Goal: Task Accomplishment & Management: Use online tool/utility

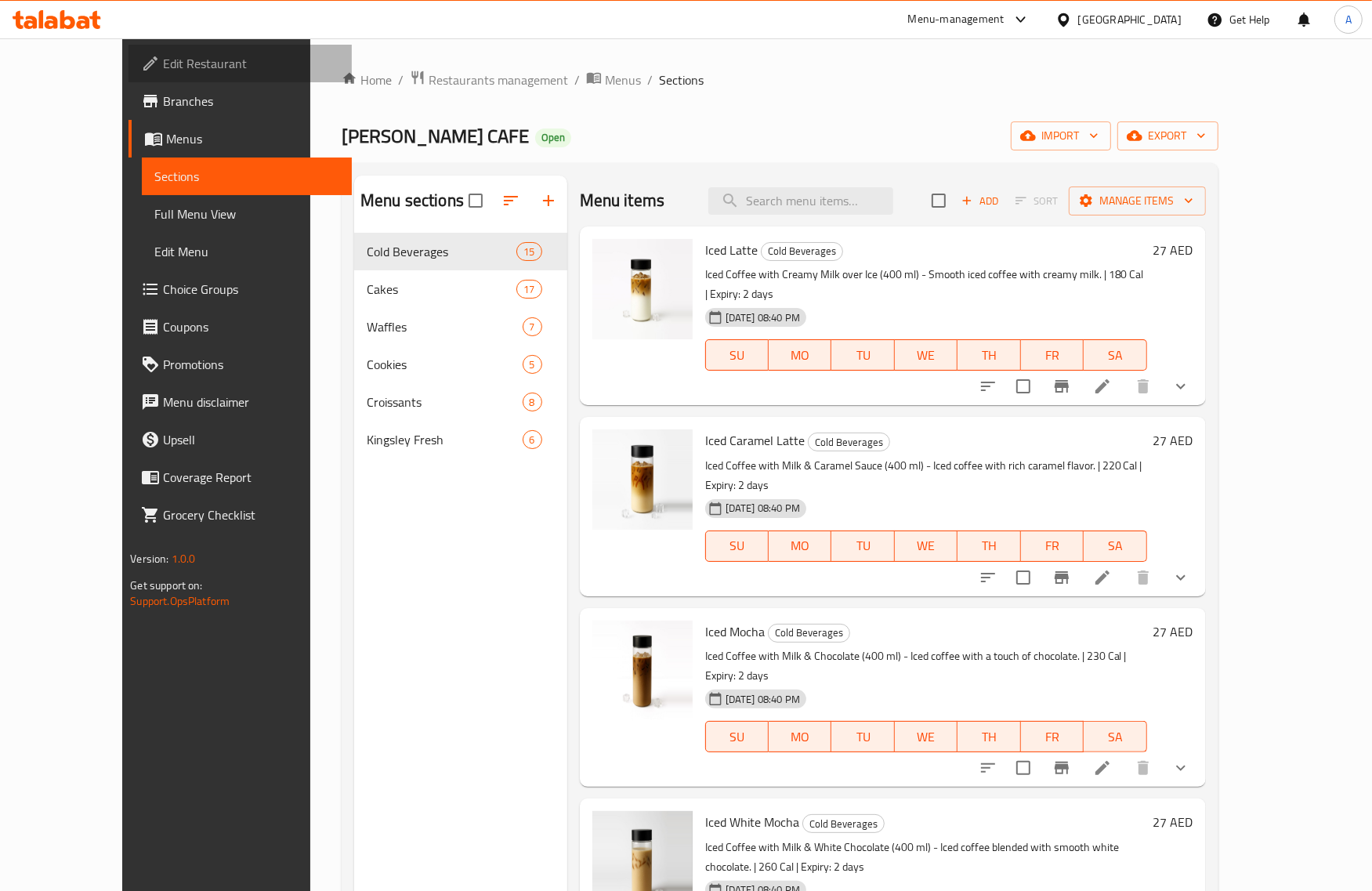
click at [163, 69] on span "Edit Restaurant" at bounding box center [251, 63] width 176 height 19
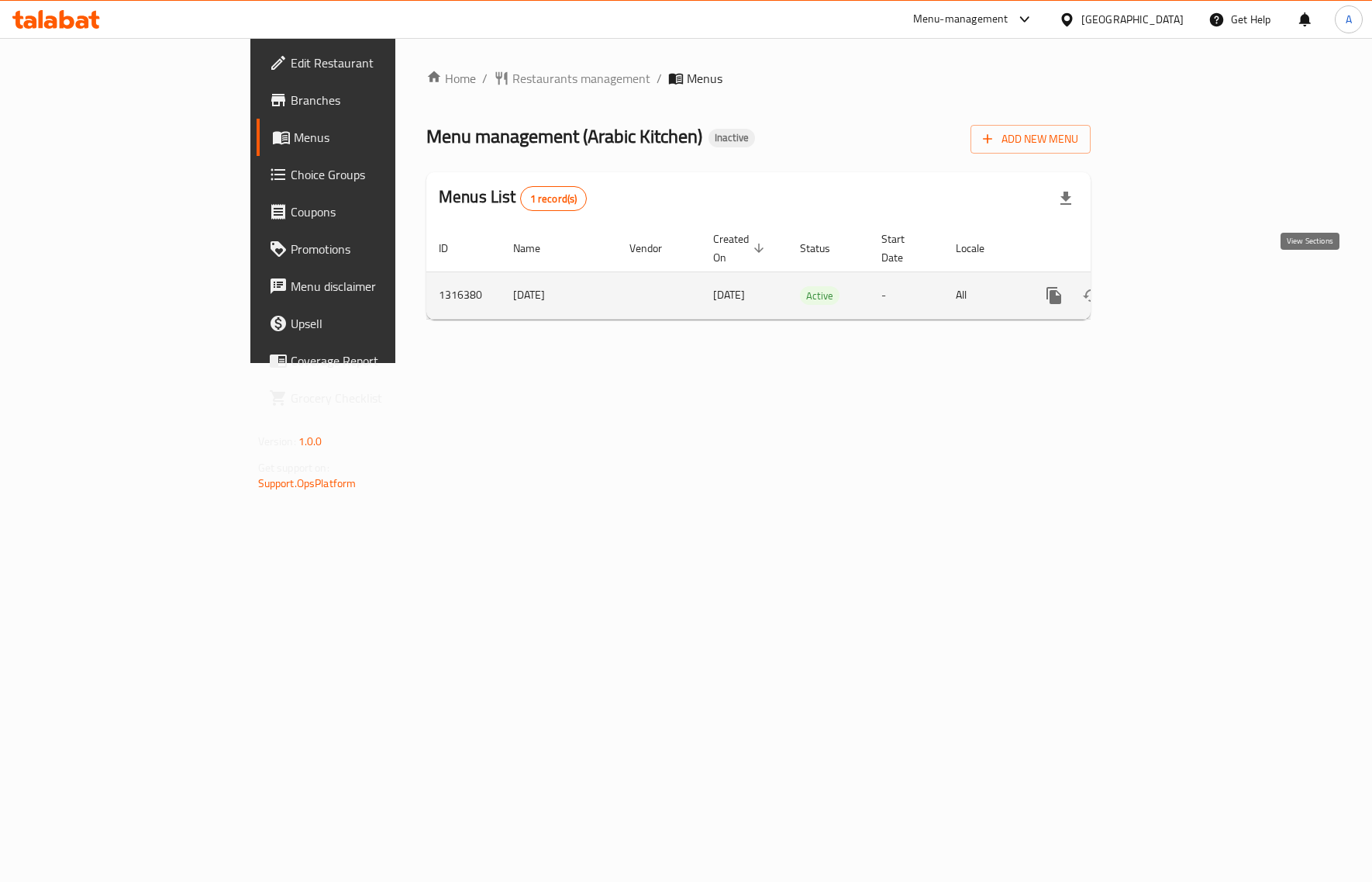
click at [1185, 291] on link "enhanced table" at bounding box center [1166, 295] width 37 height 37
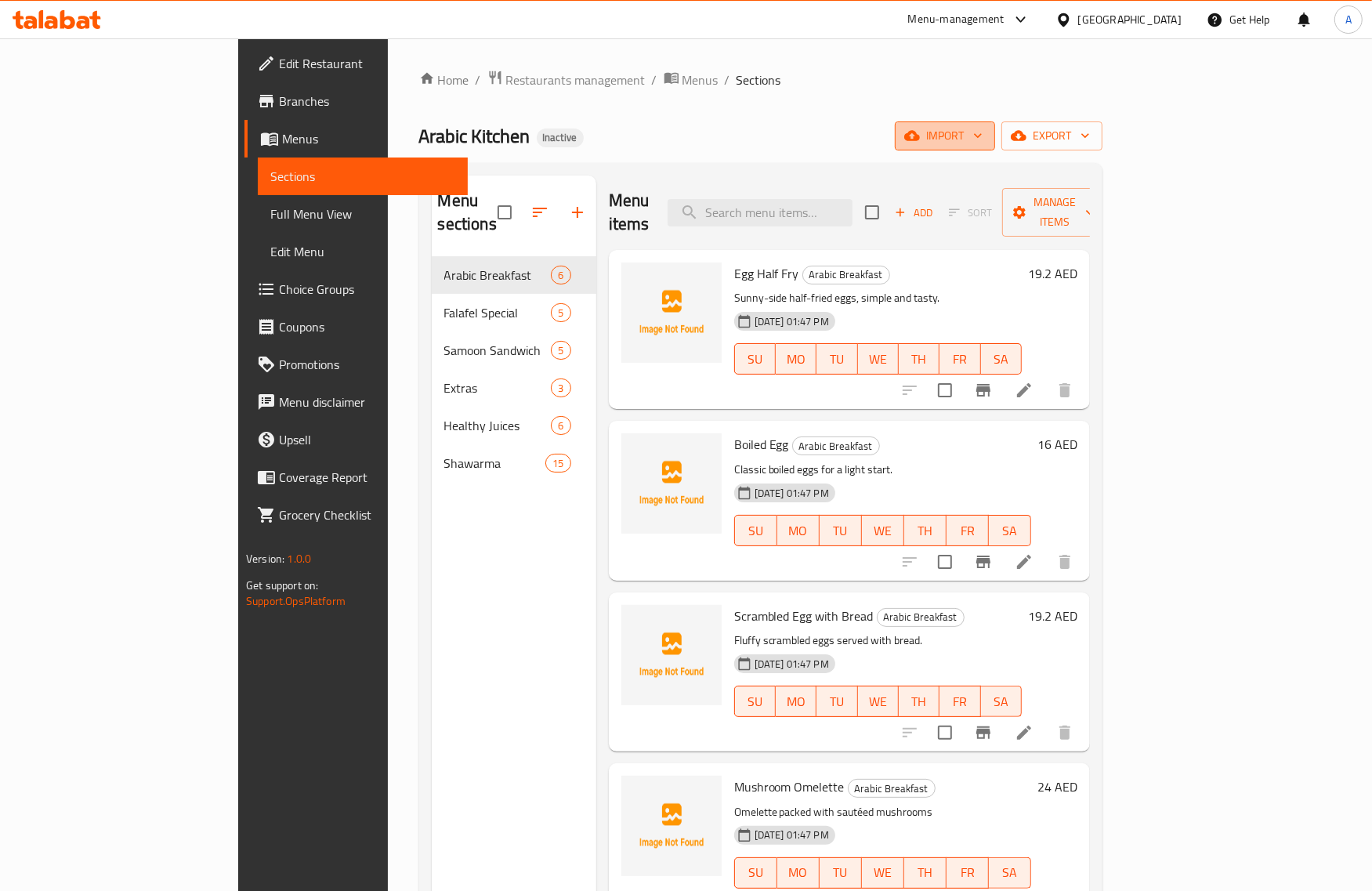
click at [983, 133] on span "import" at bounding box center [944, 135] width 75 height 19
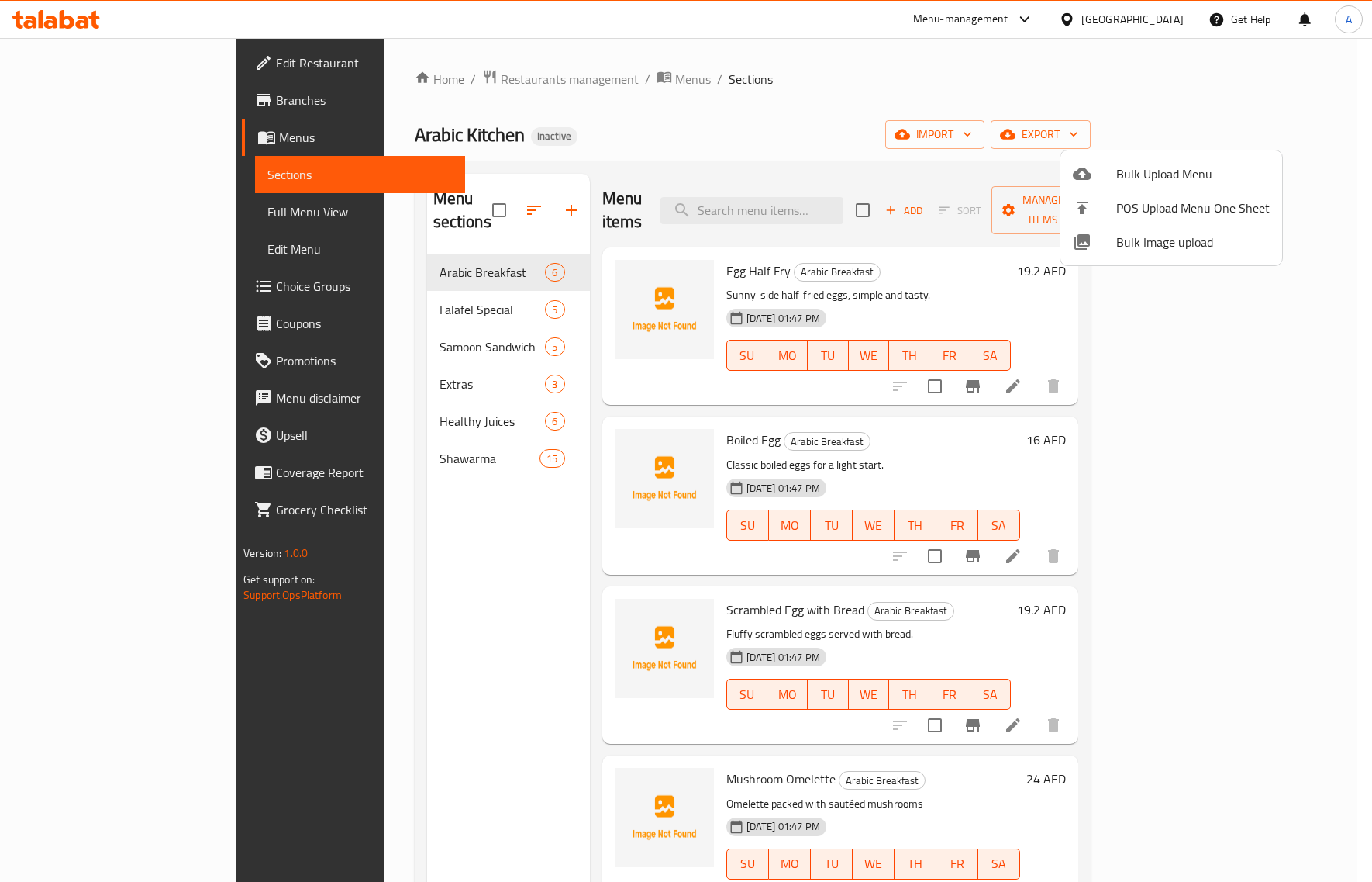
click at [1098, 234] on div at bounding box center [1095, 242] width 43 height 18
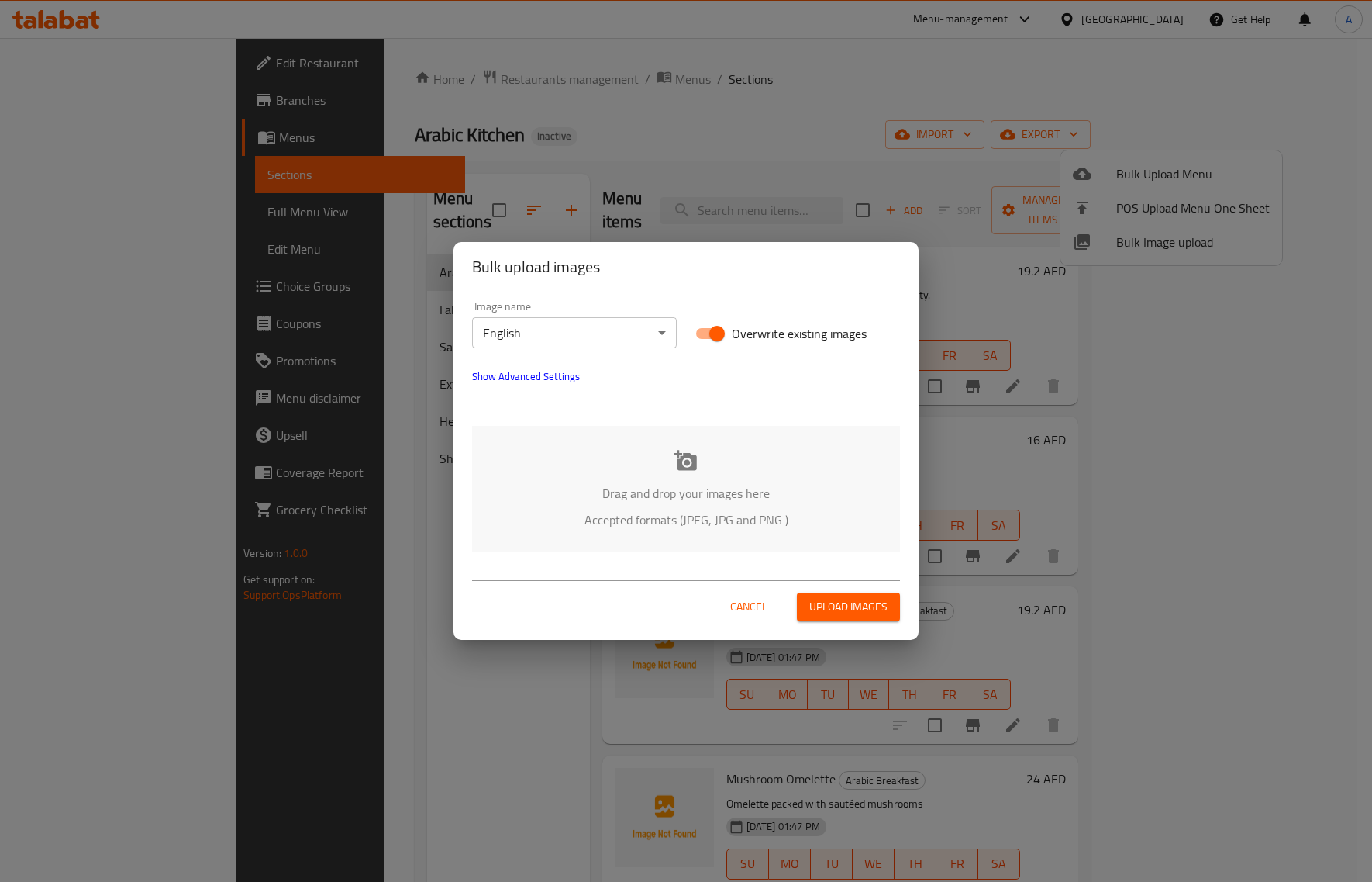
click at [710, 506] on div "Drag and drop your images here Accepted formats (JPEG, JPG and PNG )" at bounding box center [686, 489] width 428 height 127
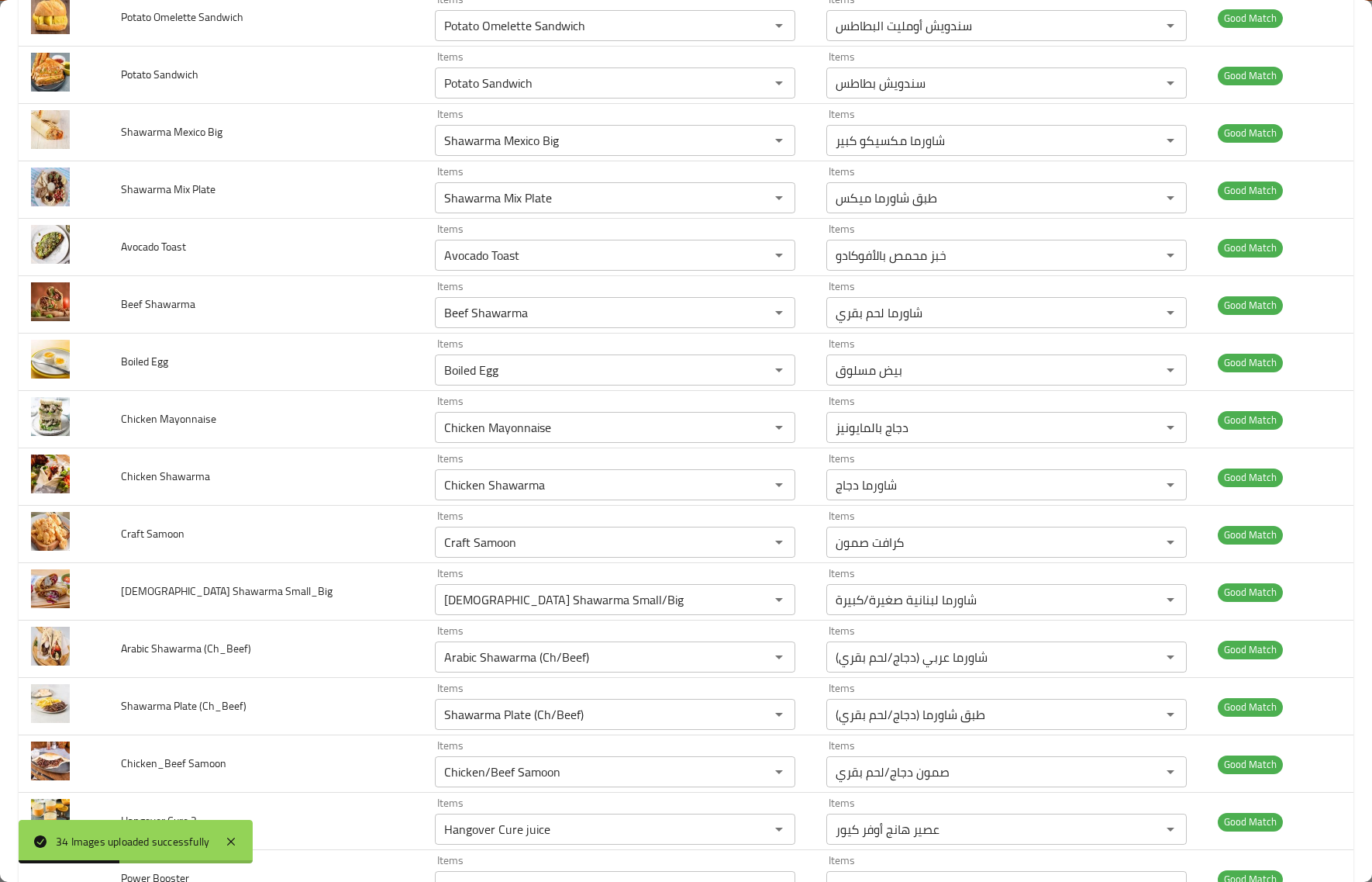
scroll to position [1343, 0]
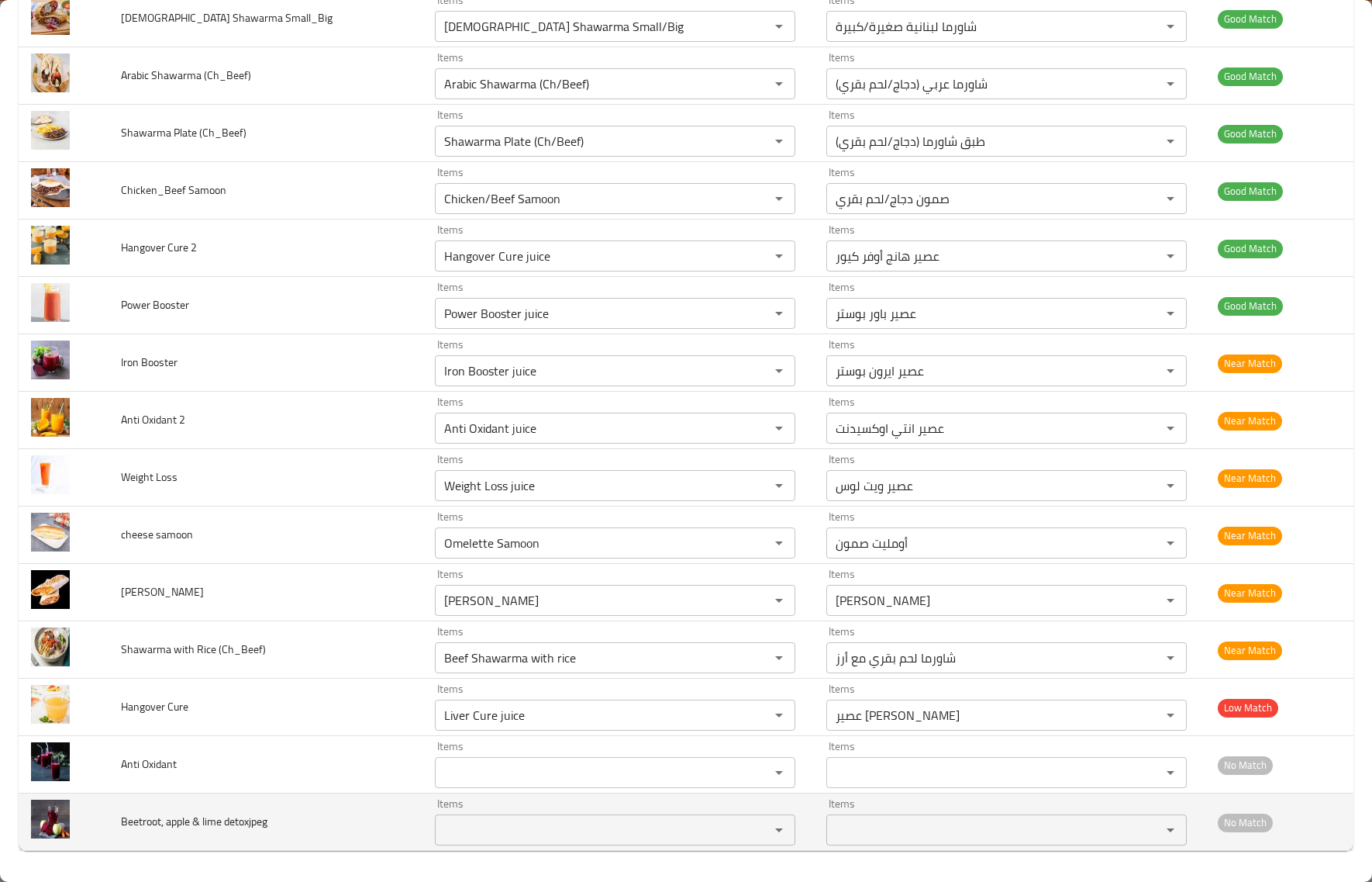
click at [152, 820] on span "Beetroot, apple & lime detoxjpeg" at bounding box center [194, 821] width 147 height 20
copy span "Beetroot"
click at [435, 818] on div "Items" at bounding box center [614, 830] width 360 height 31
paste "Beetroot"
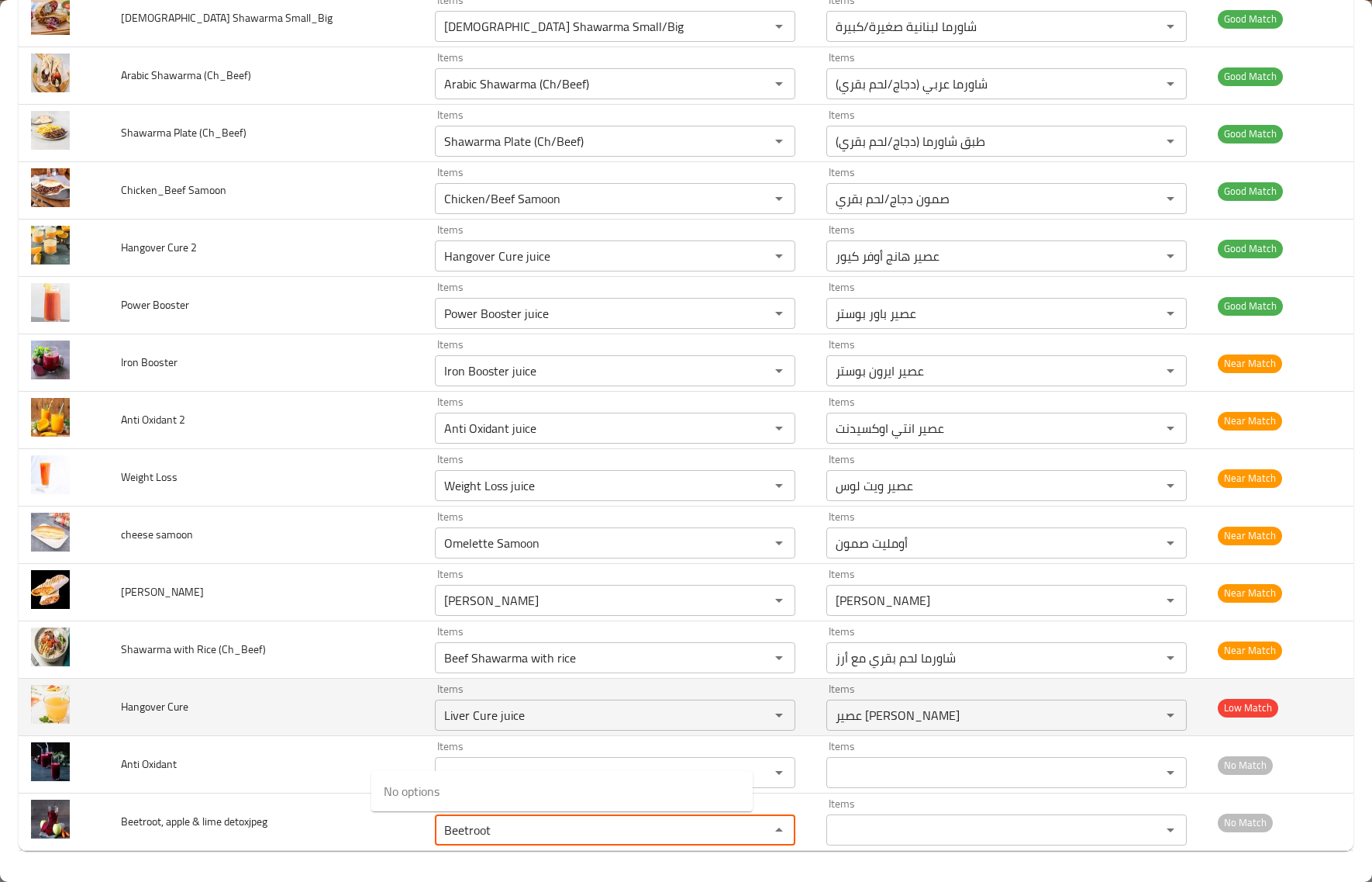
type "Beetroot"
click at [148, 708] on span "Hangover Cure" at bounding box center [154, 706] width 67 height 20
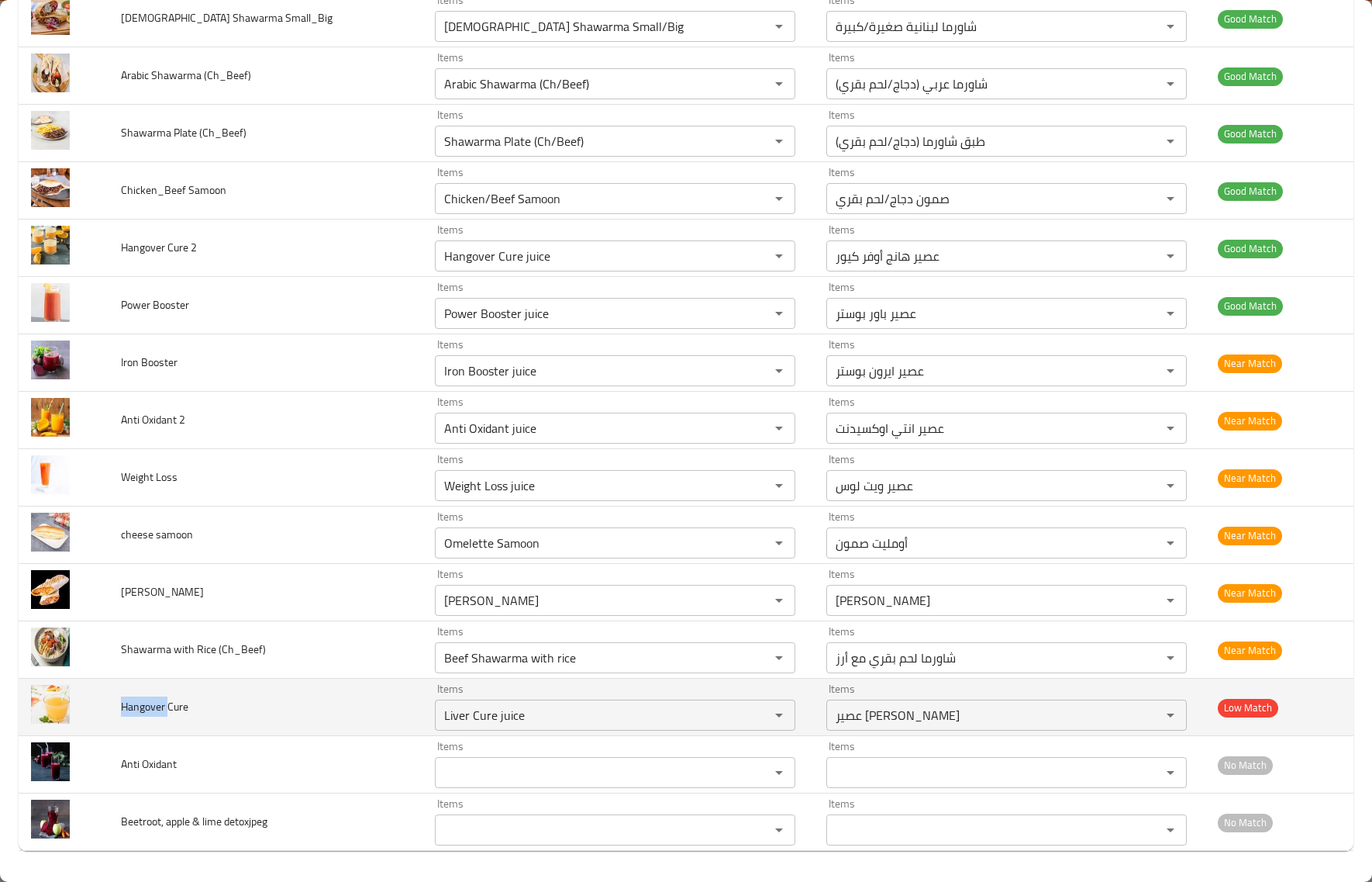
click at [148, 708] on span "Hangover Cure" at bounding box center [154, 706] width 67 height 20
copy span "Hangover"
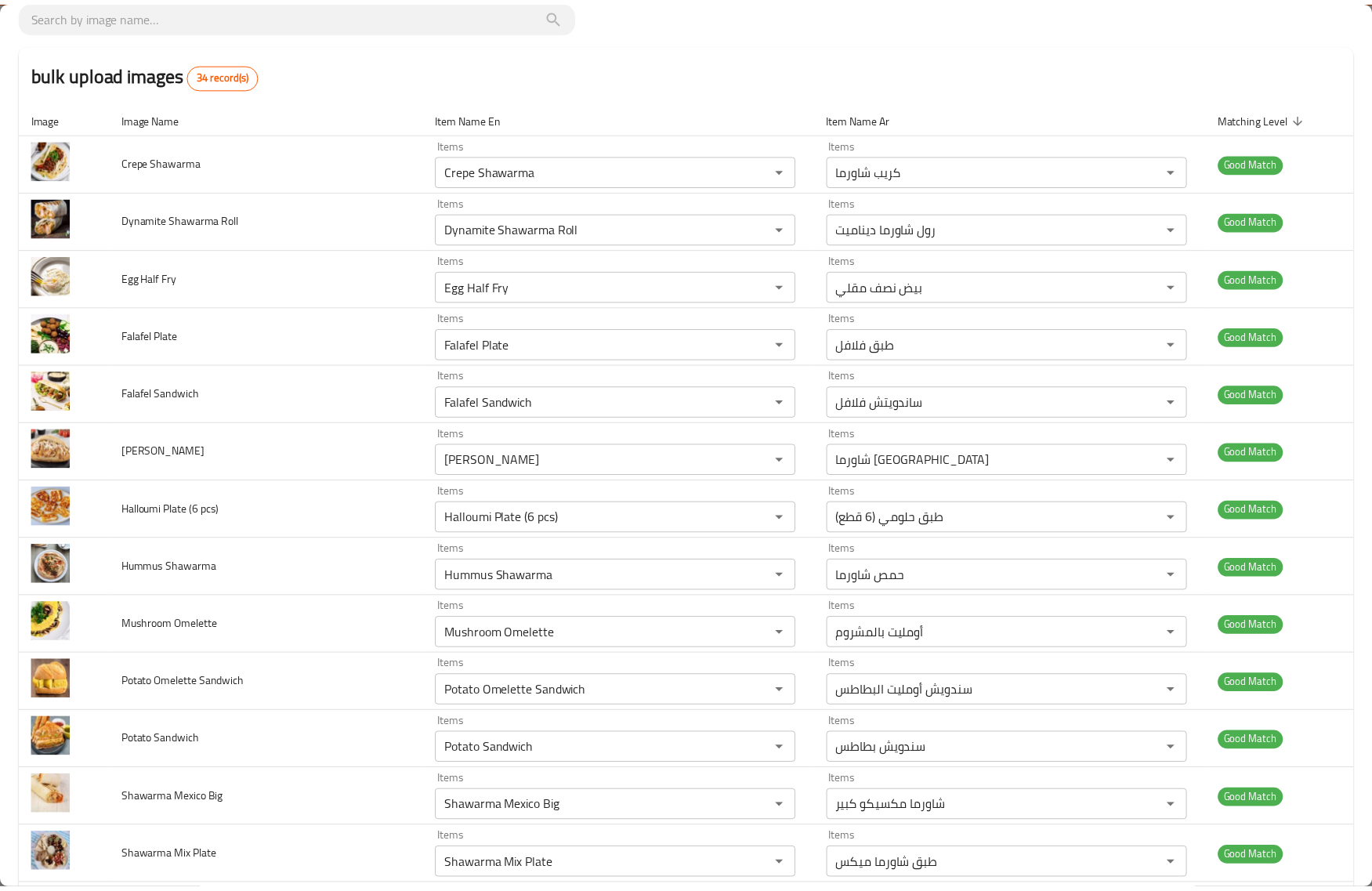
scroll to position [0, 0]
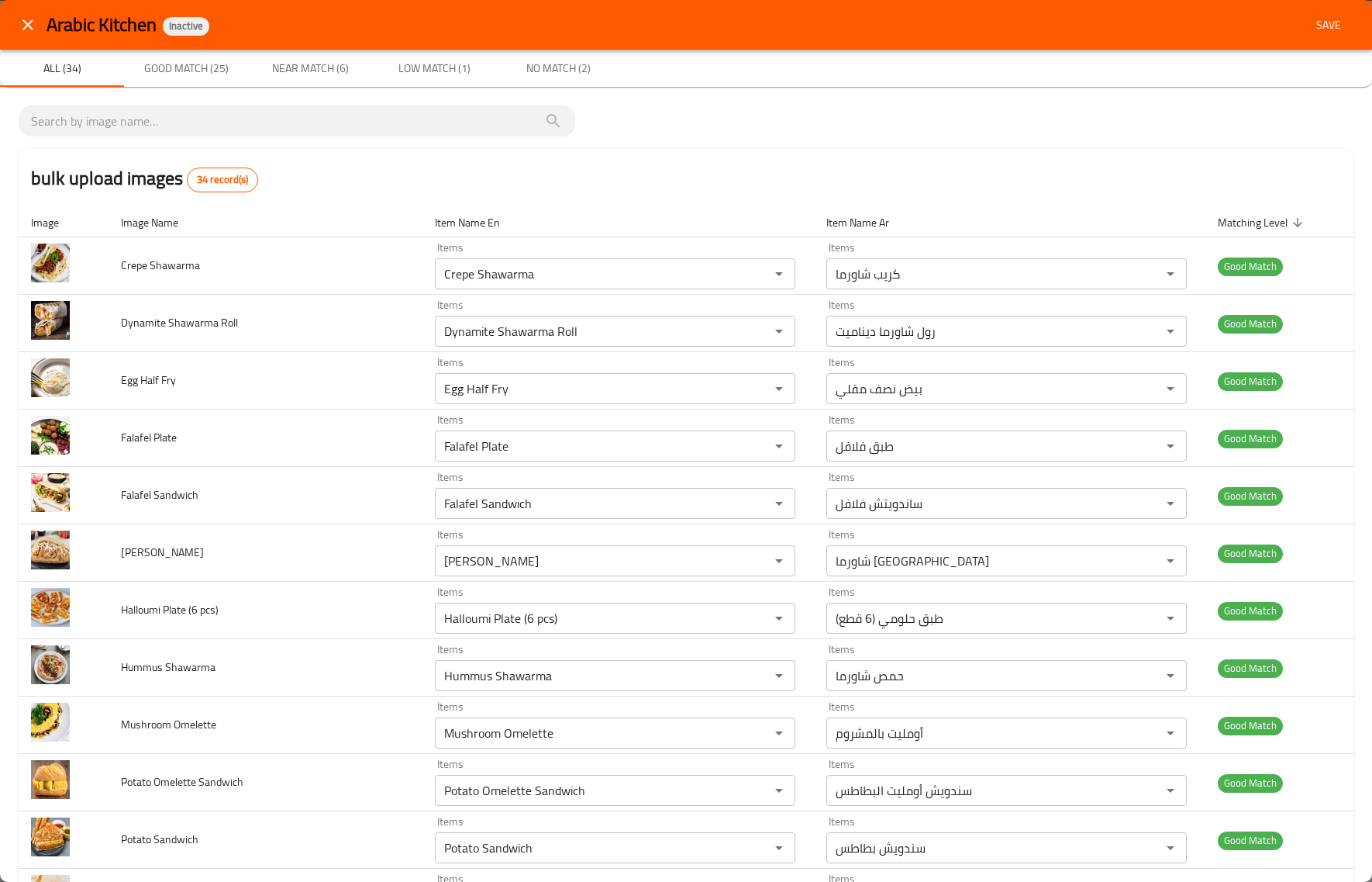
click at [1310, 27] on span "Save" at bounding box center [1329, 25] width 37 height 19
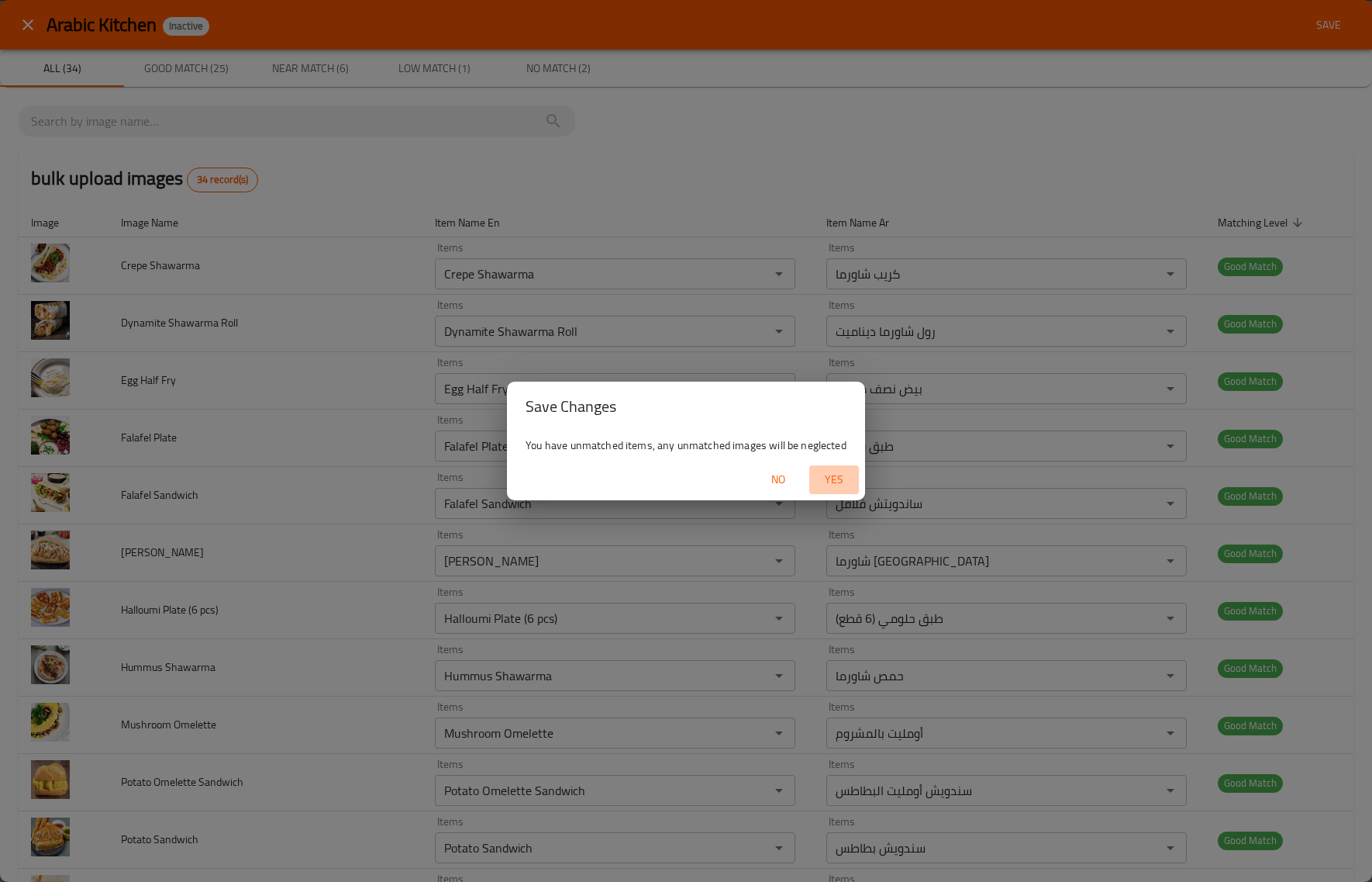
click at [838, 476] on span "Yes" at bounding box center [834, 479] width 37 height 19
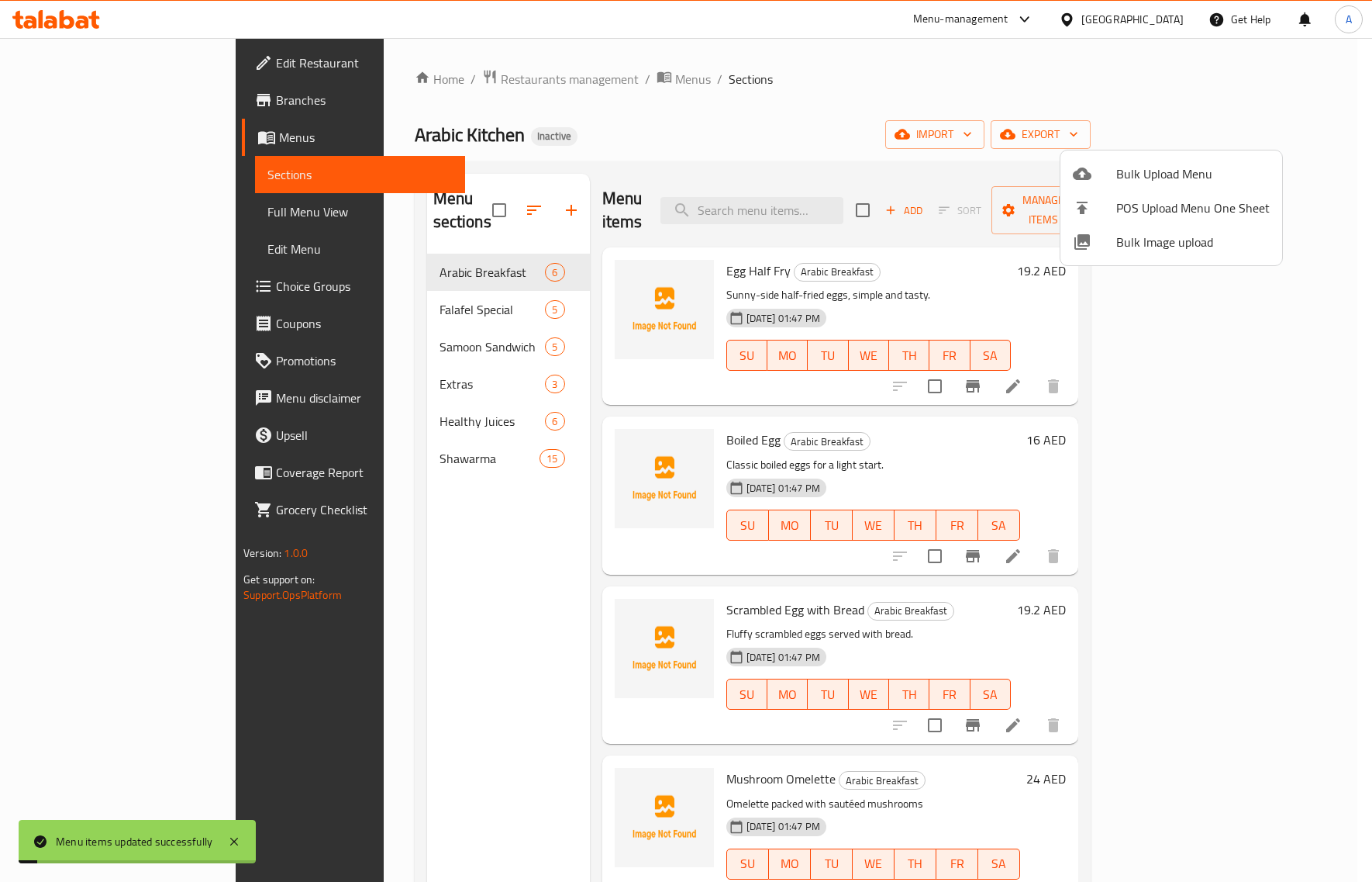
click at [284, 527] on div at bounding box center [686, 441] width 1372 height 882
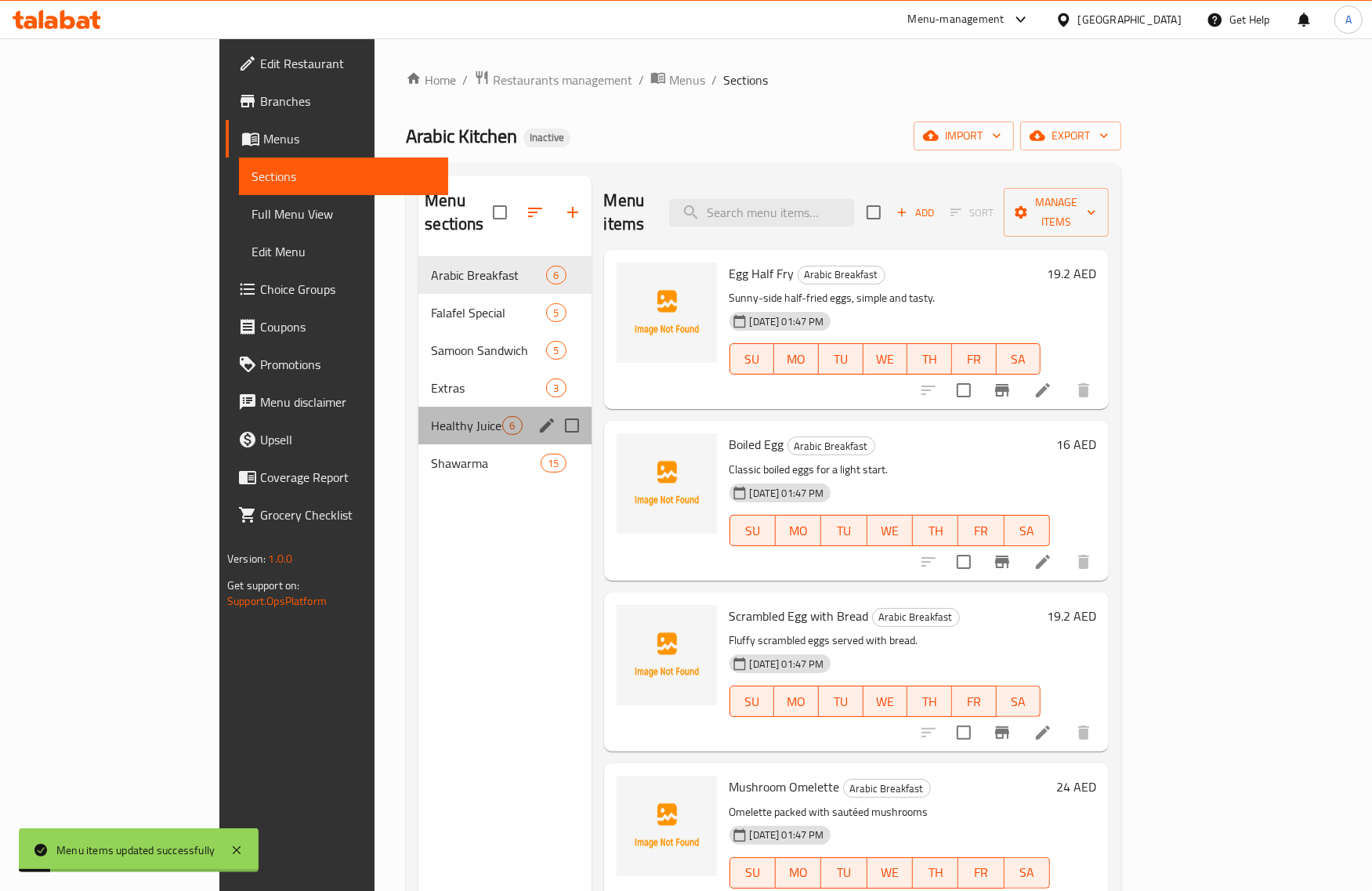
click at [418, 419] on div "Healthy Juices 6" at bounding box center [504, 425] width 173 height 38
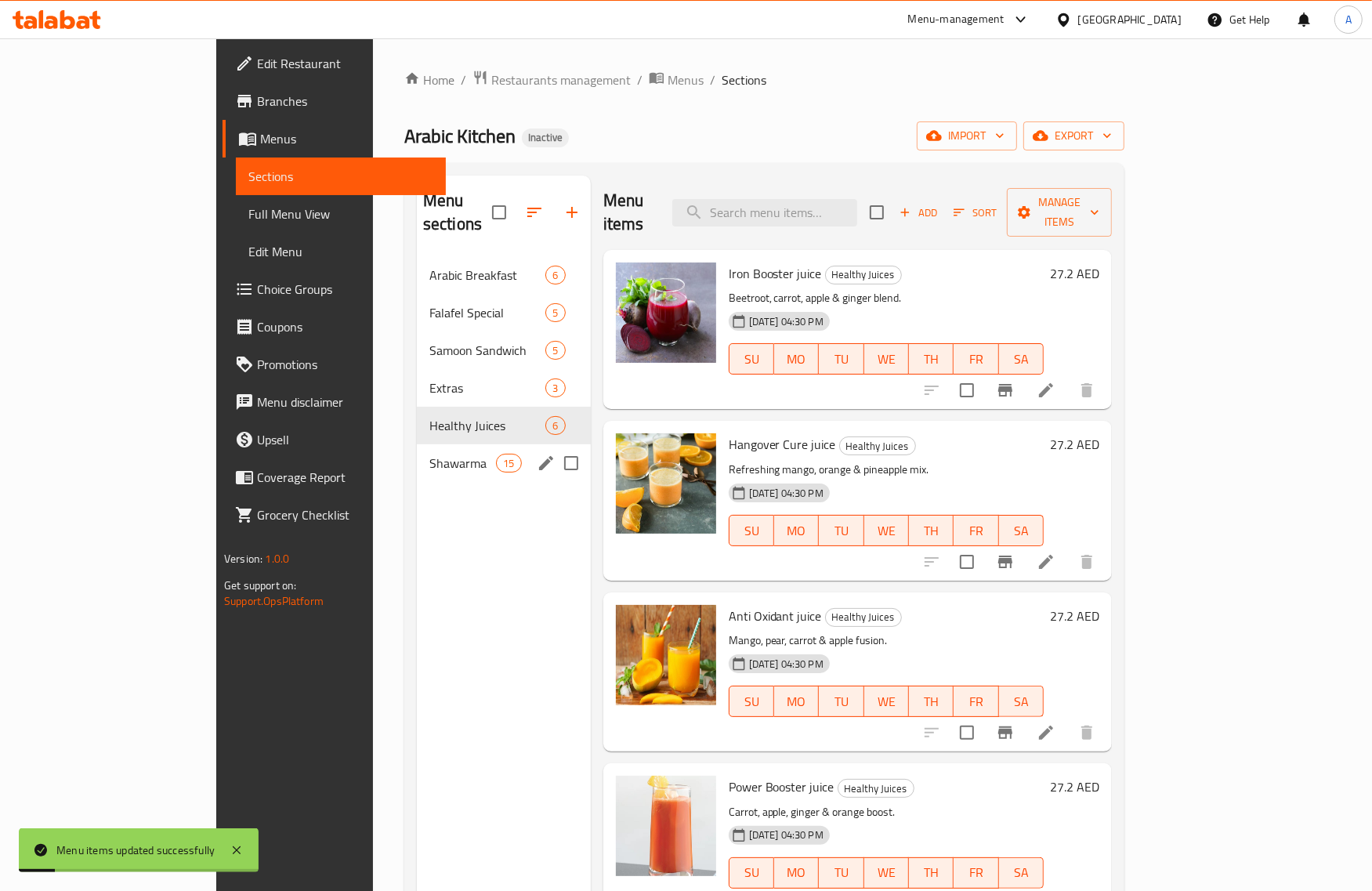
click at [429, 453] on span "Shawarma" at bounding box center [462, 463] width 66 height 19
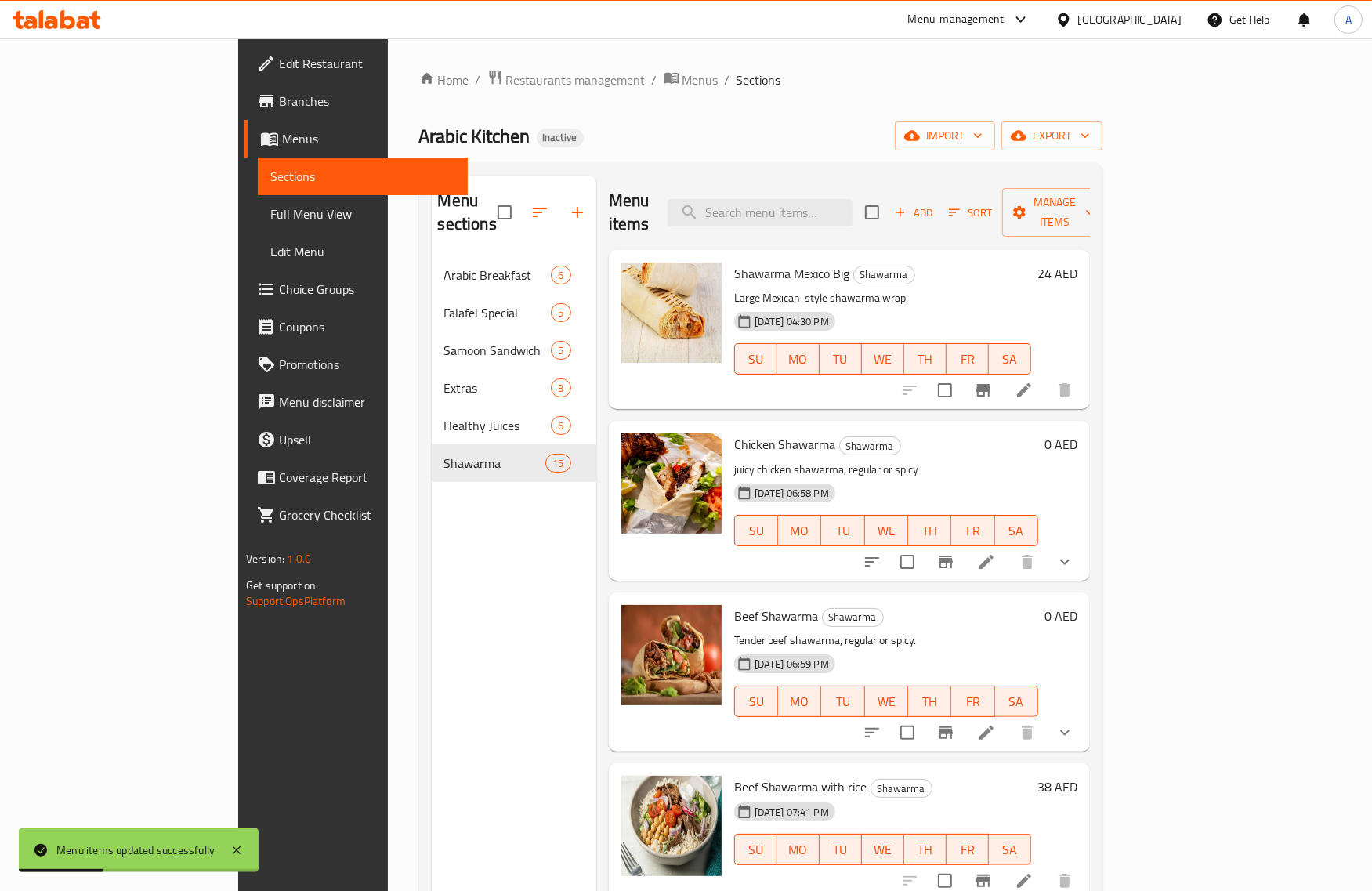
click at [935, 421] on div "Chicken Shawarma Shawarma juicy chicken shawarma, regular or spicy 08-10-2025 0…" at bounding box center [849, 500] width 481 height 159
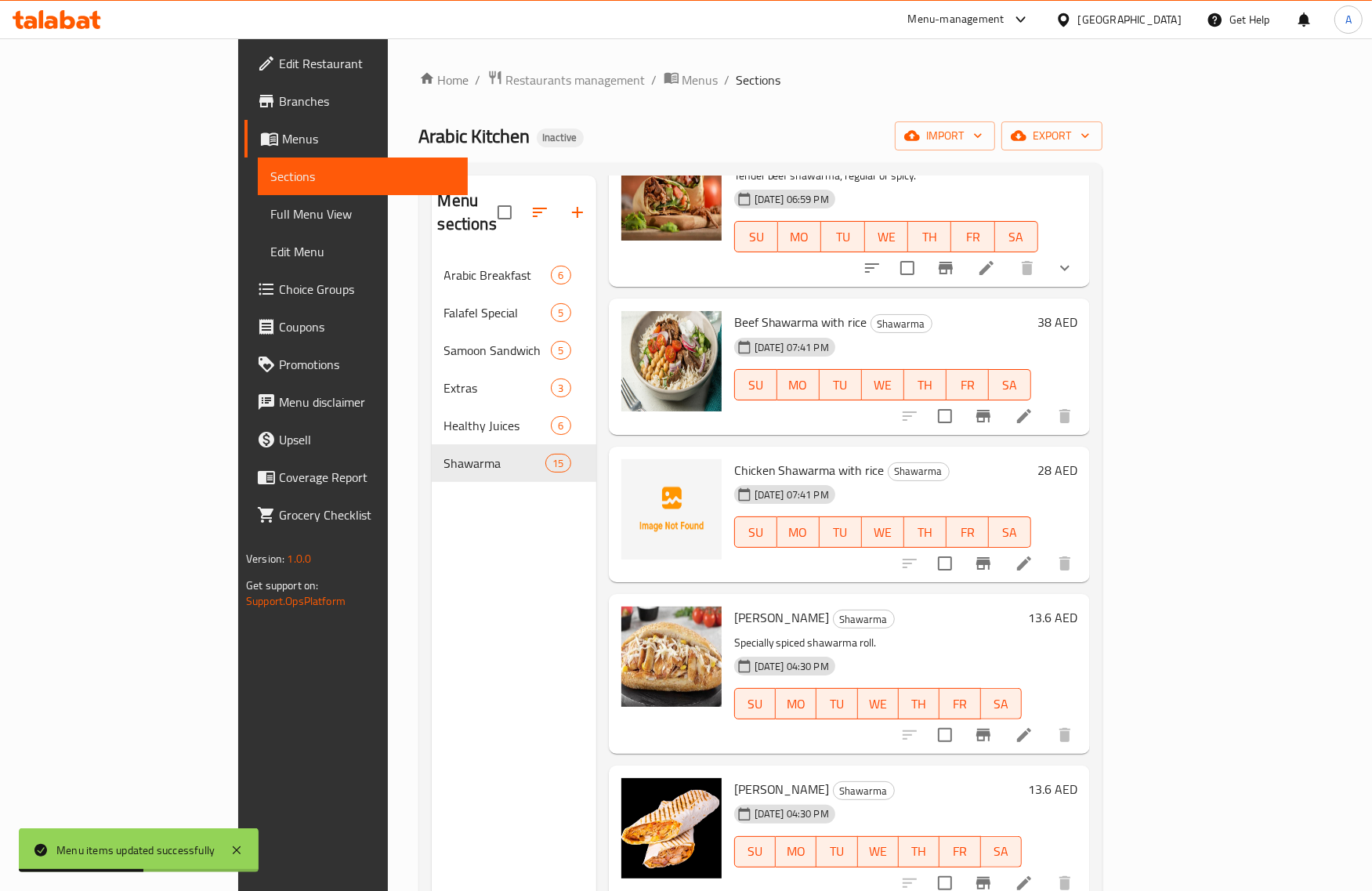
scroll to position [490, 0]
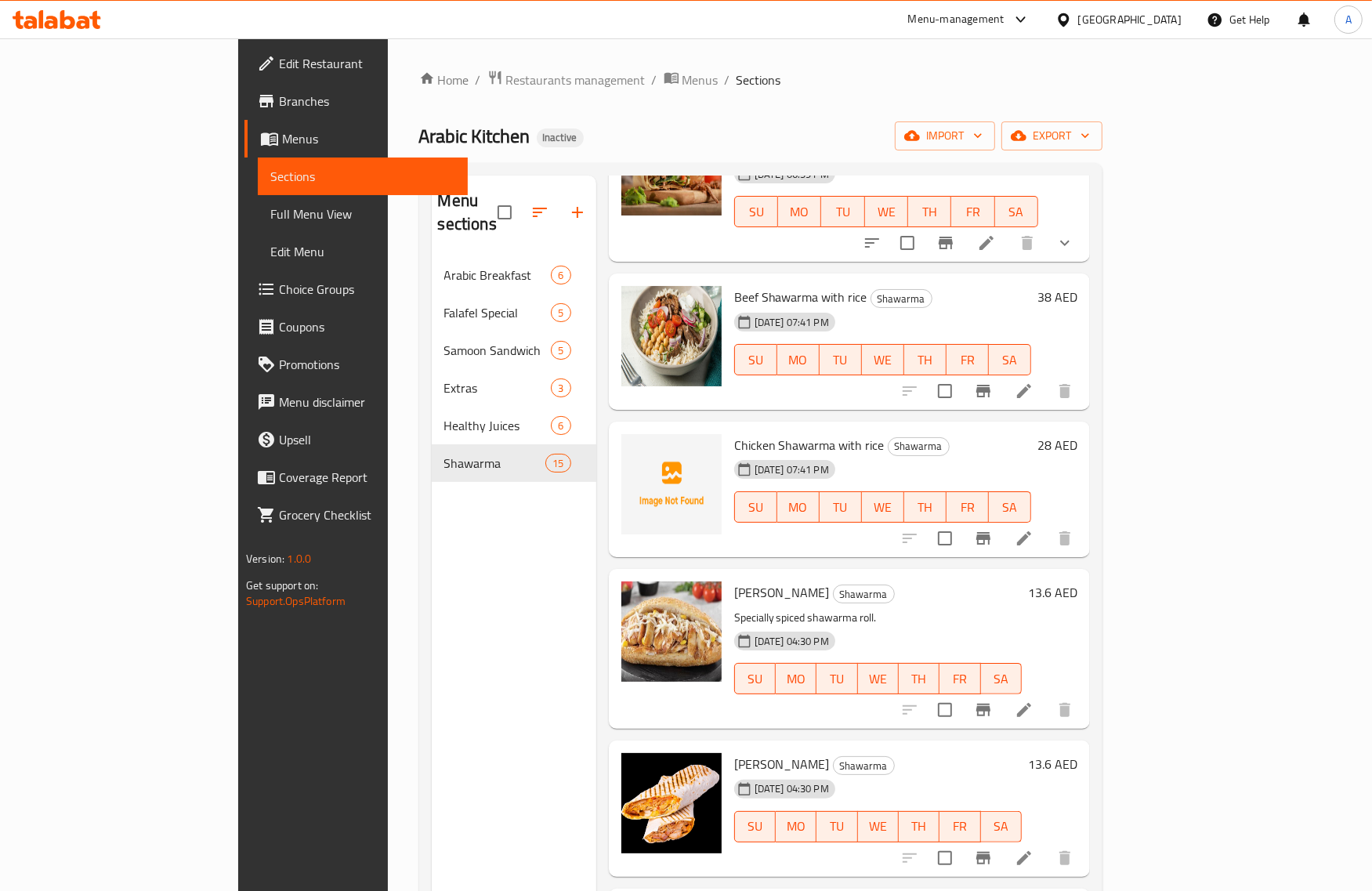
click at [773, 433] on span "Chicken Shawarma with rice" at bounding box center [809, 445] width 151 height 24
copy h6 "Chicken Shawarma with rice"
click at [917, 753] on h6 "Hassan Mathar shawarma Shawarma" at bounding box center [878, 764] width 288 height 22
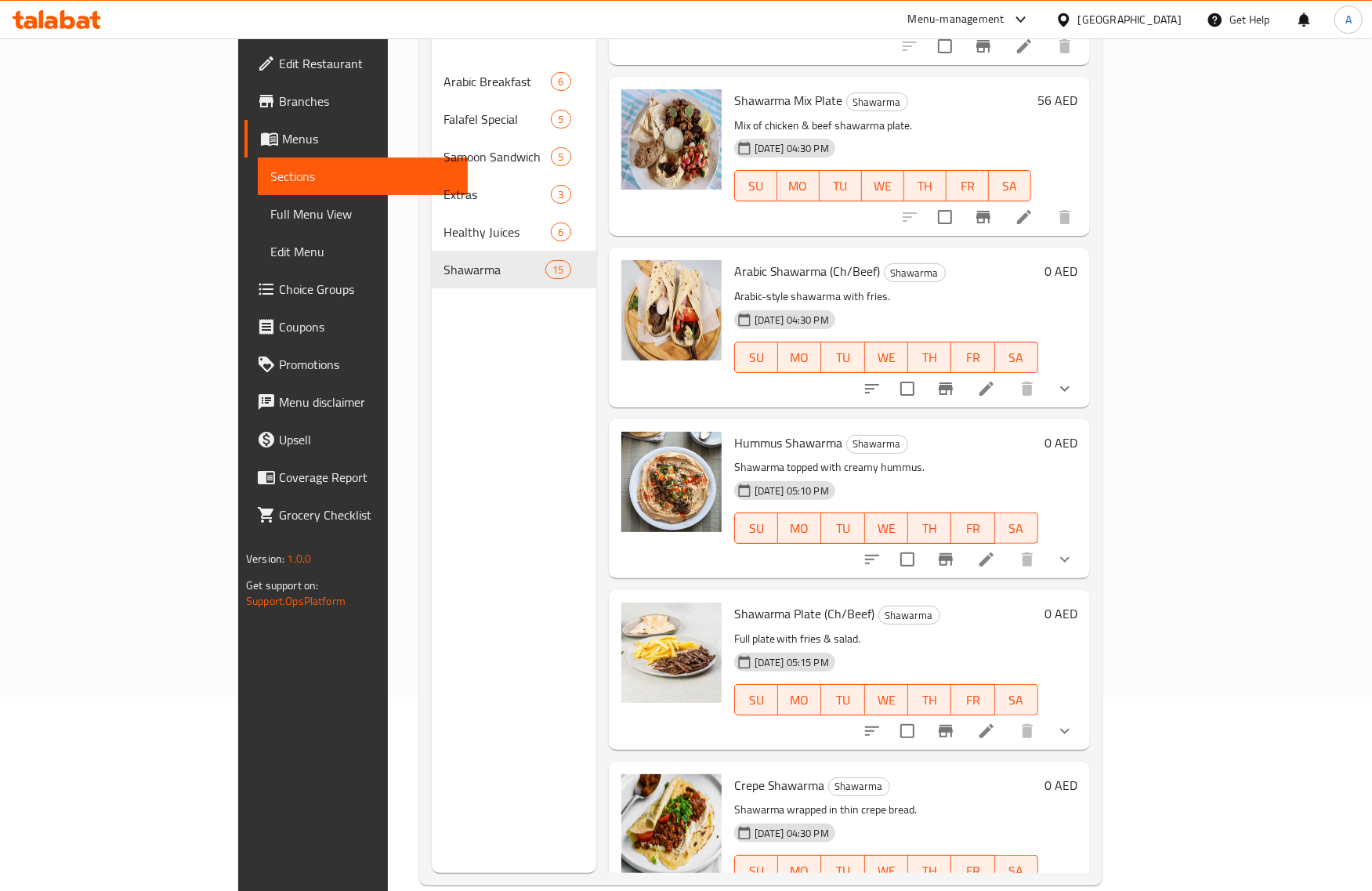
scroll to position [196, 0]
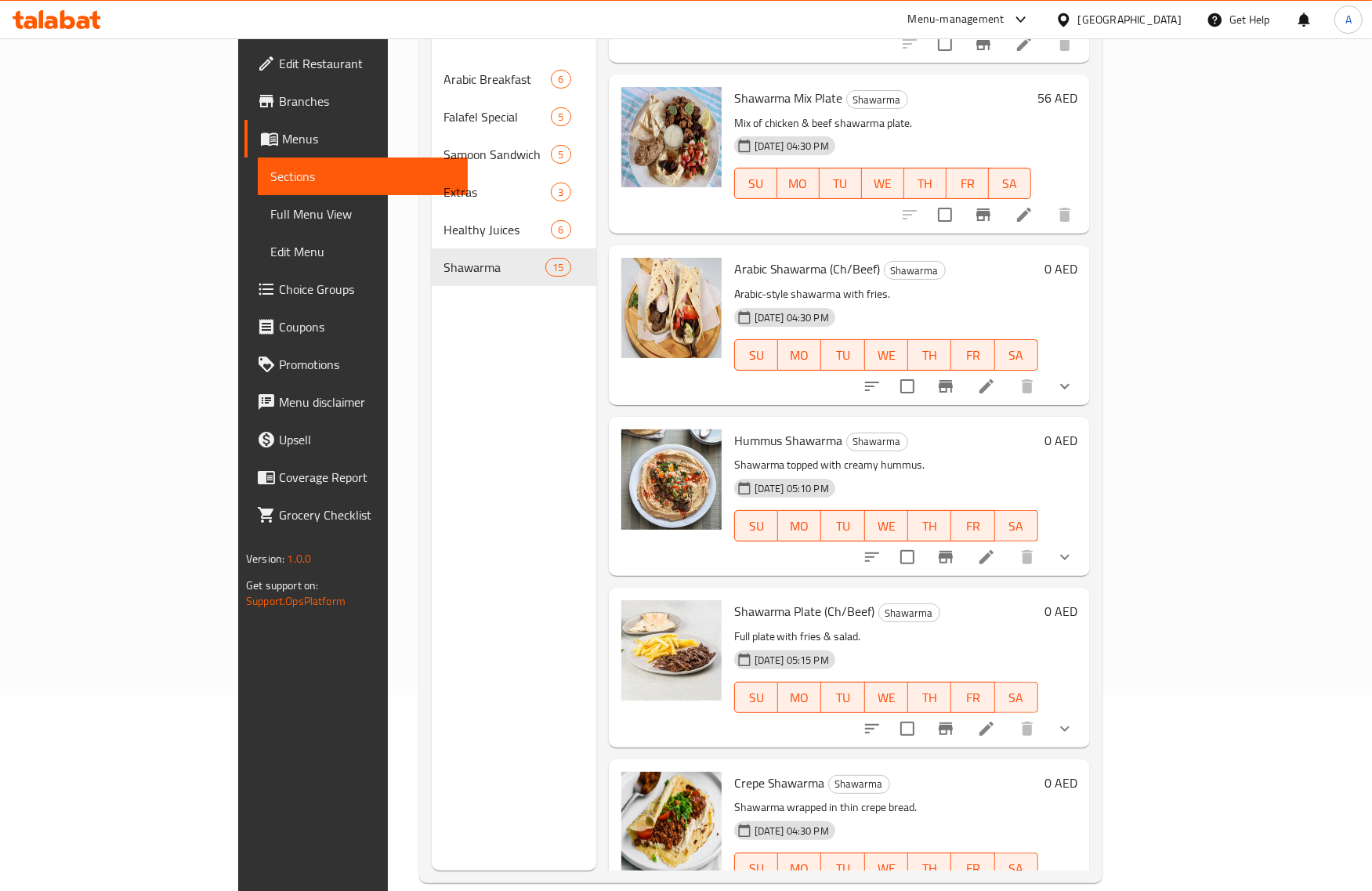
click at [745, 599] on span "Shawarma Plate (Ch/Beef)" at bounding box center [805, 611] width 141 height 24
click at [743, 599] on span "Shawarma Plate (Ch/Beef)" at bounding box center [805, 611] width 141 height 24
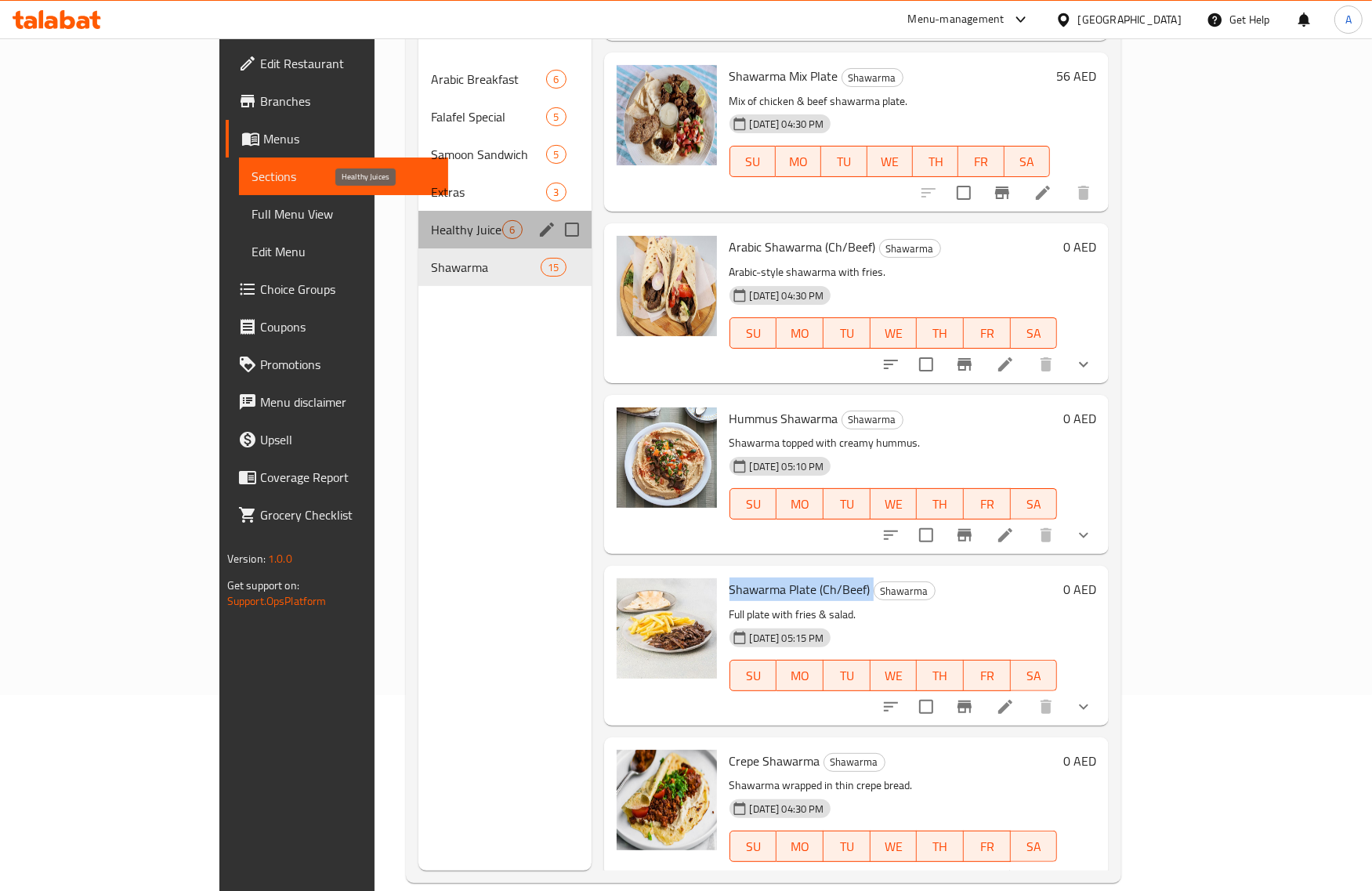
click at [431, 220] on span "Healthy Juices" at bounding box center [466, 230] width 72 height 19
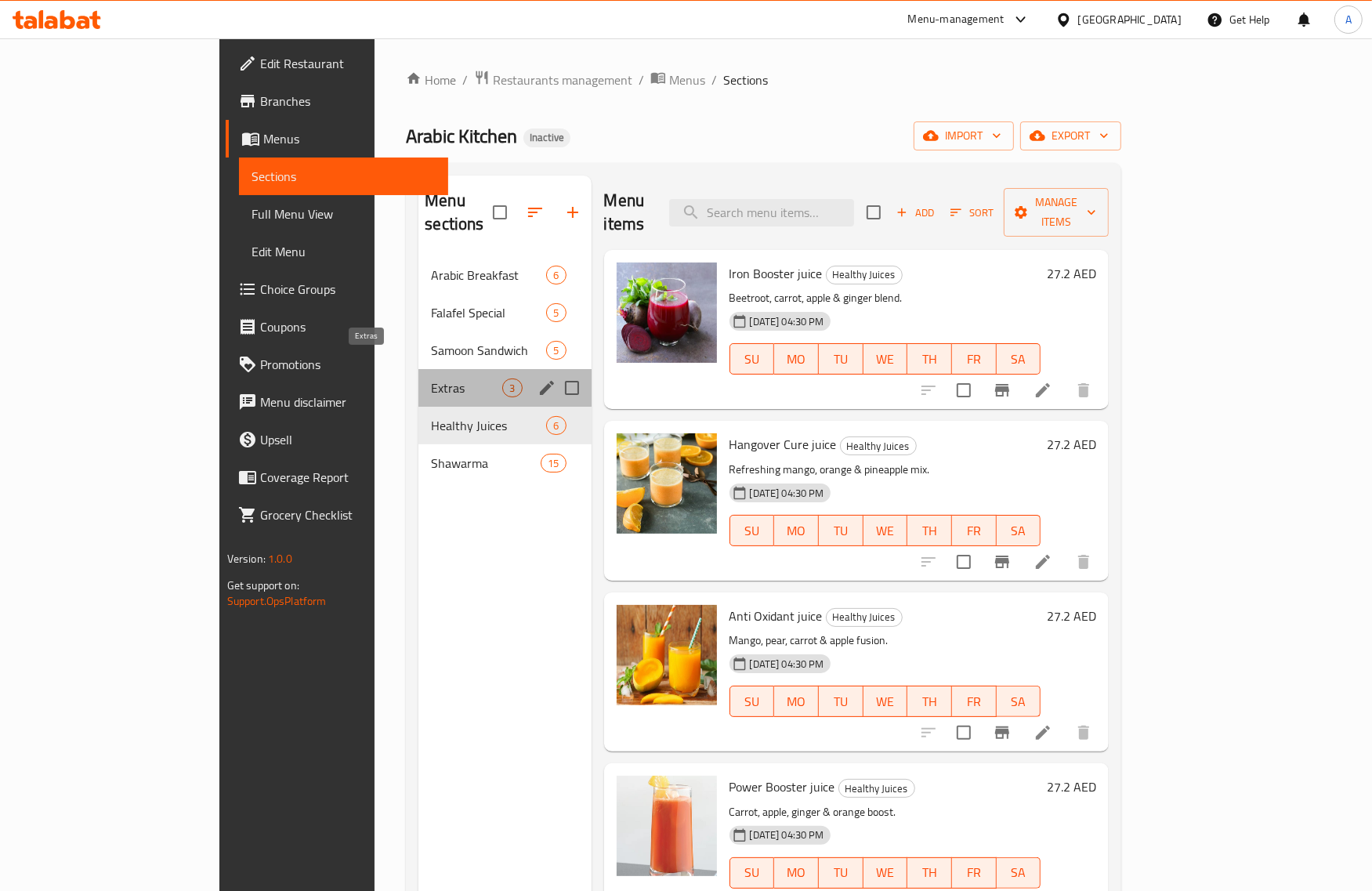
click at [431, 379] on span "Extras" at bounding box center [466, 388] width 72 height 19
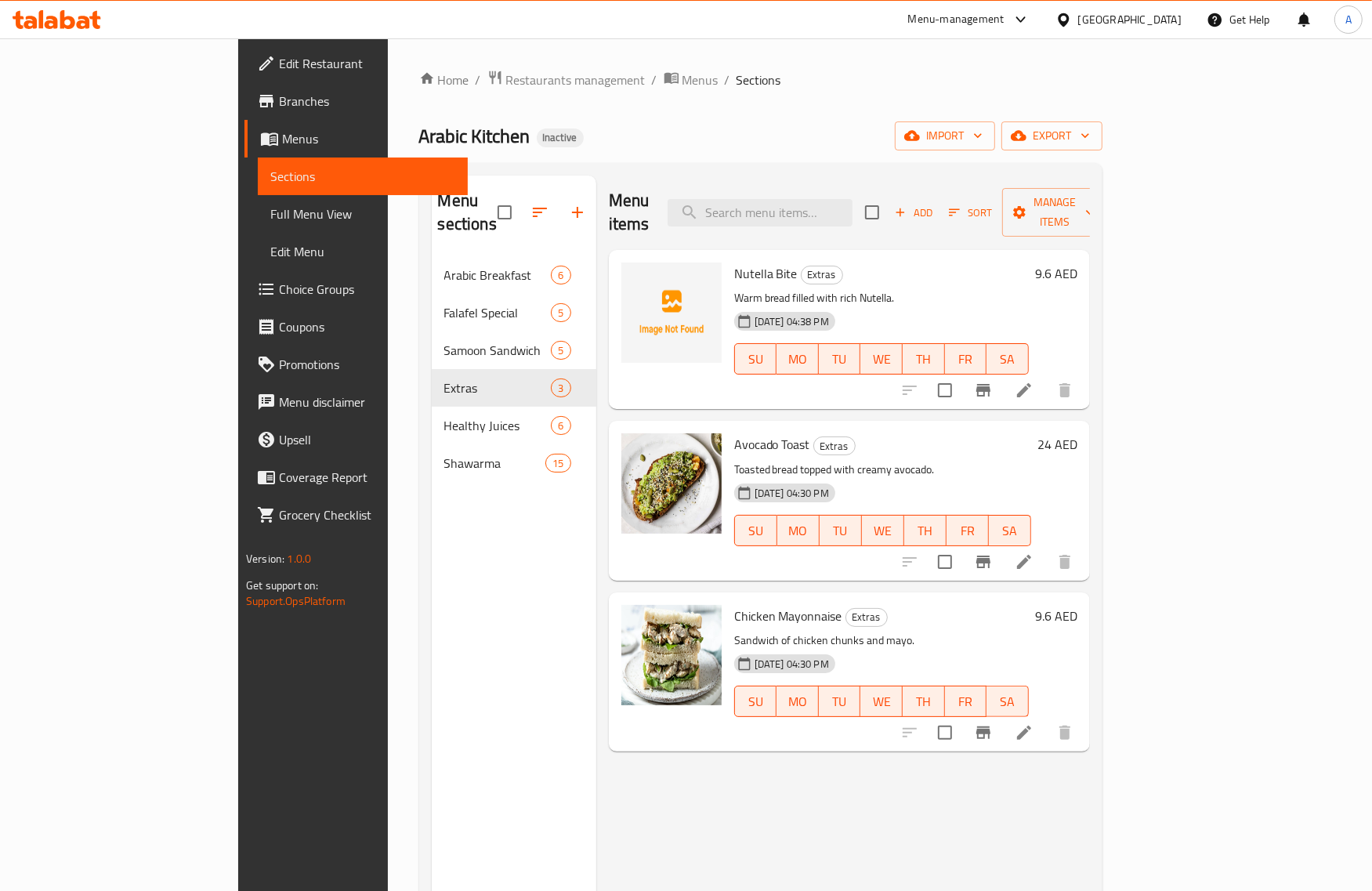
click at [734, 262] on span "Nutella Bite" at bounding box center [765, 273] width 63 height 24
copy span "Nutella"
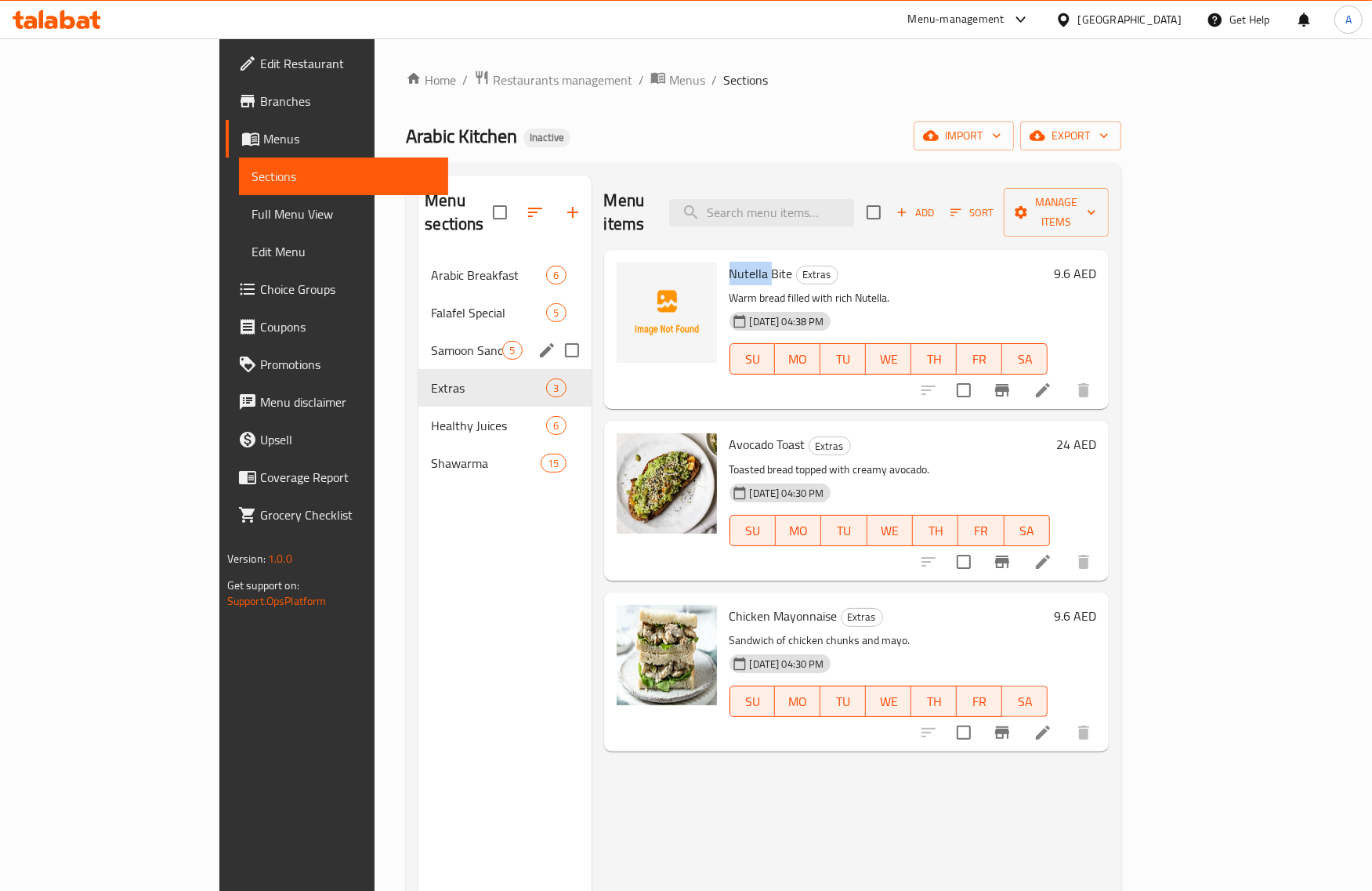
click at [483, 331] on div "Samoon Sandwich 5" at bounding box center [504, 350] width 173 height 38
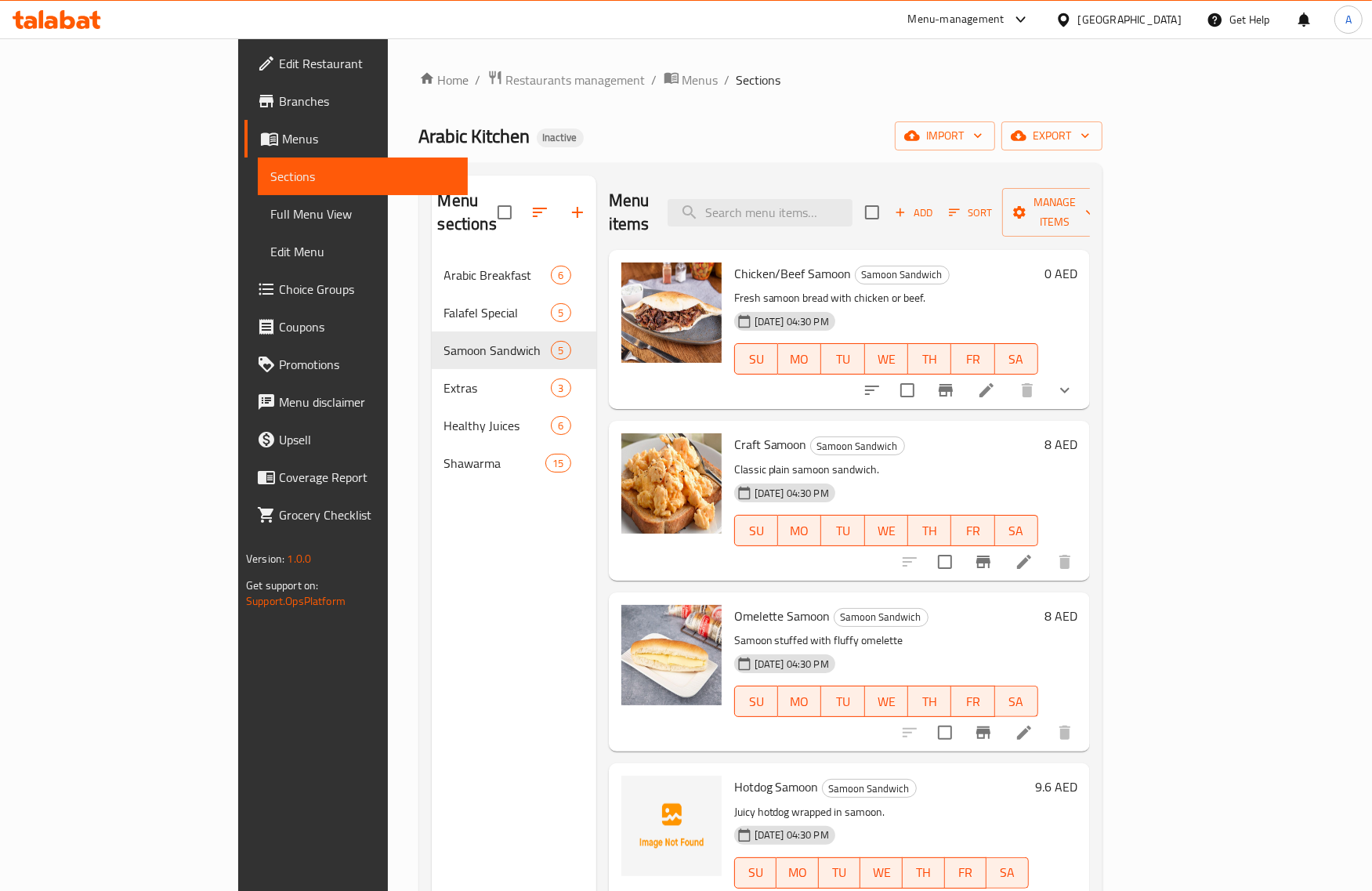
click at [734, 775] on span "Hotdog Samoon" at bounding box center [776, 787] width 85 height 24
copy span "Hotdog"
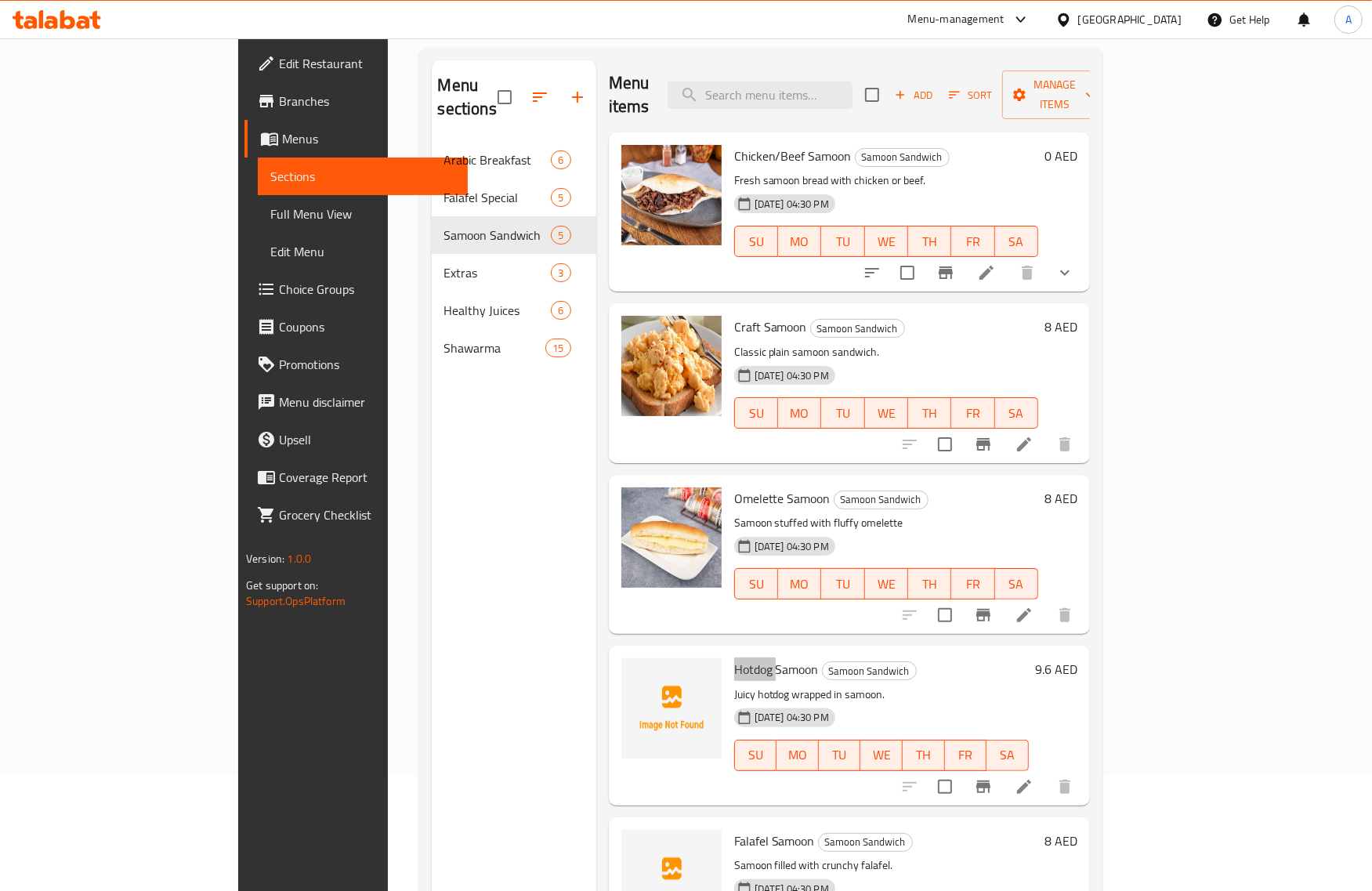
scroll to position [220, 0]
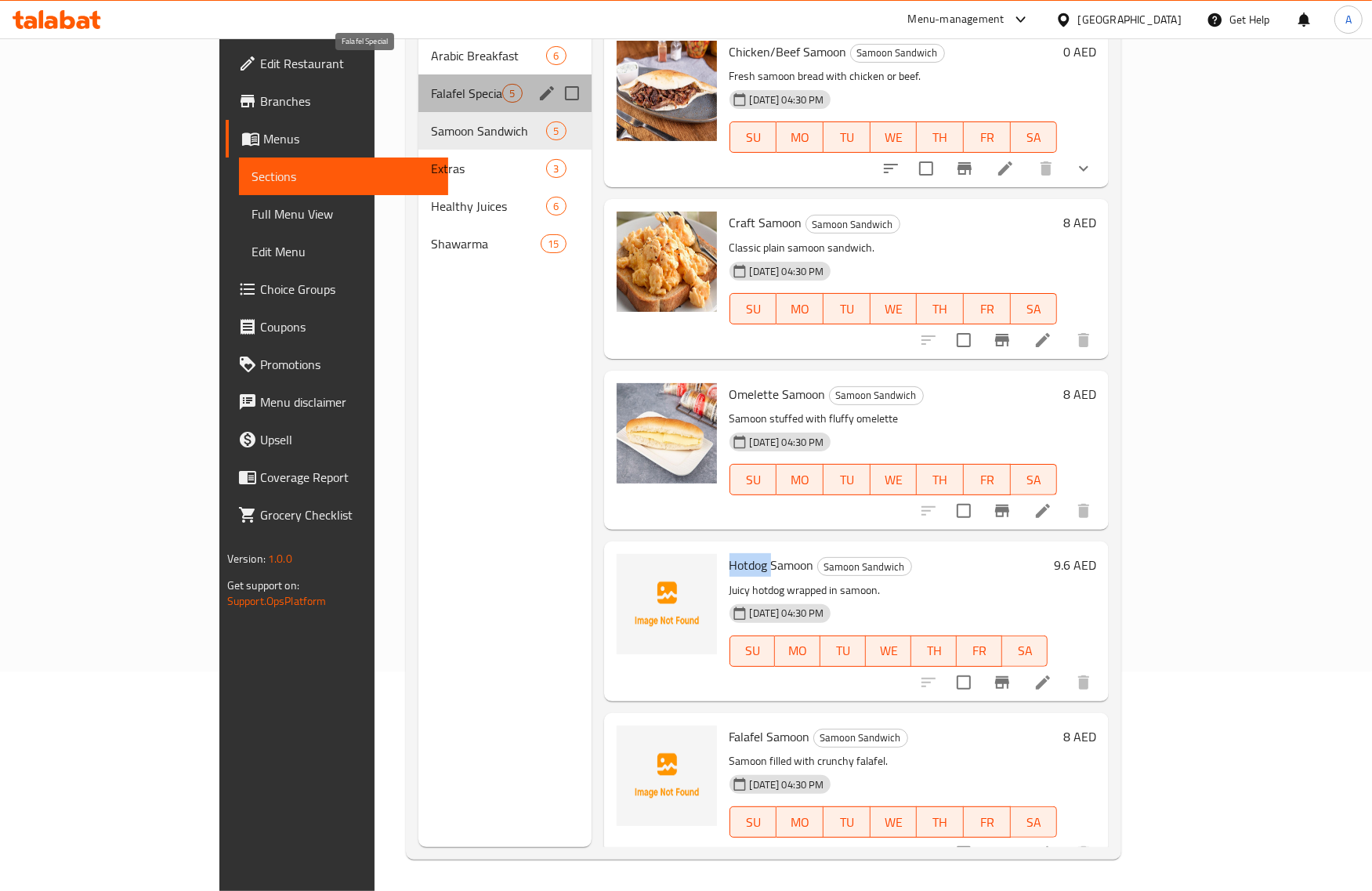
click at [431, 84] on span "Falafel Special" at bounding box center [466, 93] width 72 height 19
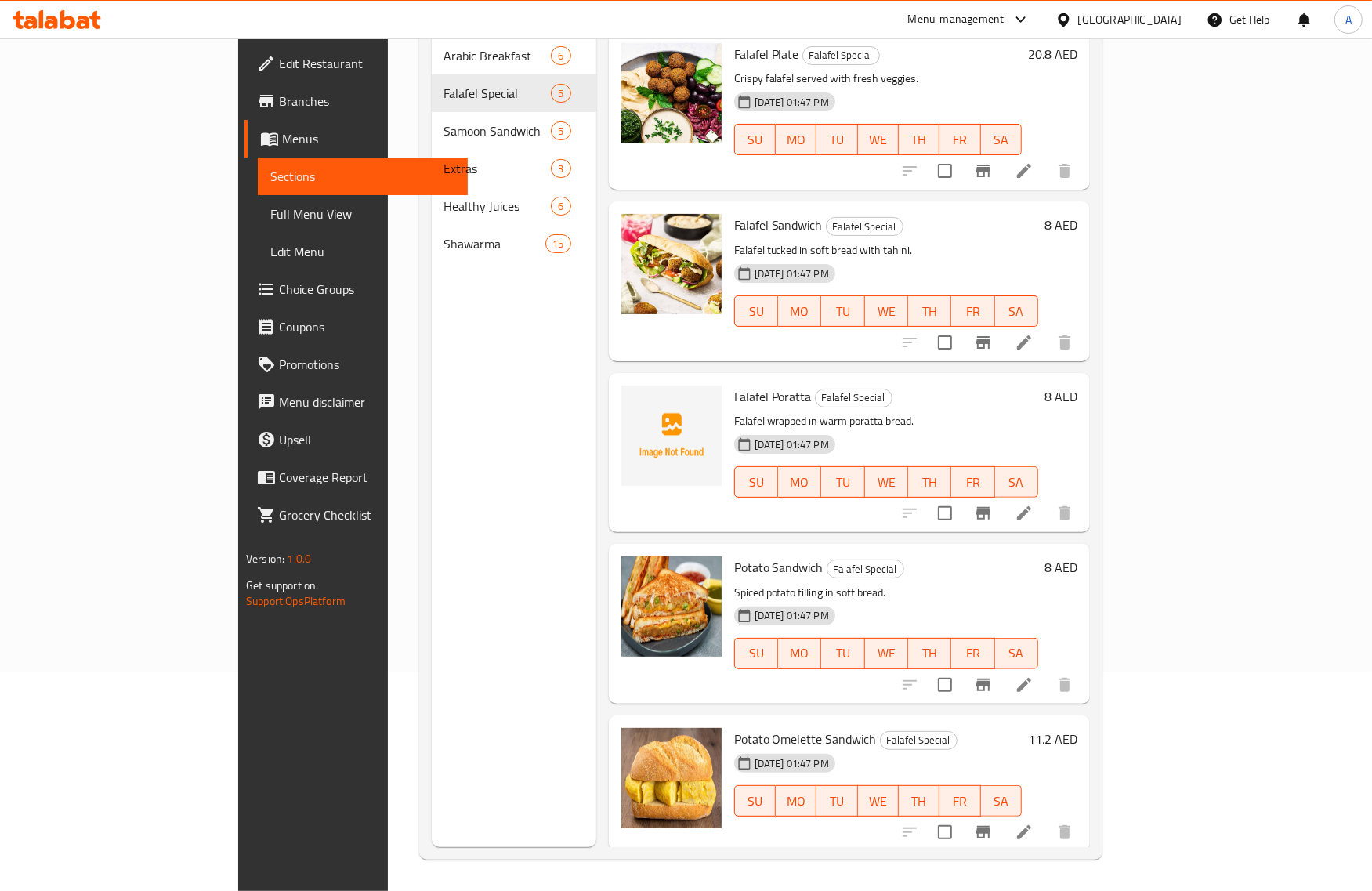
click at [734, 385] on span "Falafel Poratta" at bounding box center [773, 396] width 77 height 24
copy span "Falafel"
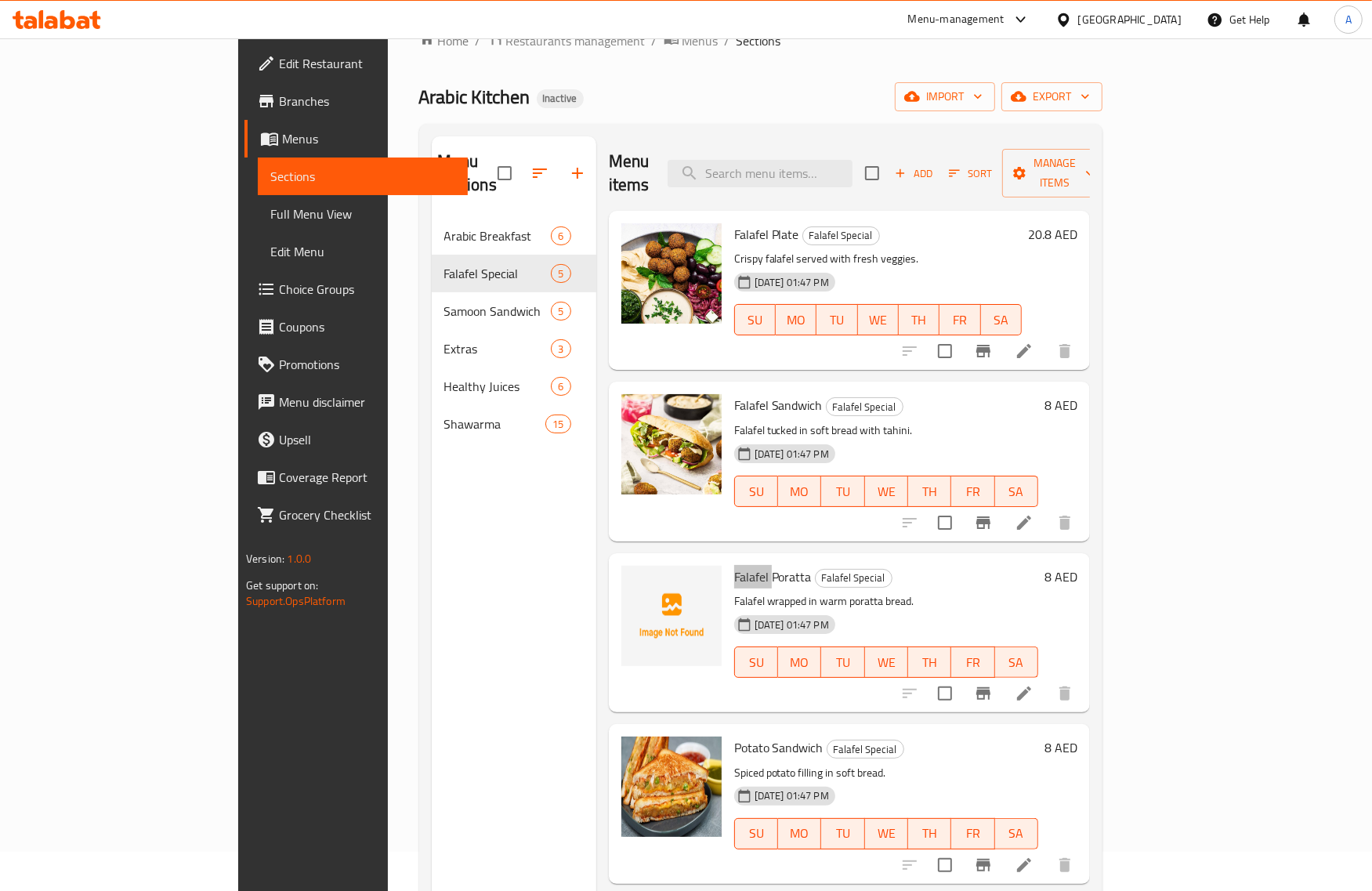
scroll to position [24, 0]
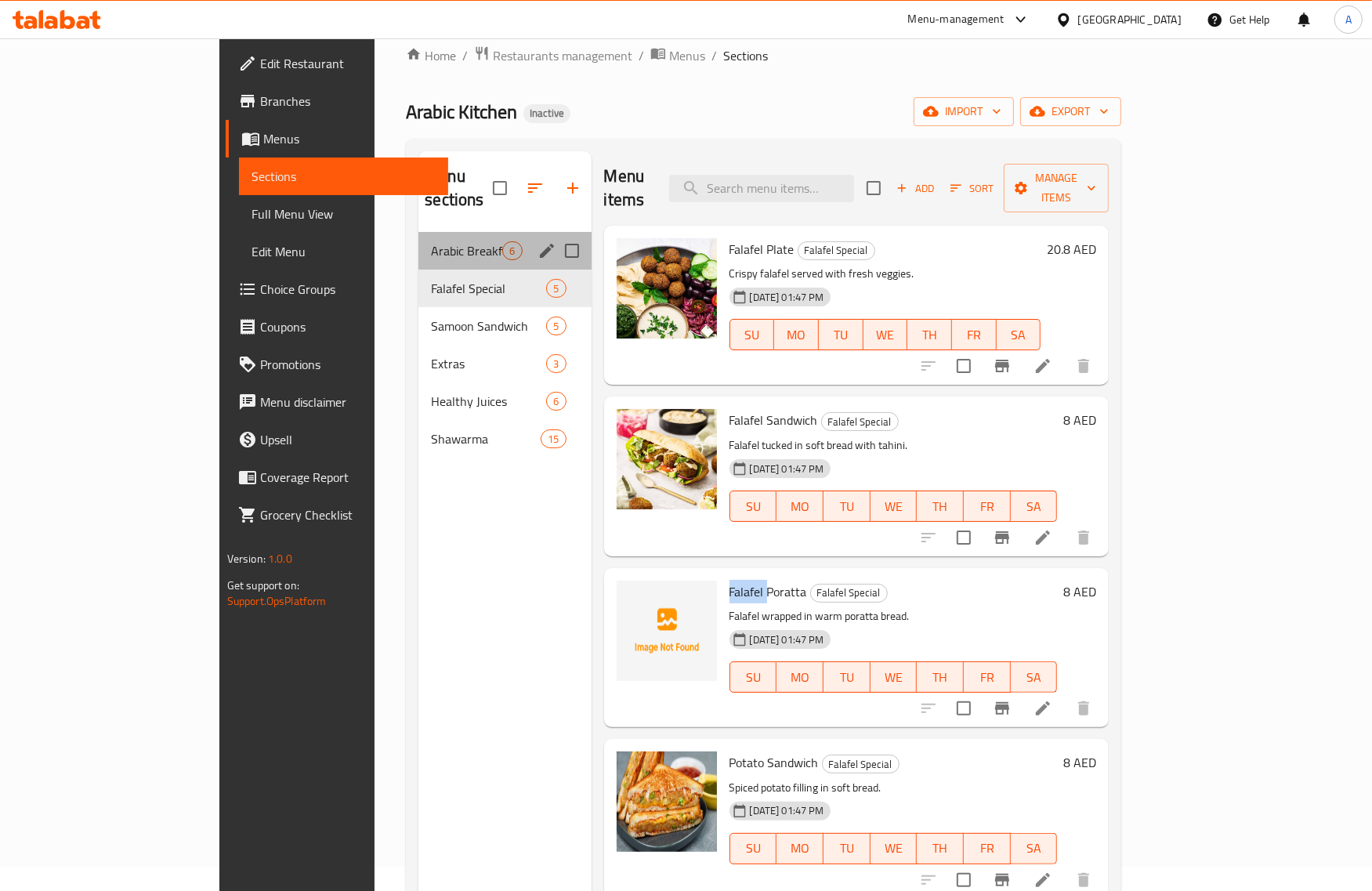
click at [418, 232] on div "Arabic Breakfast 6" at bounding box center [504, 251] width 173 height 38
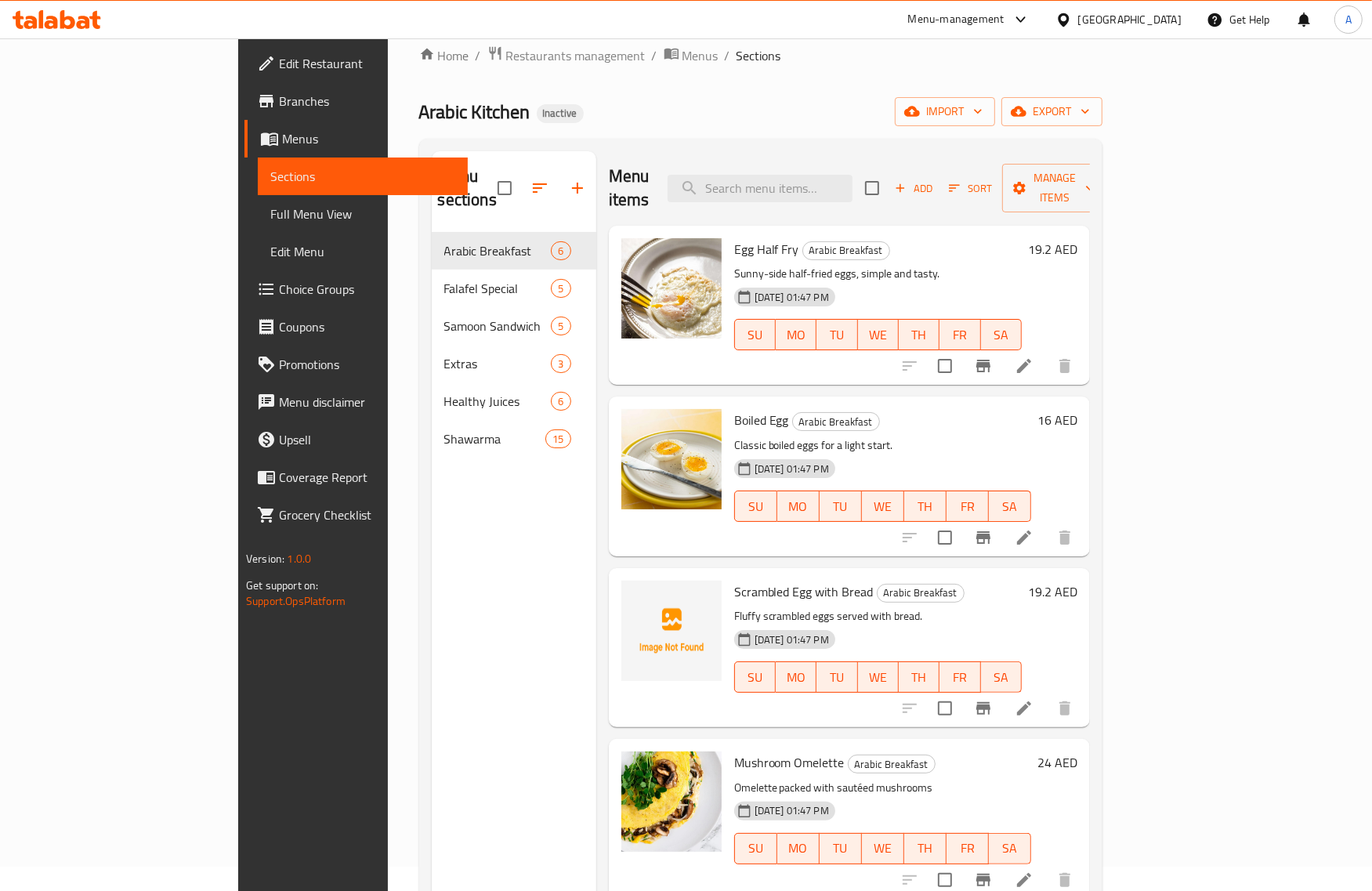
click at [734, 580] on span "Scrambled Egg with Bread" at bounding box center [804, 591] width 140 height 24
copy span "Scrambled"
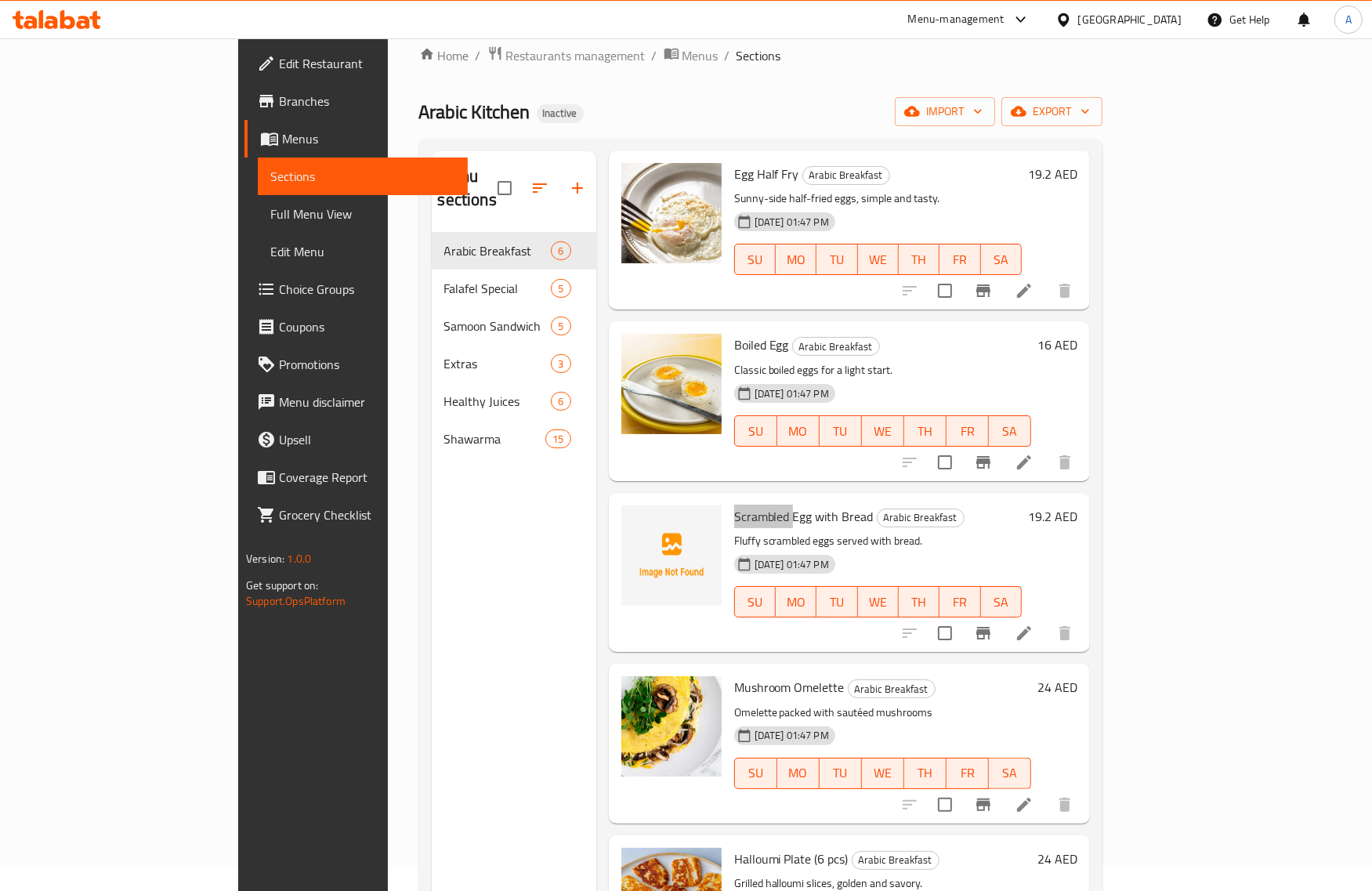
scroll to position [174, 0]
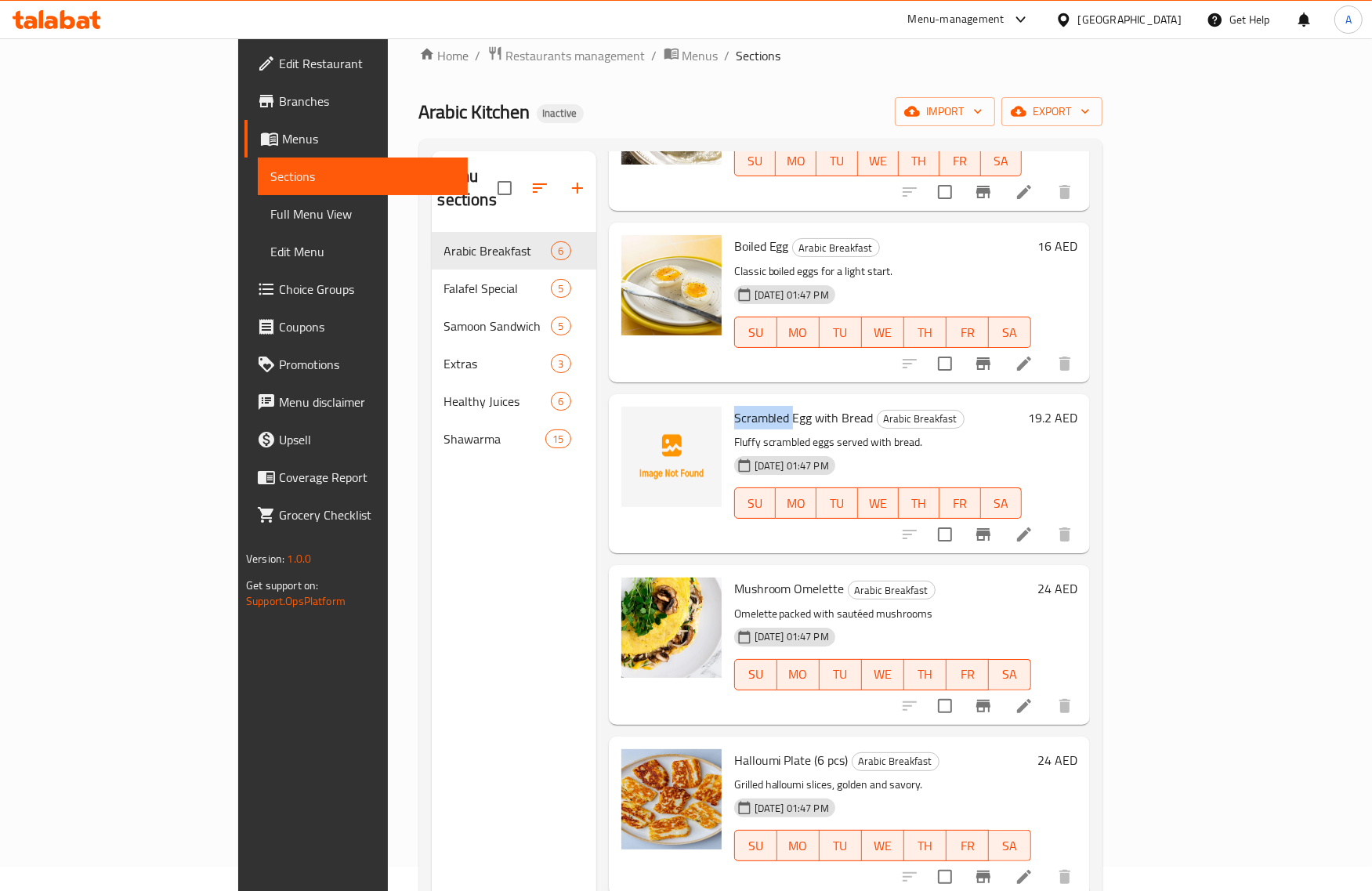
click at [270, 204] on span "Full Menu View" at bounding box center [362, 214] width 184 height 19
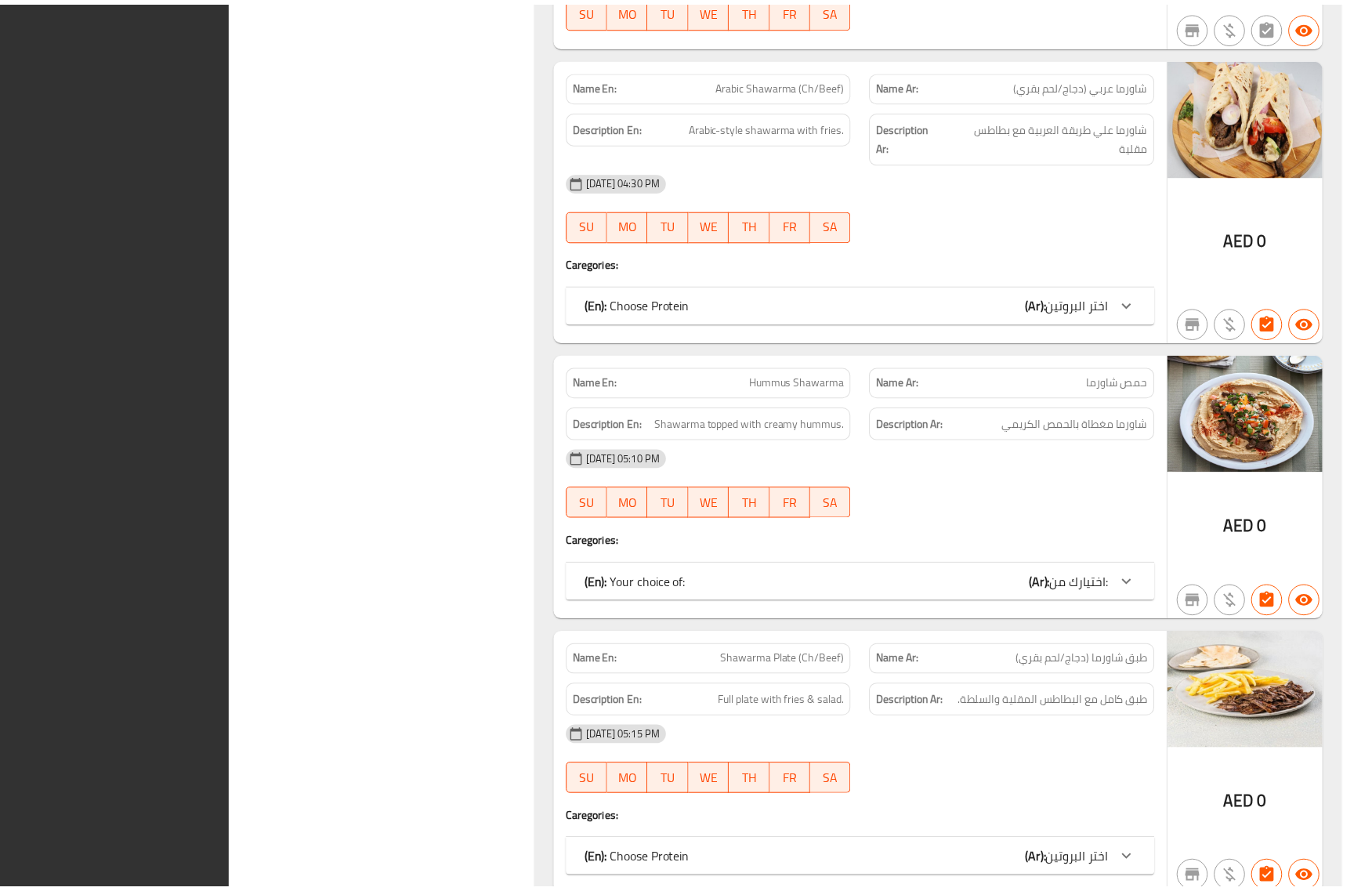
scroll to position [8447, 0]
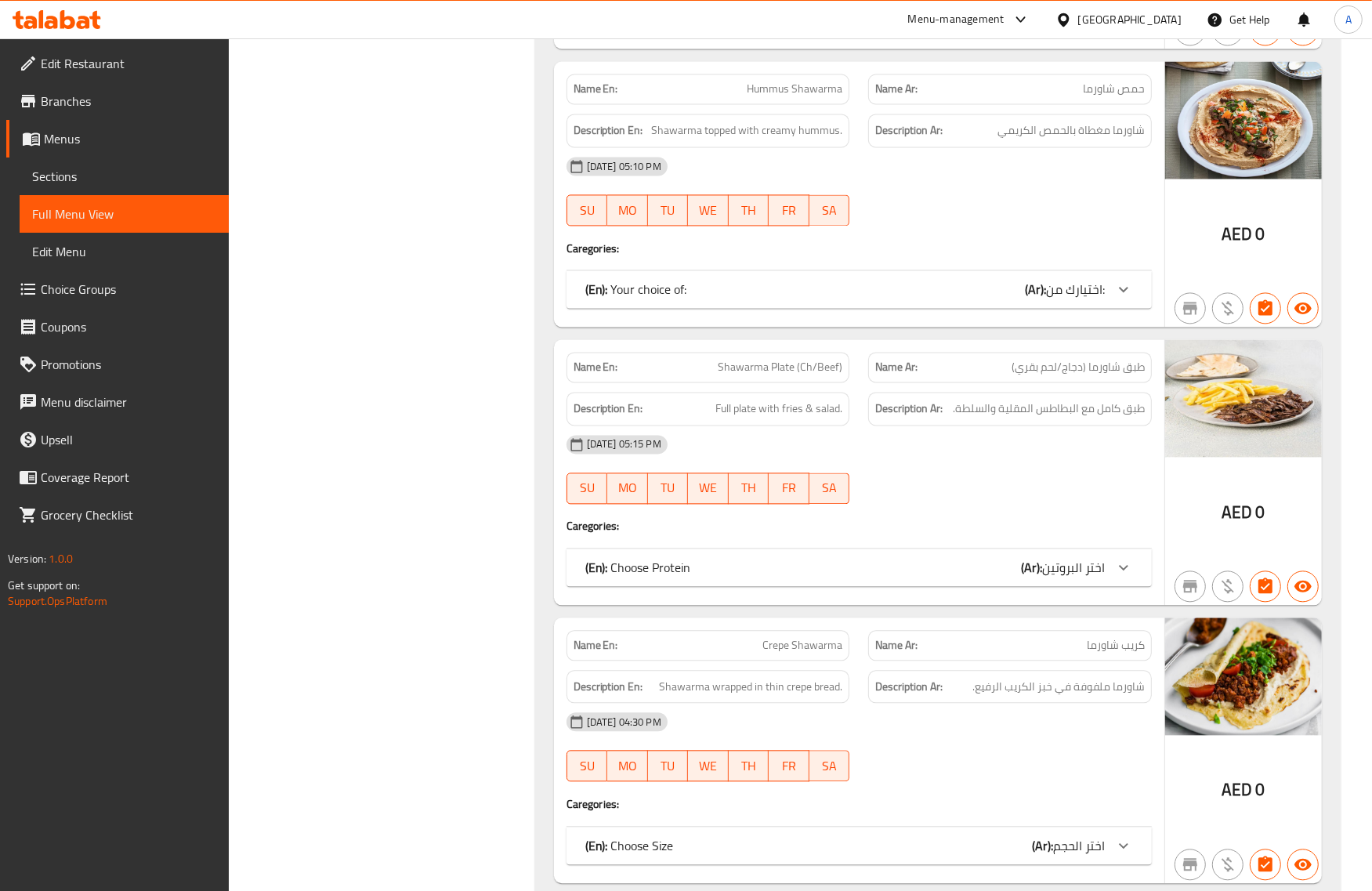
drag, startPoint x: 87, startPoint y: 61, endPoint x: 45, endPoint y: 84, distance: 47.9
click at [87, 61] on span "Edit Restaurant" at bounding box center [128, 63] width 176 height 19
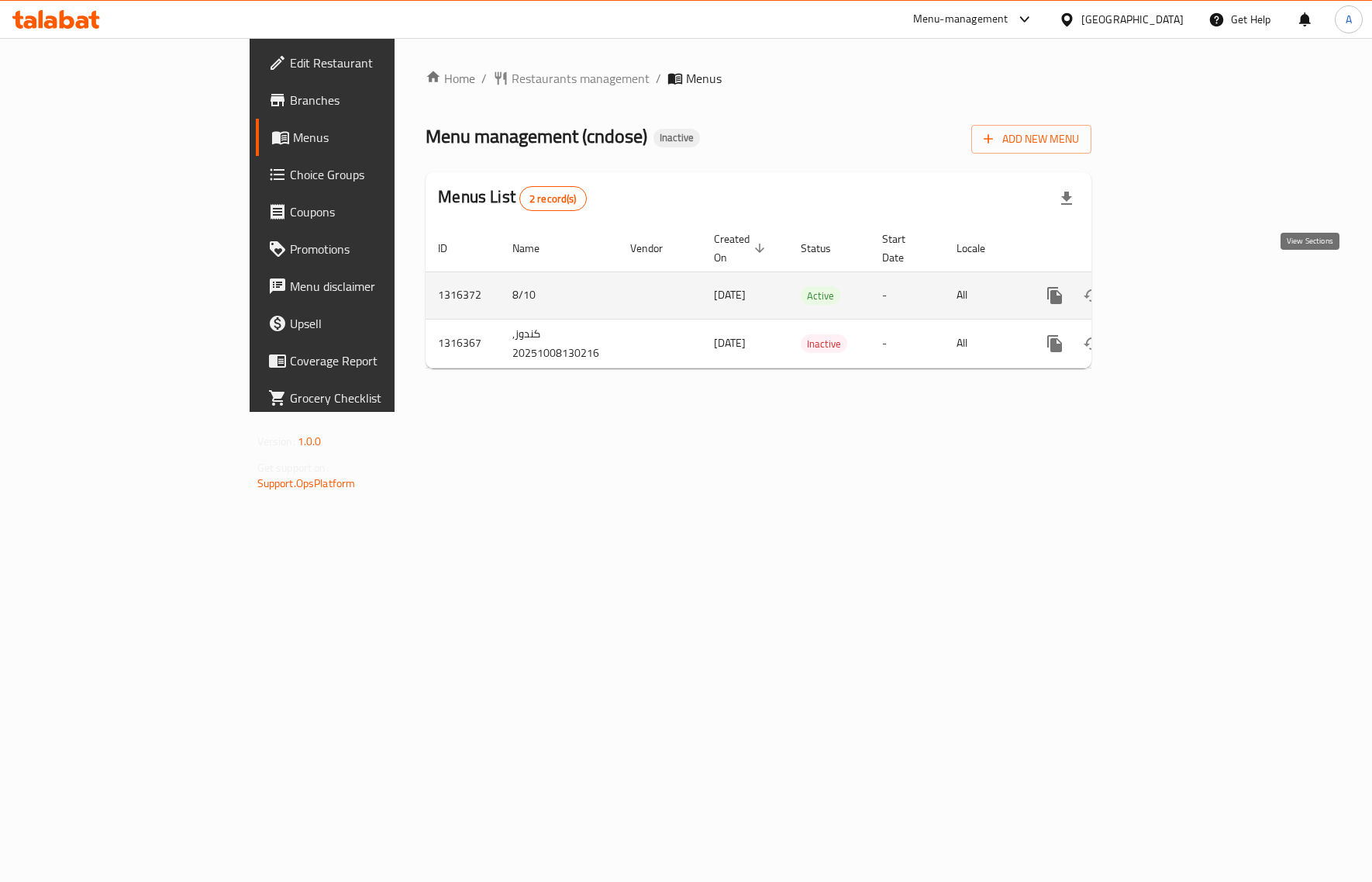
click at [1174, 288] on icon "enhanced table" at bounding box center [1166, 295] width 14 height 14
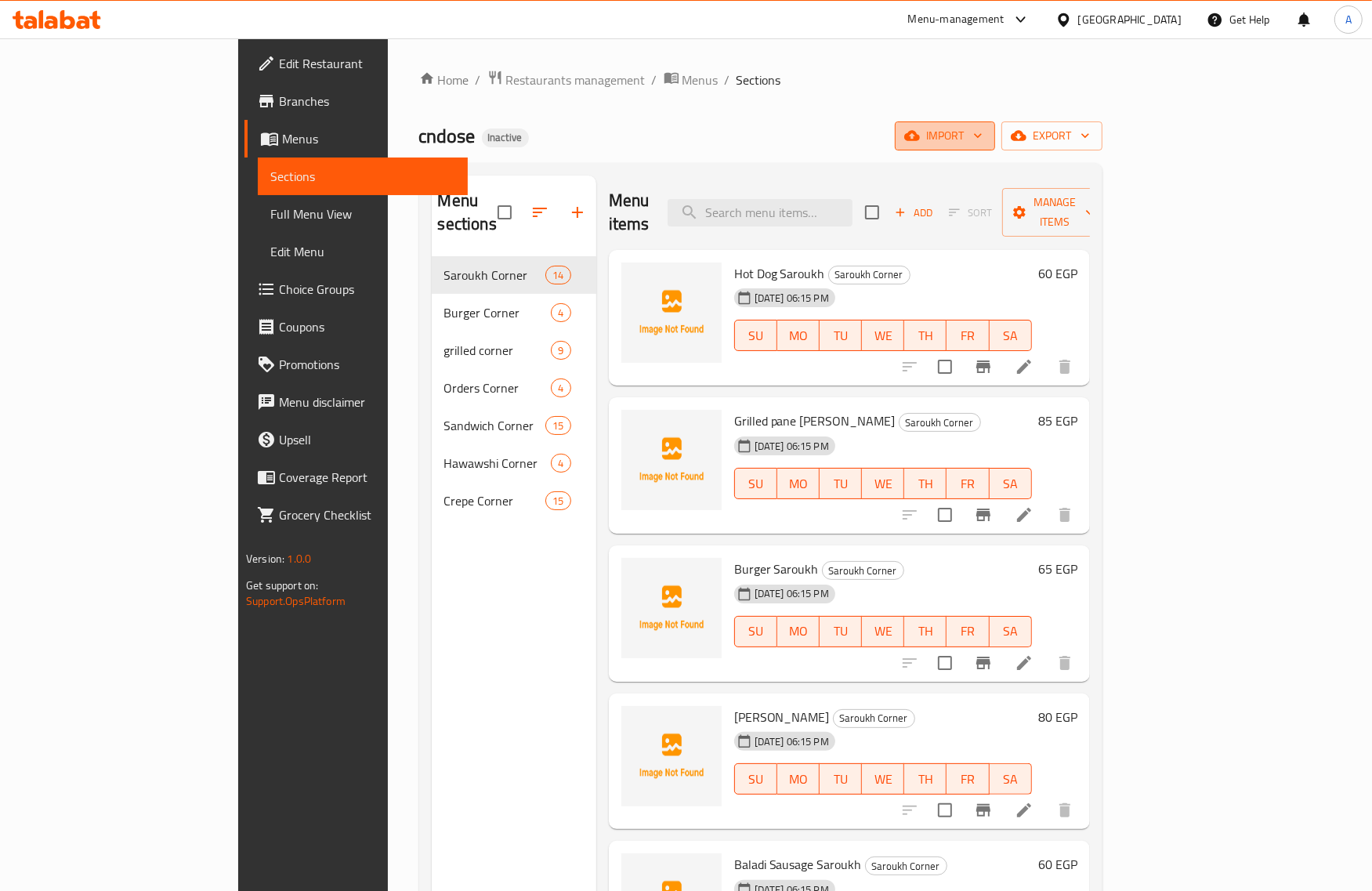
click at [983, 142] on span "import" at bounding box center [944, 135] width 75 height 19
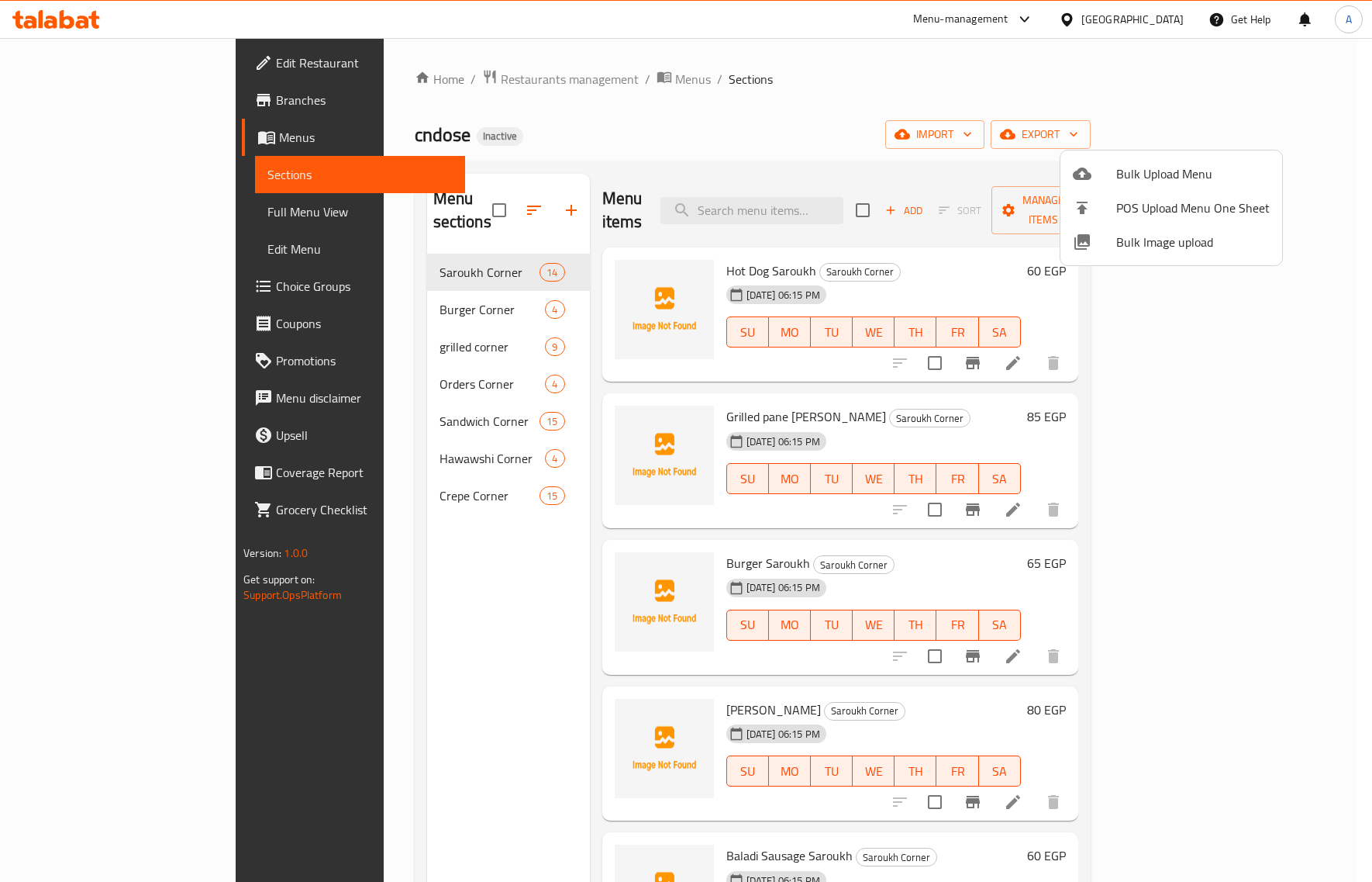
click at [1098, 245] on div at bounding box center [1095, 242] width 43 height 18
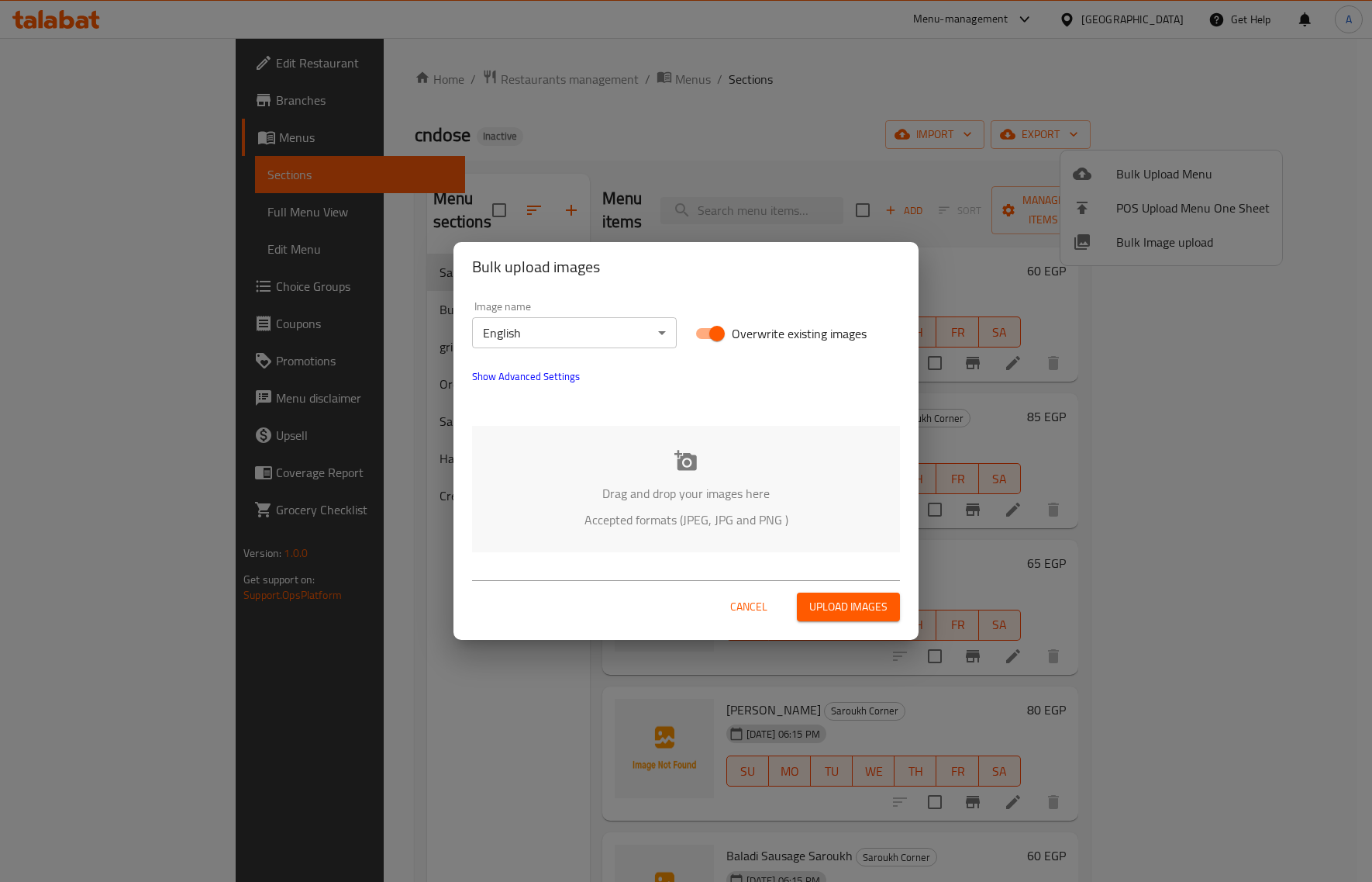
click at [579, 328] on body "​ Menu-management Egypt Get Help A Edit Restaurant Branches Menus Sections Full…" at bounding box center [686, 460] width 1372 height 844
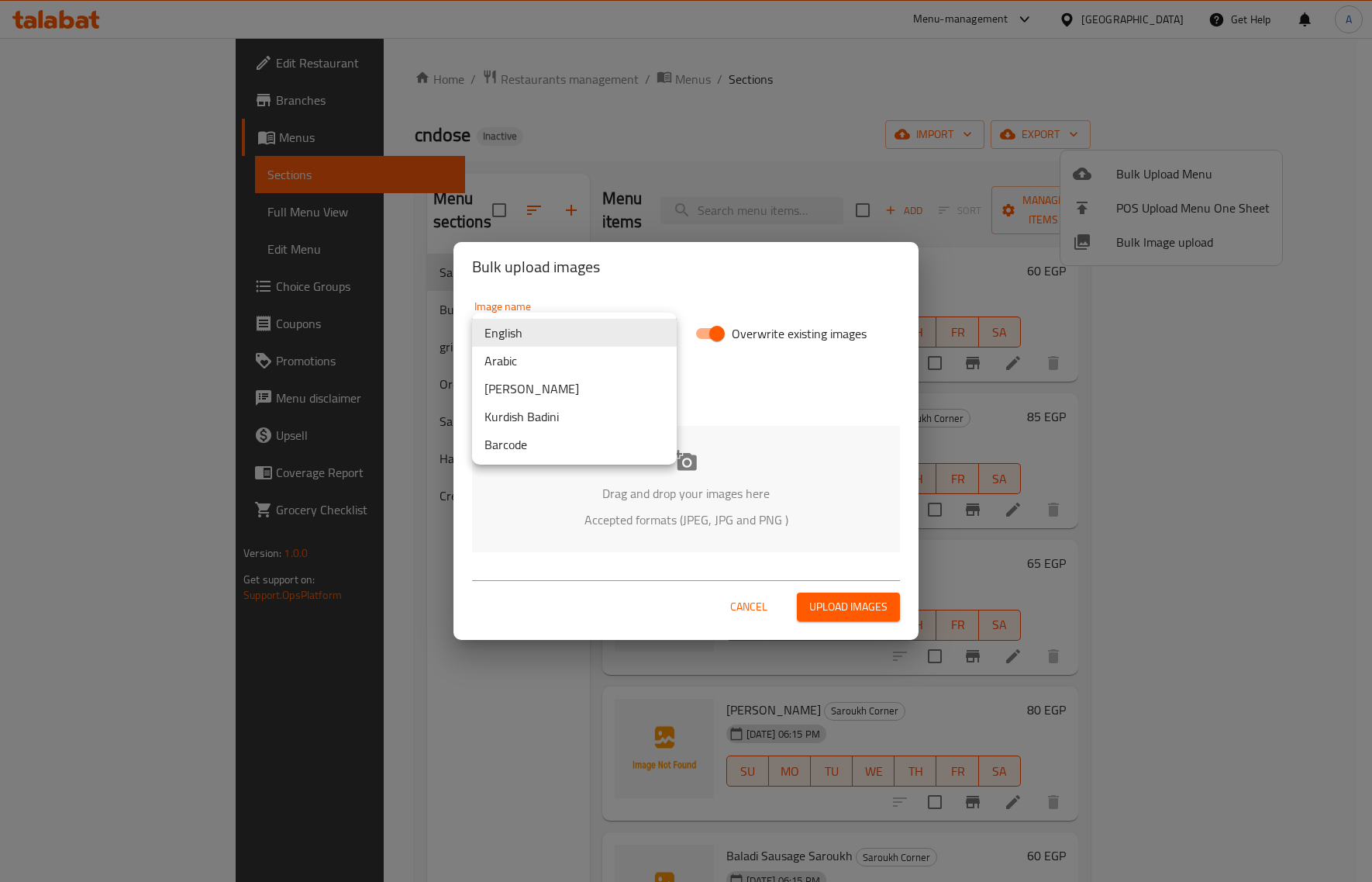
click at [531, 361] on li "Arabic" at bounding box center [574, 361] width 205 height 28
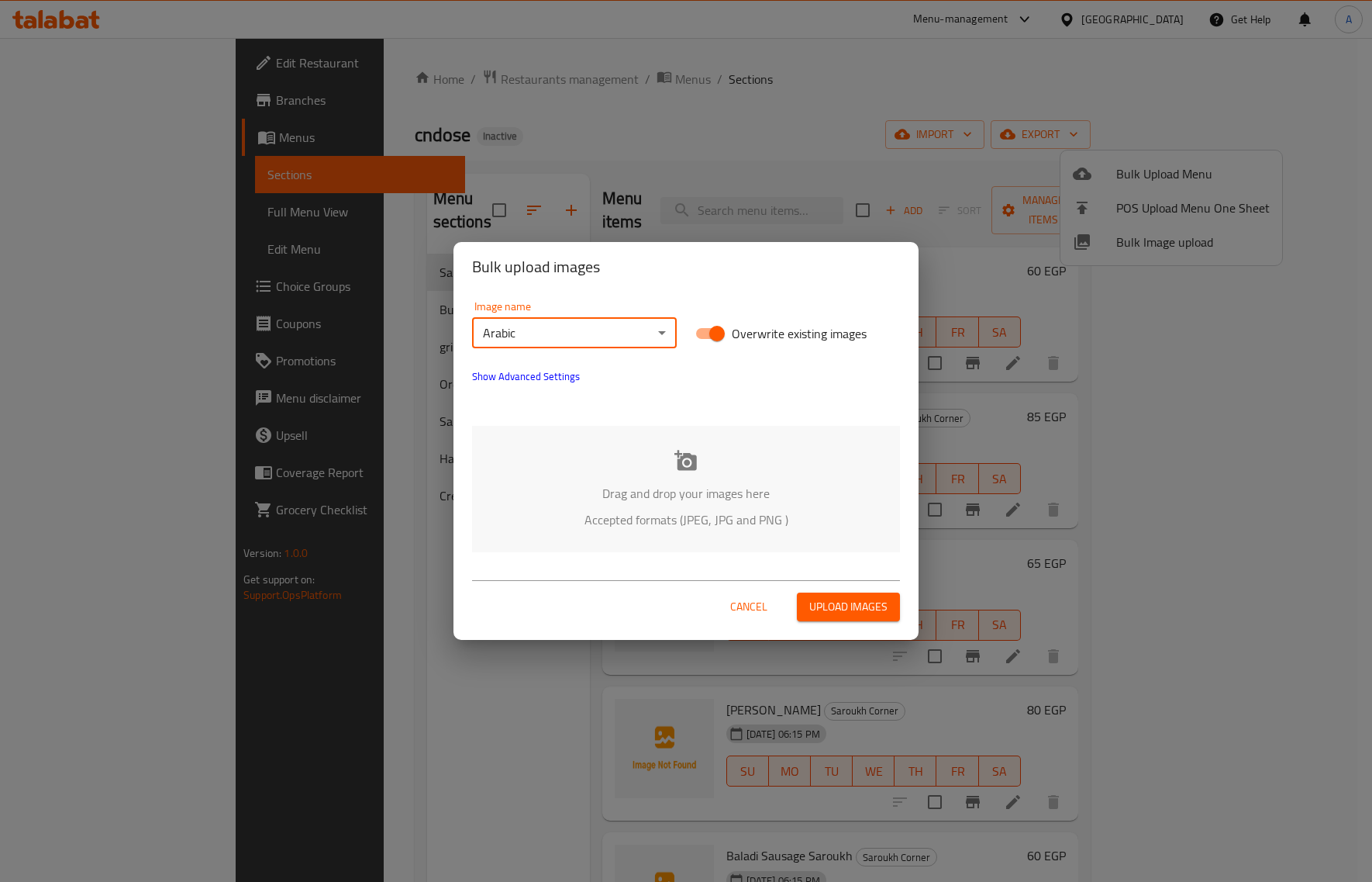
click at [688, 485] on p "Drag and drop your images here" at bounding box center [686, 493] width 381 height 18
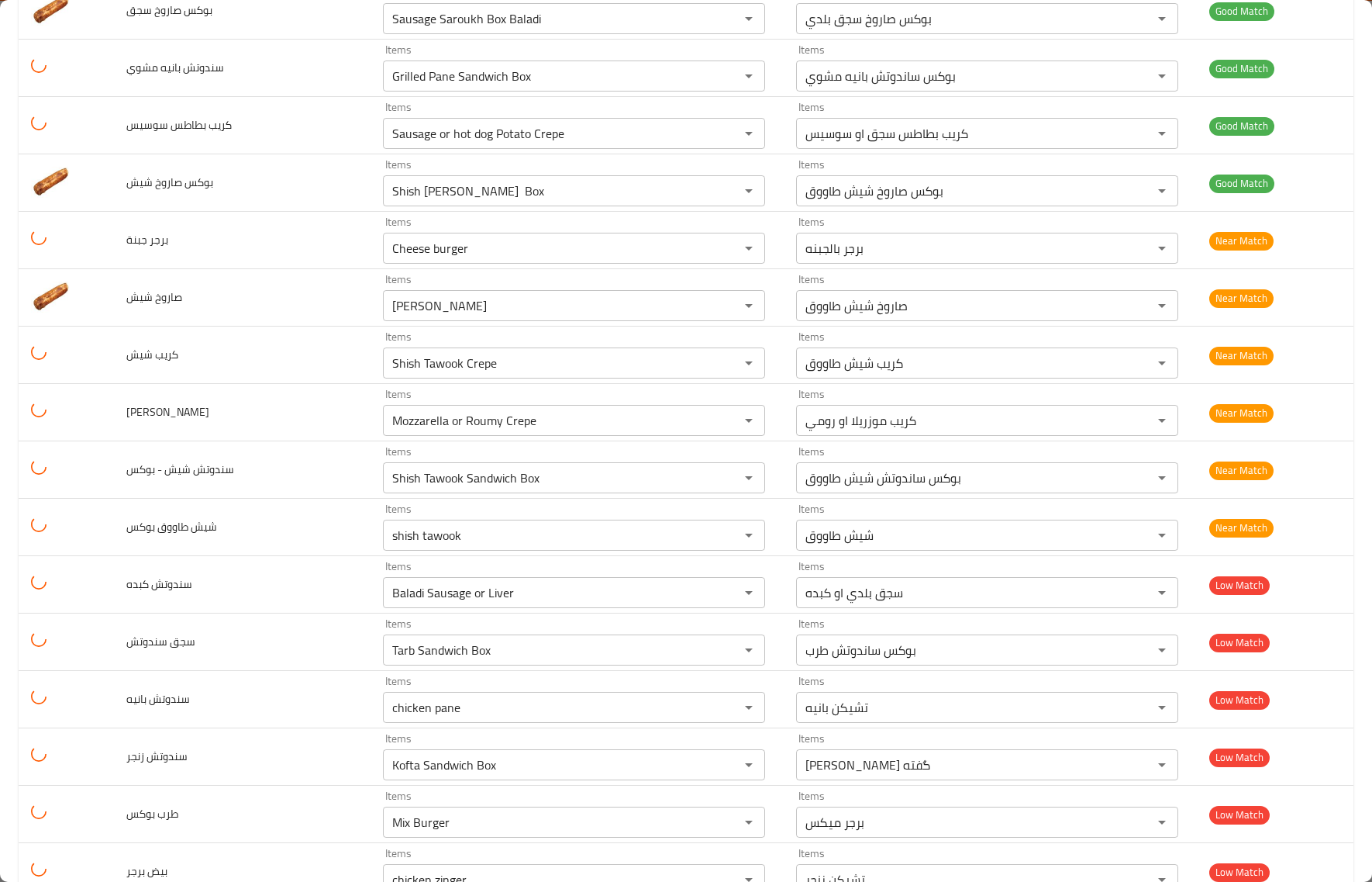
scroll to position [2036, 0]
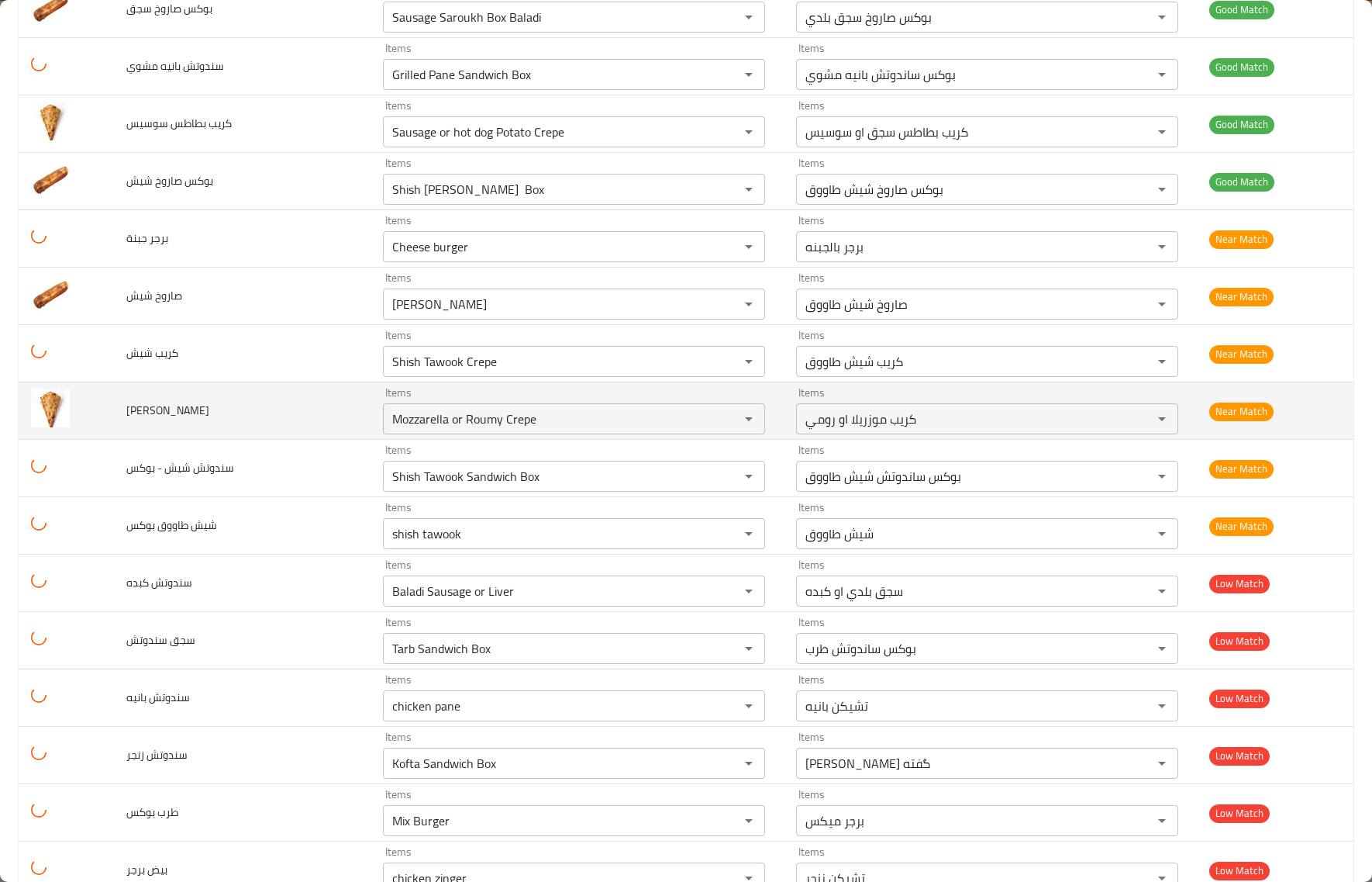
click at [276, 440] on td "كريب موتزاريلا" at bounding box center [242, 411] width 256 height 57
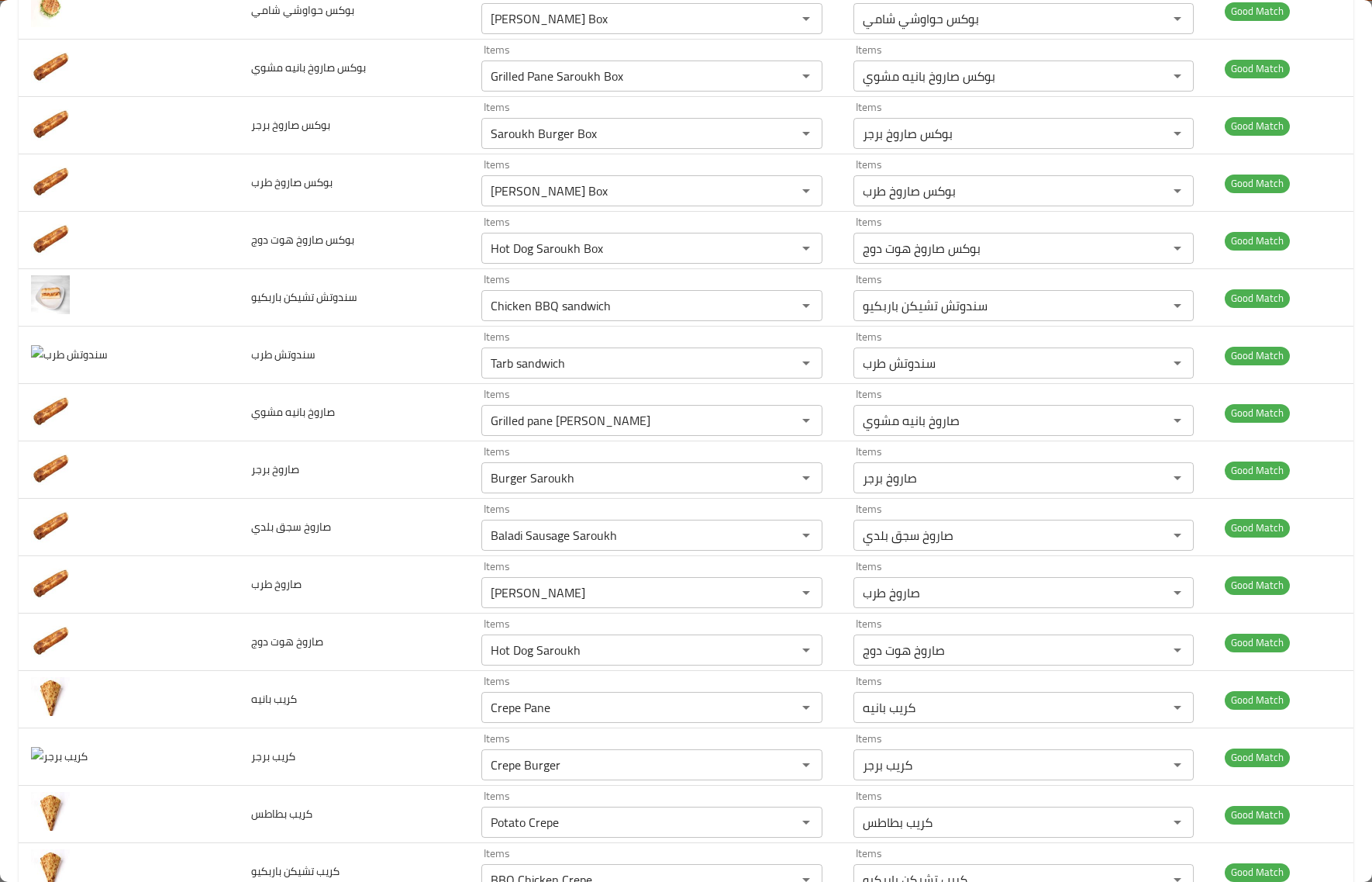
scroll to position [97, 0]
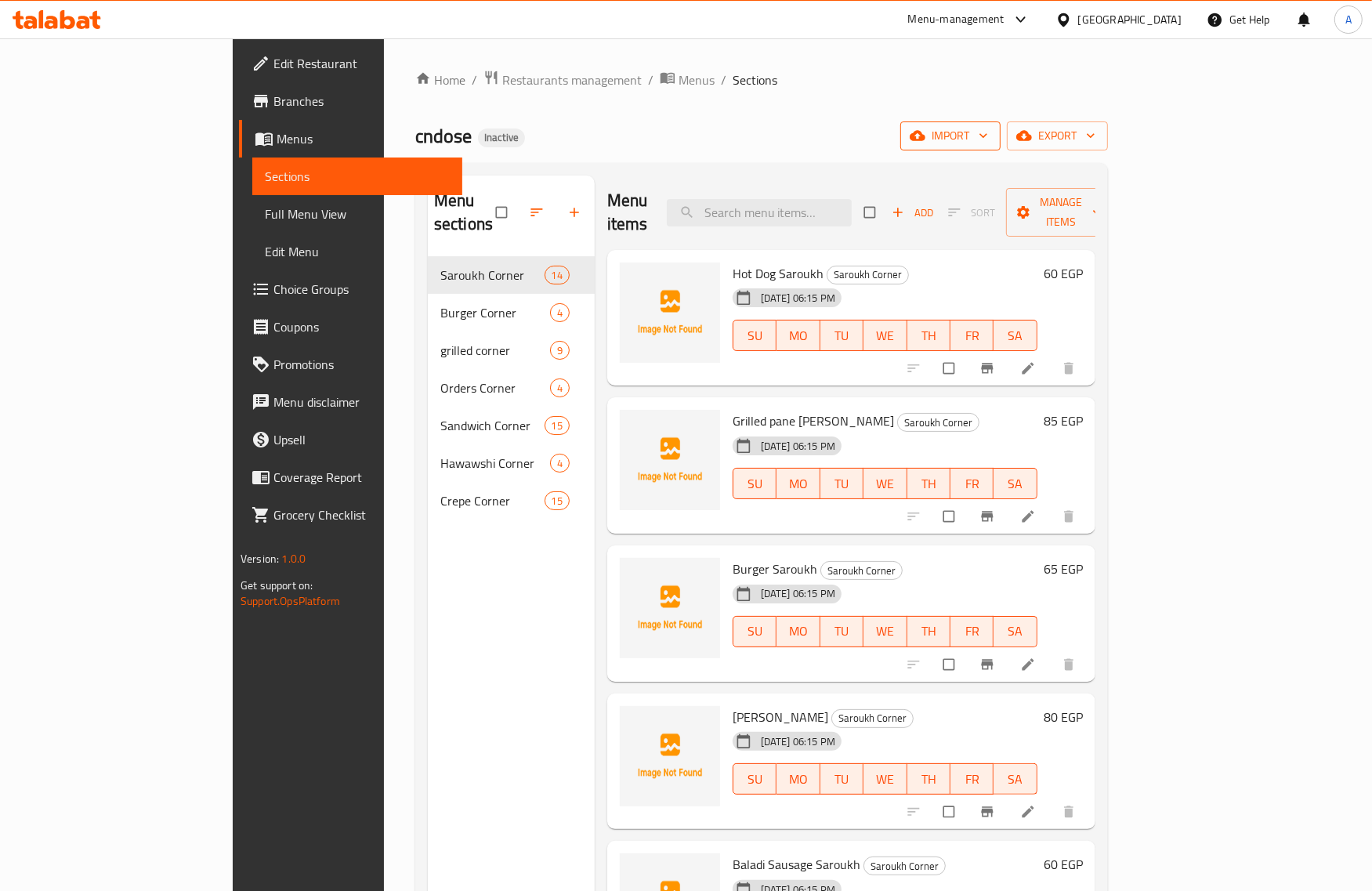
click at [988, 127] on span "import" at bounding box center [950, 135] width 75 height 19
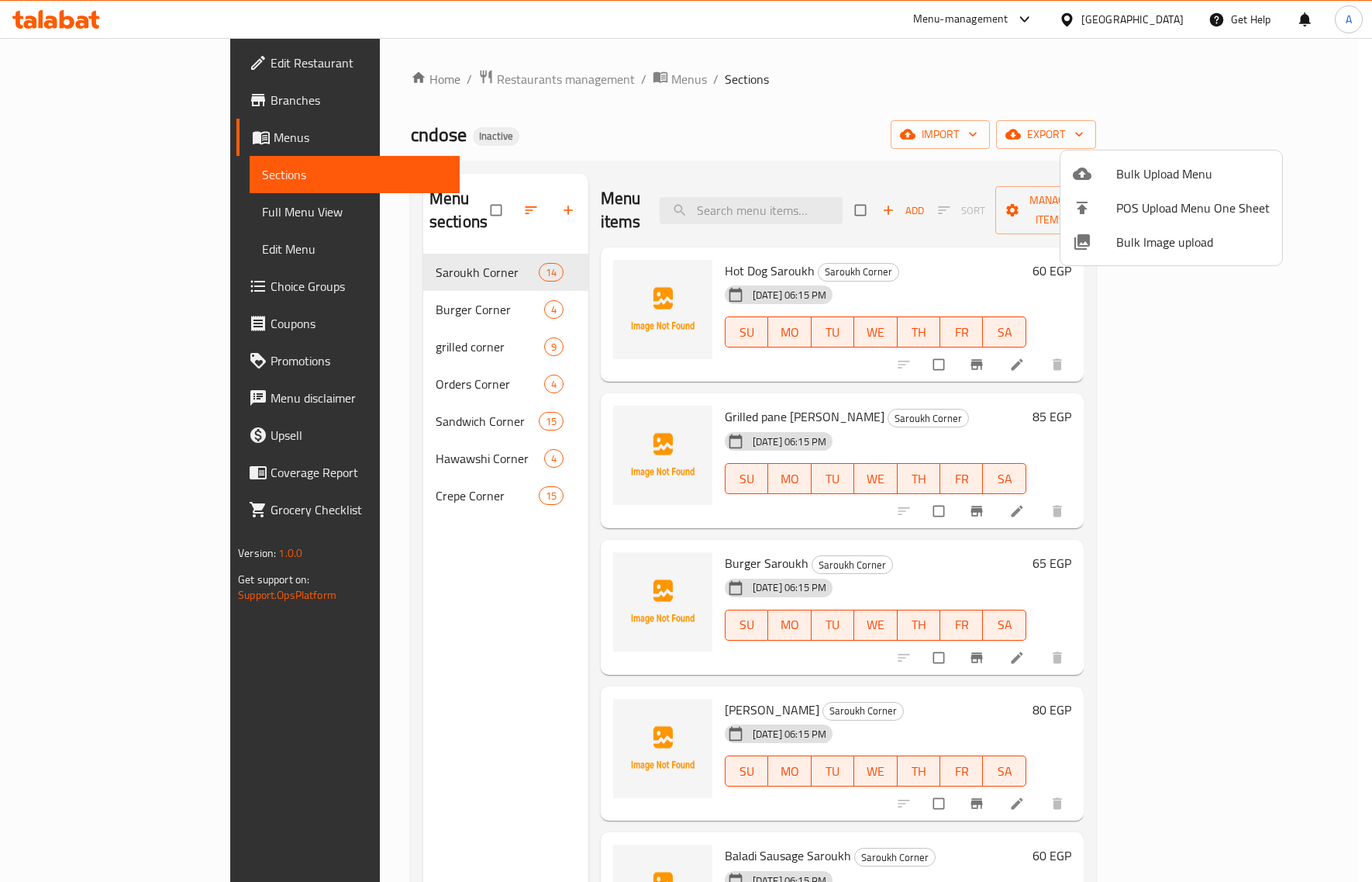
click at [1149, 232] on span "Bulk Image upload" at bounding box center [1193, 242] width 153 height 18
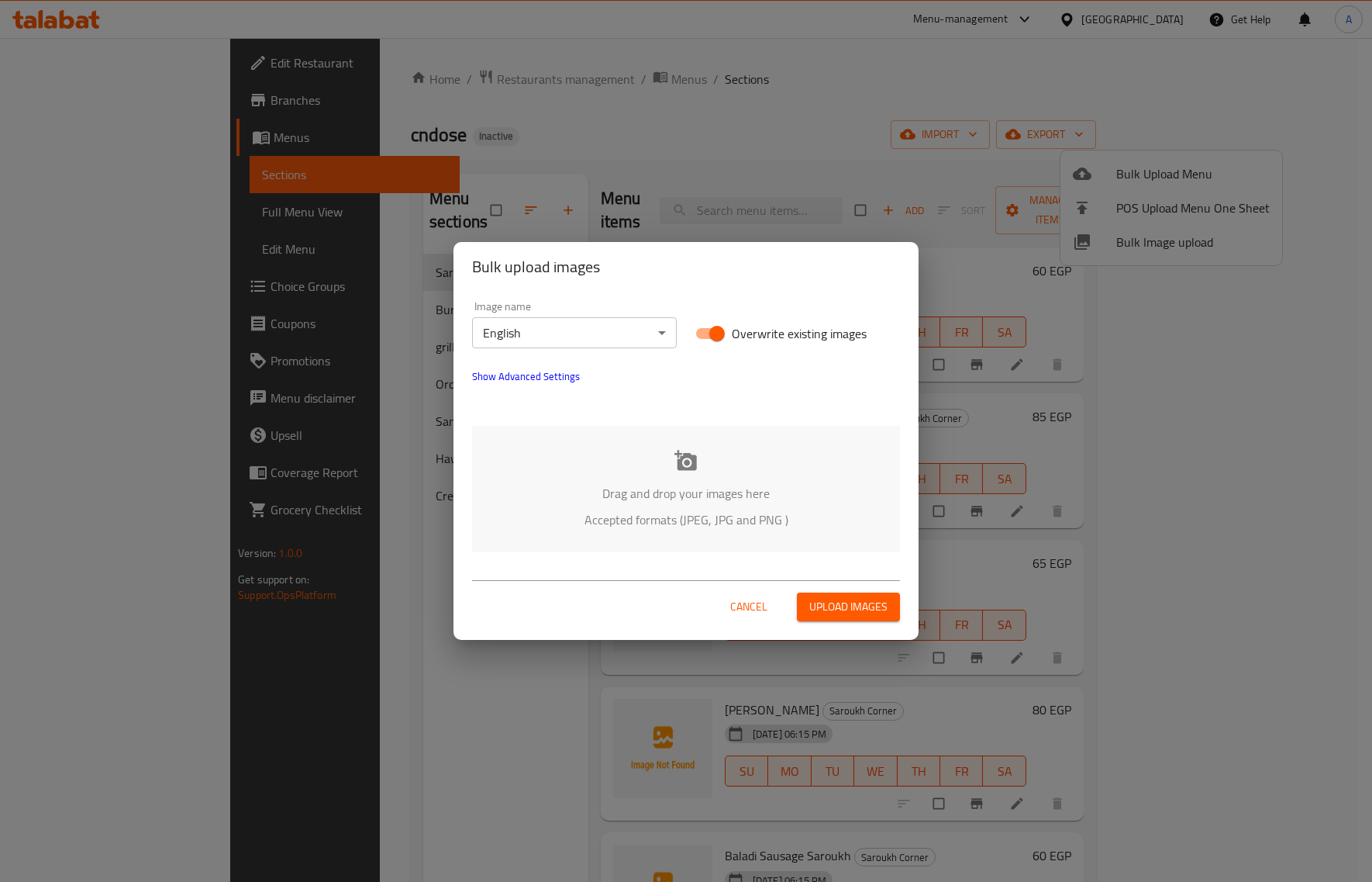
click at [671, 494] on p "Drag and drop your images here" at bounding box center [686, 493] width 381 height 18
click at [556, 334] on body "​ Menu-management Egypt Get Help A Edit Restaurant Branches Menus Sections Full…" at bounding box center [686, 460] width 1372 height 844
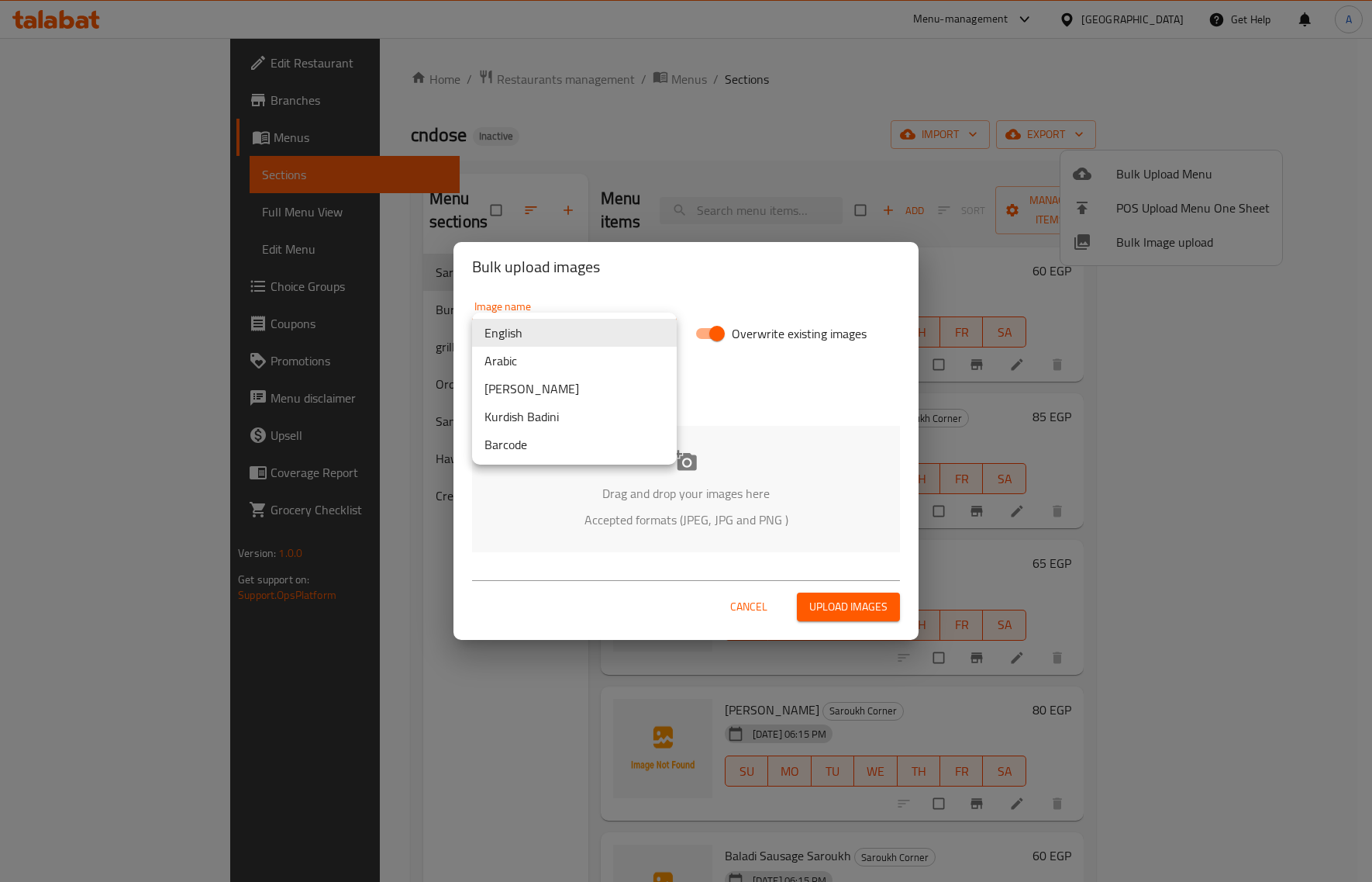
click at [544, 368] on li "Arabic" at bounding box center [574, 361] width 205 height 28
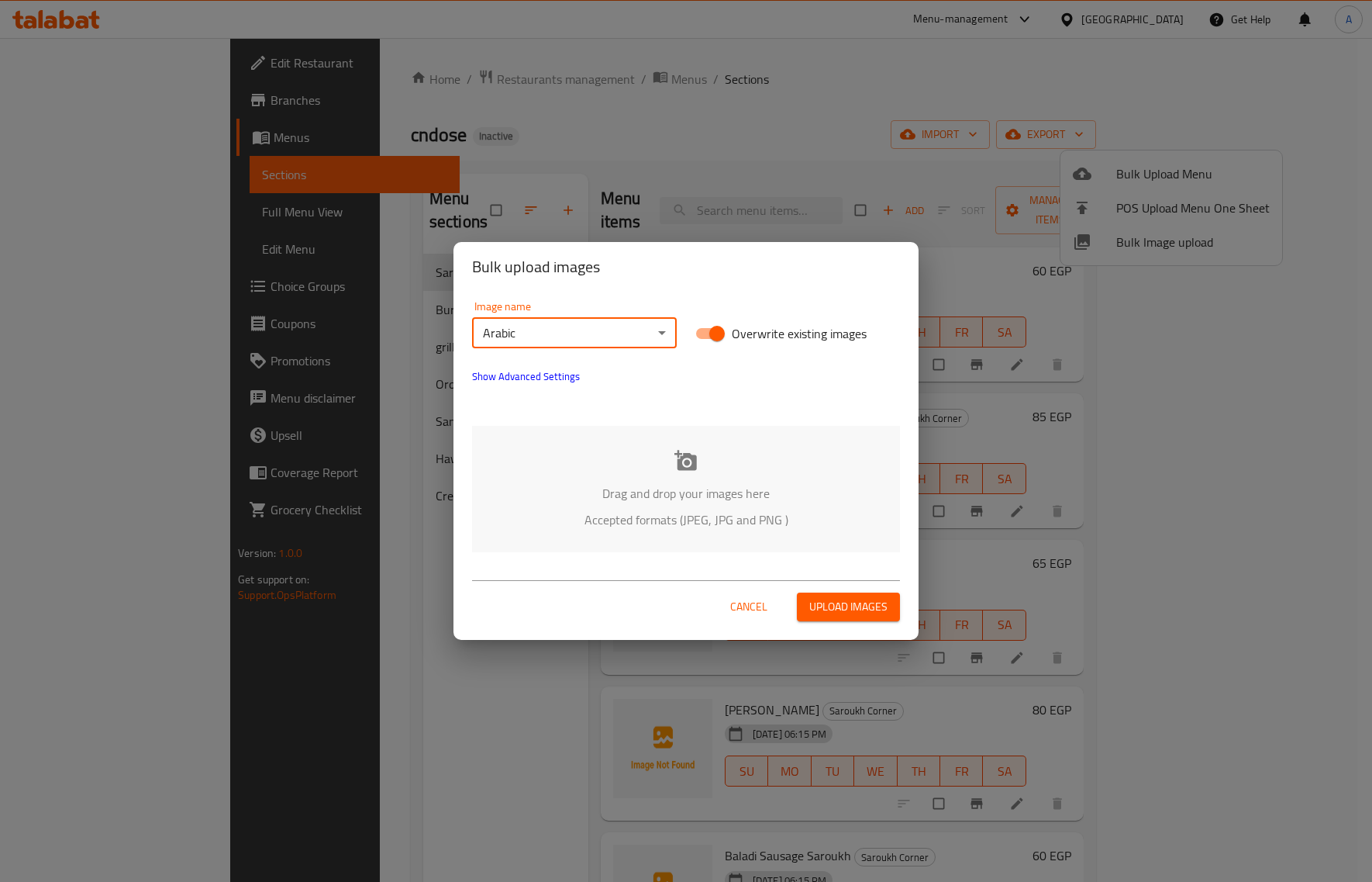
click at [672, 456] on div "Drag and drop your images here Accepted formats (JPEG, JPG and PNG )" at bounding box center [686, 489] width 428 height 127
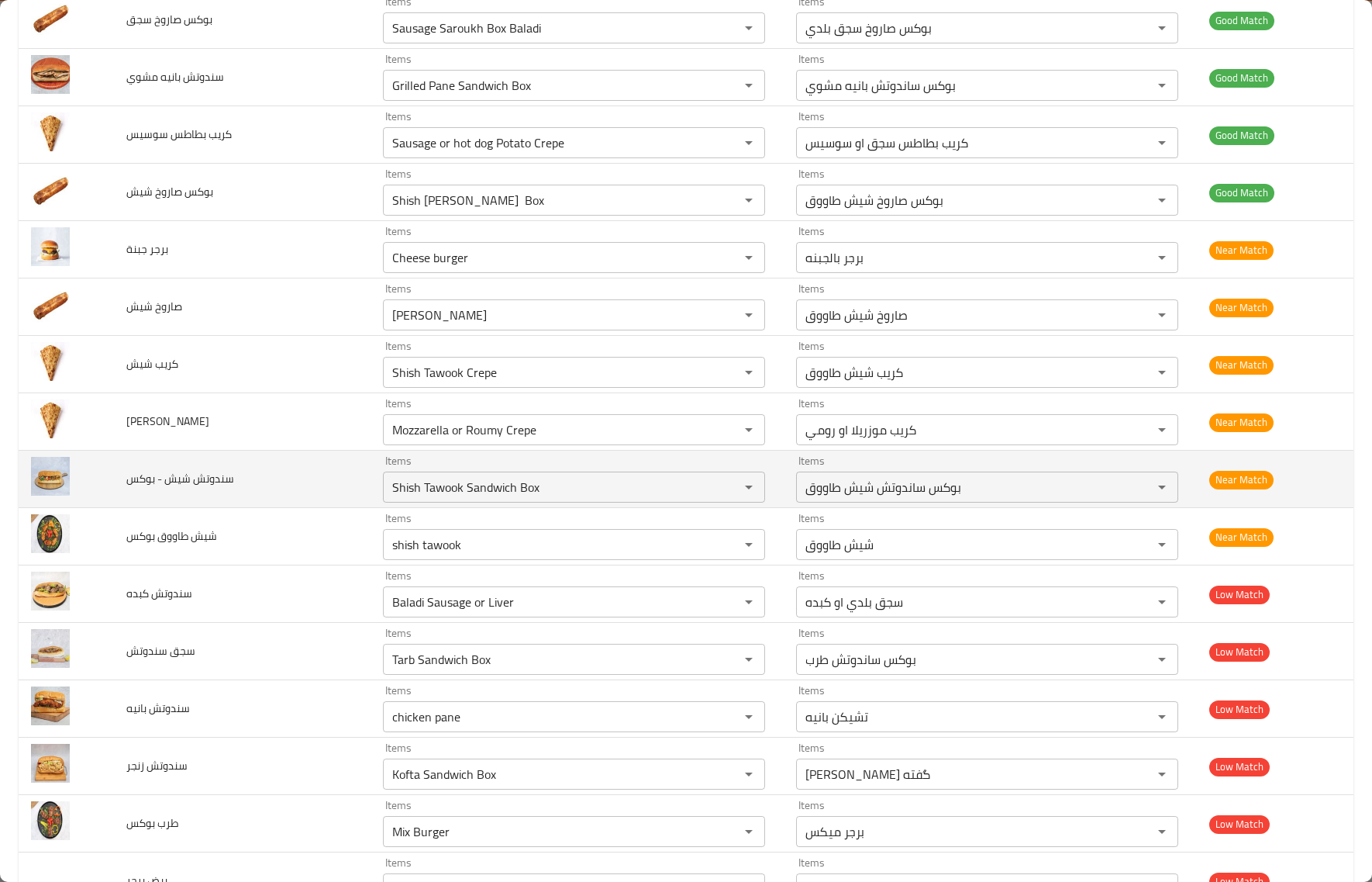
scroll to position [2036, 0]
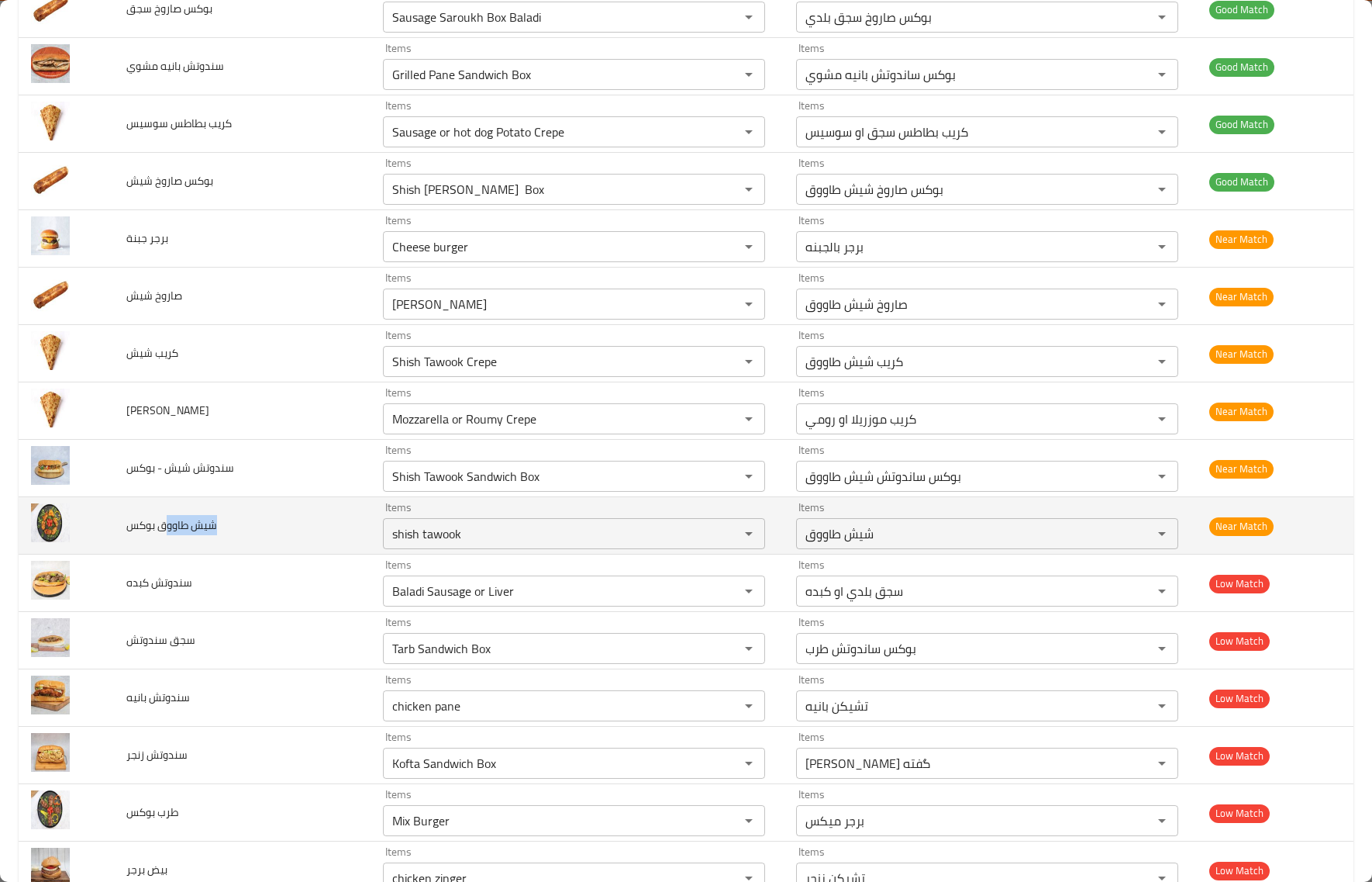
drag, startPoint x: 215, startPoint y: 537, endPoint x: 163, endPoint y: 533, distance: 52.2
click at [163, 533] on span "شيش طاووق بوكس" at bounding box center [172, 525] width 91 height 20
click at [470, 543] on بوكس "shish tawook" at bounding box center [551, 534] width 327 height 22
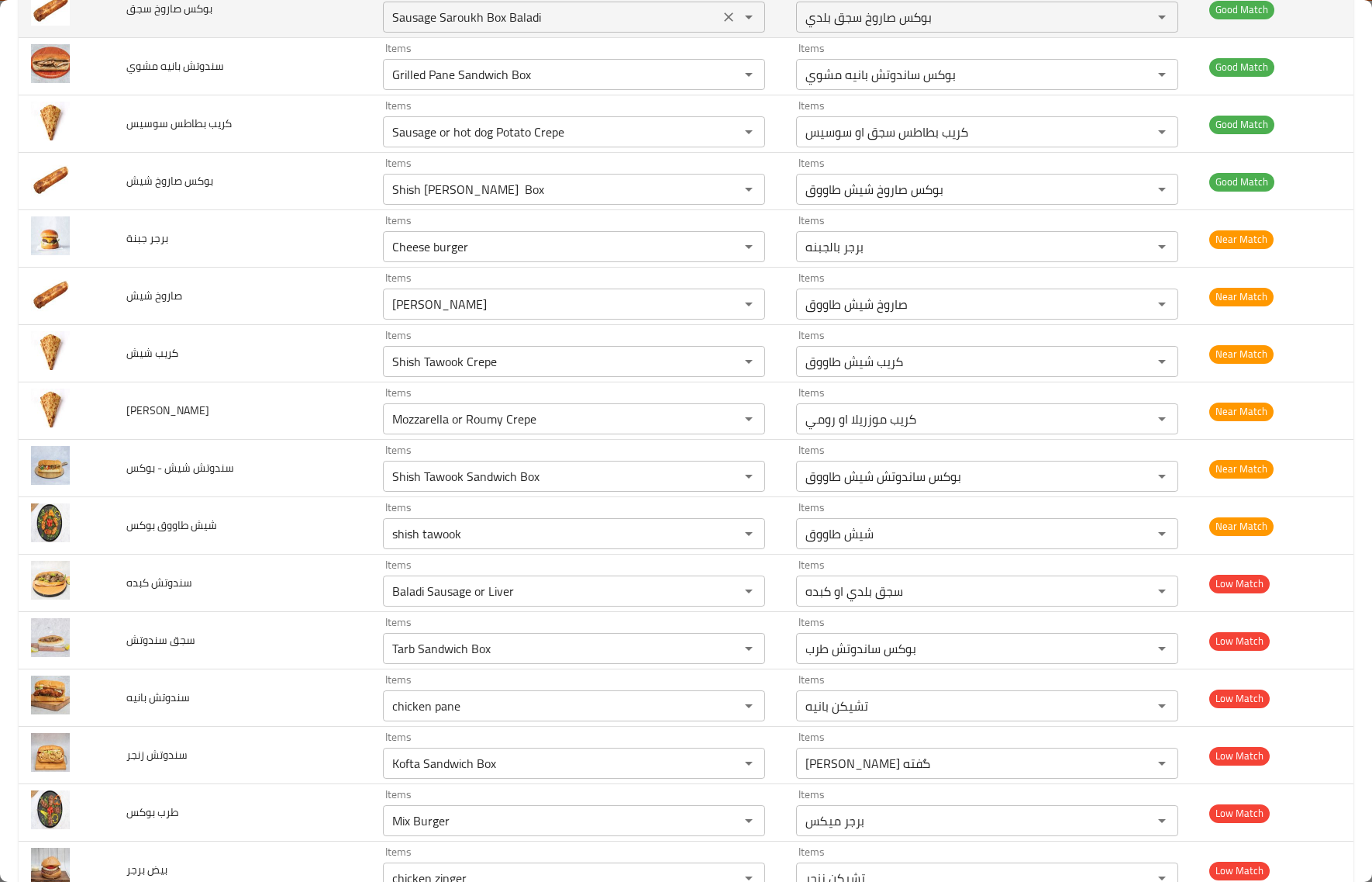
type بوكس "shish tawook"
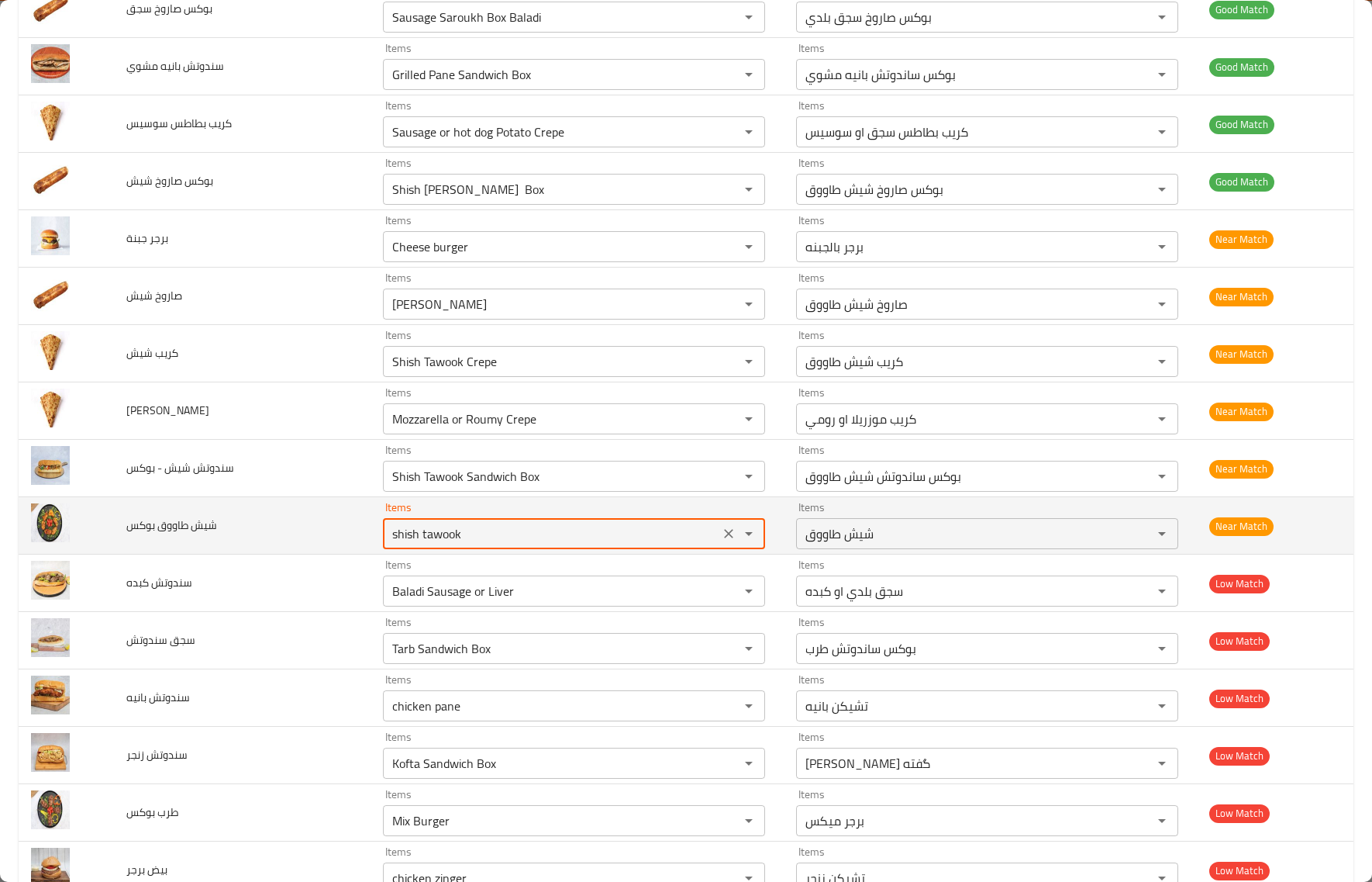
click at [383, 527] on div "shish tawook Items" at bounding box center [574, 533] width 382 height 31
click at [721, 541] on icon "Clear" at bounding box center [728, 533] width 16 height 16
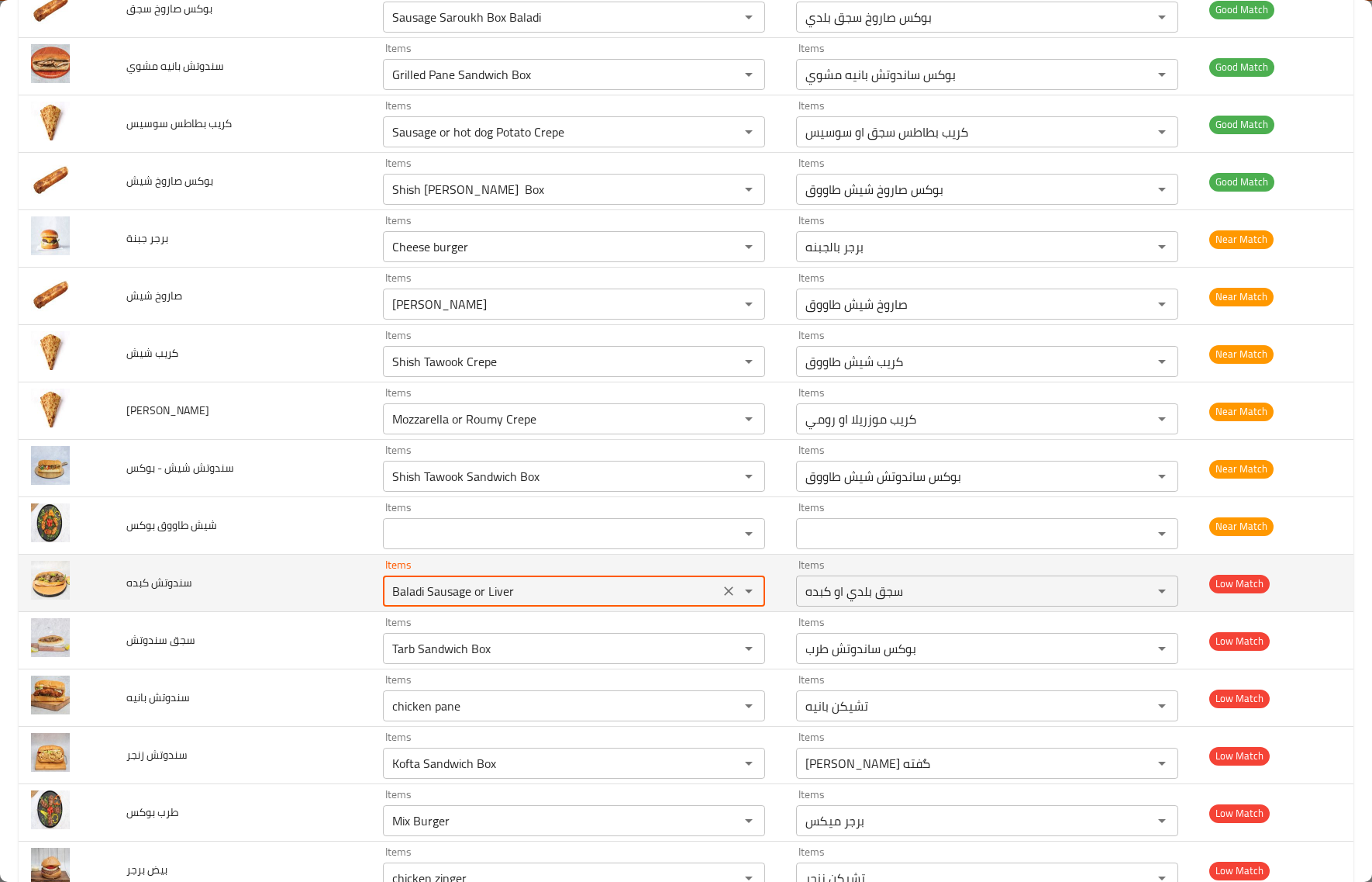
click at [388, 593] on كبده "Baladi Sausage or Liver" at bounding box center [551, 590] width 327 height 22
click at [176, 564] on td "سندوتش كبده" at bounding box center [242, 583] width 256 height 57
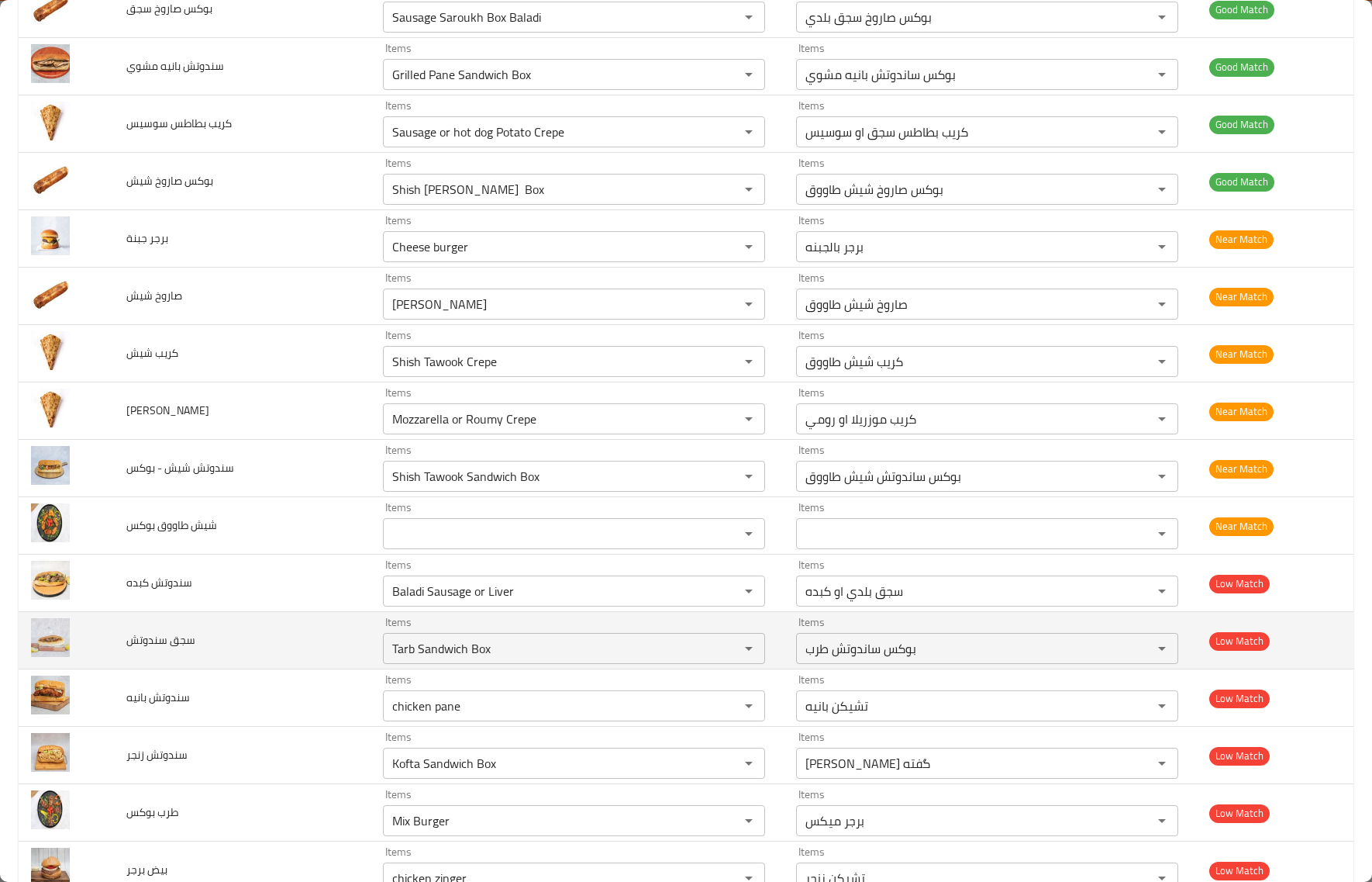
click at [321, 625] on td "سجق سندوتش" at bounding box center [242, 640] width 256 height 57
drag, startPoint x: 246, startPoint y: 647, endPoint x: 385, endPoint y: 667, distance: 140.4
click at [385, 667] on tr "سجق سندوتش Items Tarb Sandwich Box Items Items بوكس ساندوتش طرب Items Low Match" at bounding box center [685, 640] width 1335 height 57
click at [306, 665] on td "سجق سندوتش" at bounding box center [242, 640] width 256 height 57
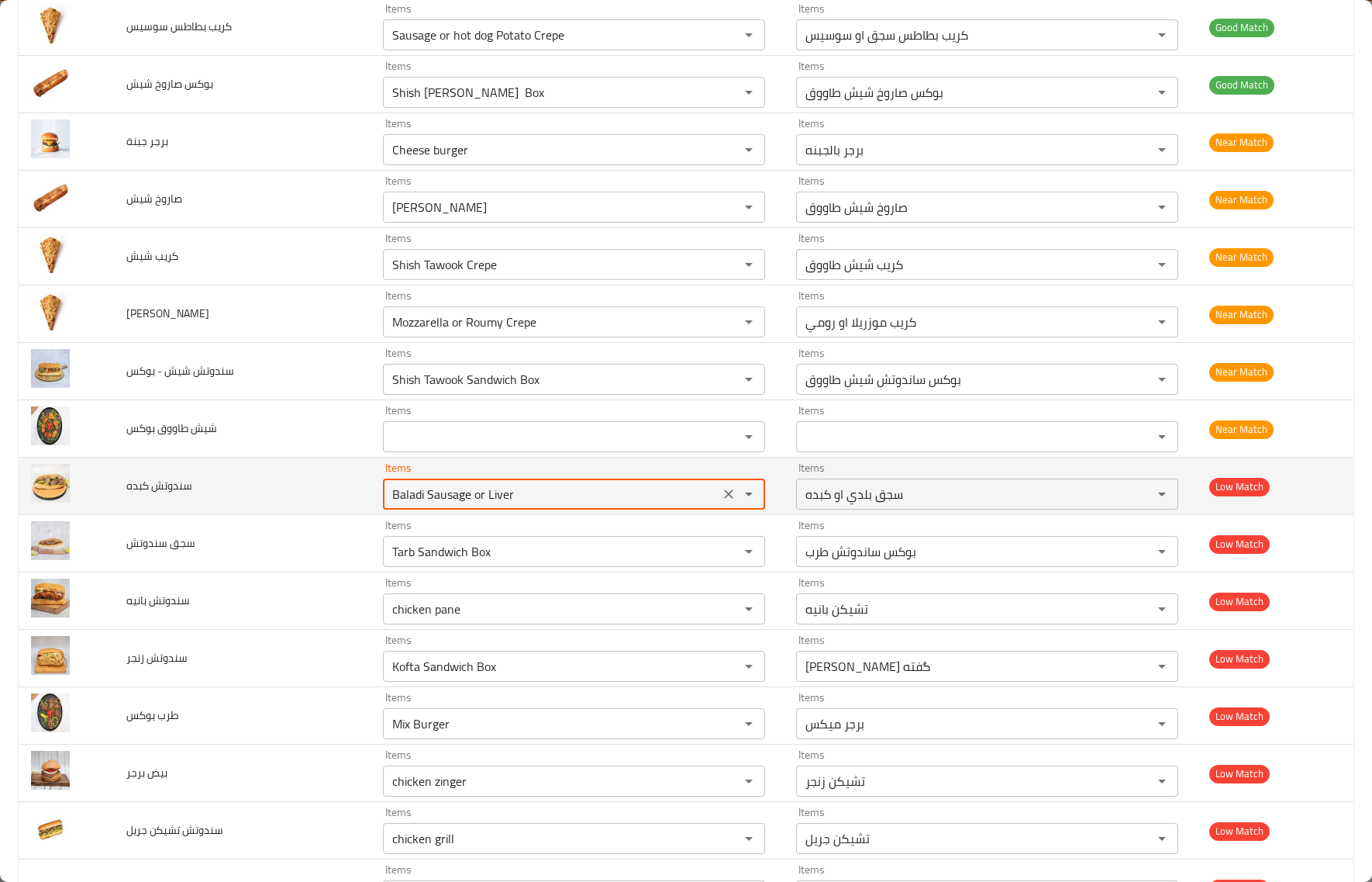
click at [427, 504] on كبده "Baladi Sausage or Liver" at bounding box center [551, 494] width 327 height 22
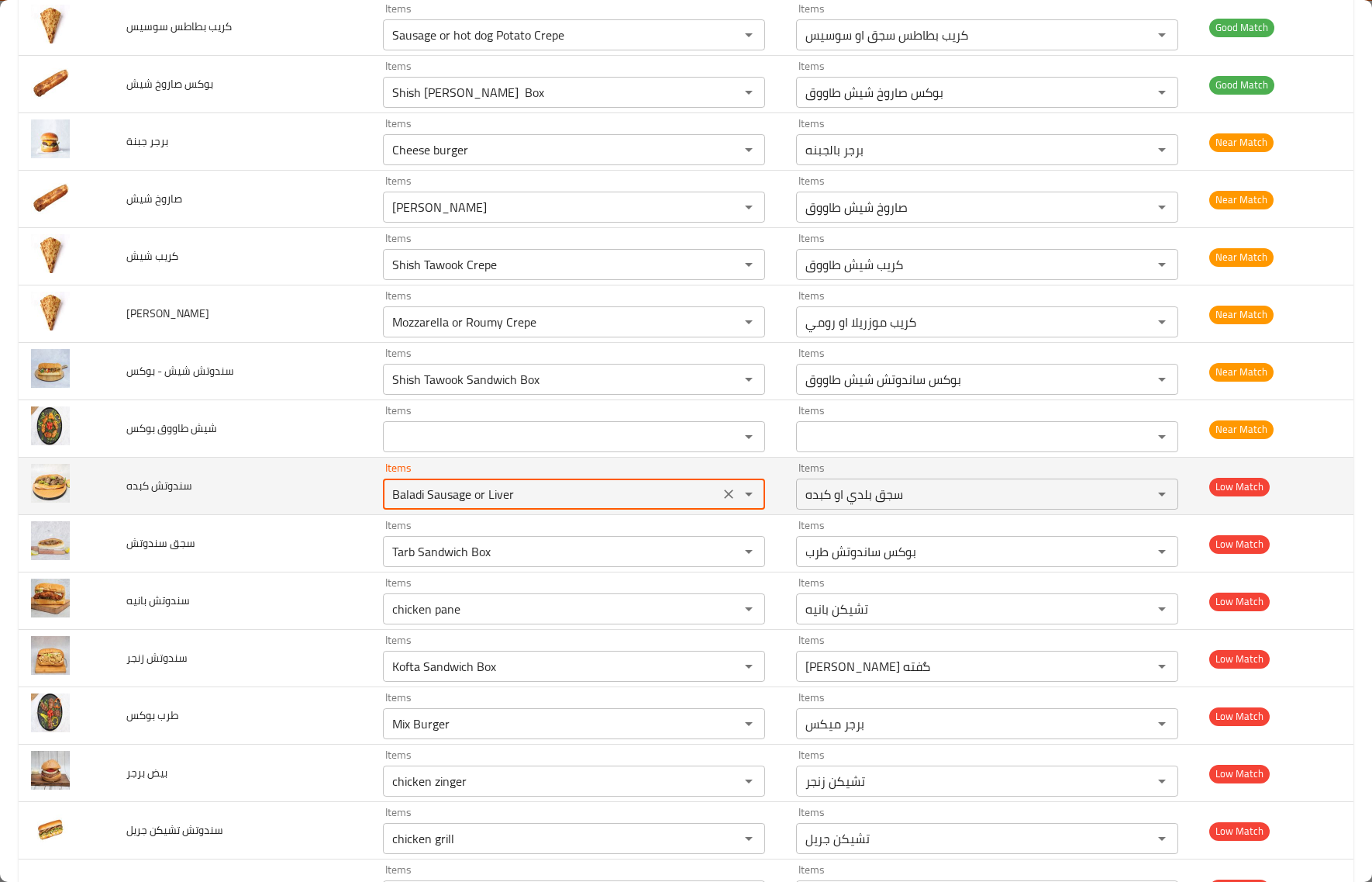
click at [427, 504] on كبده "Baladi Sausage or Liver" at bounding box center [551, 494] width 327 height 22
click at [435, 496] on كبده "Baladi Sausage or Liver" at bounding box center [551, 494] width 327 height 22
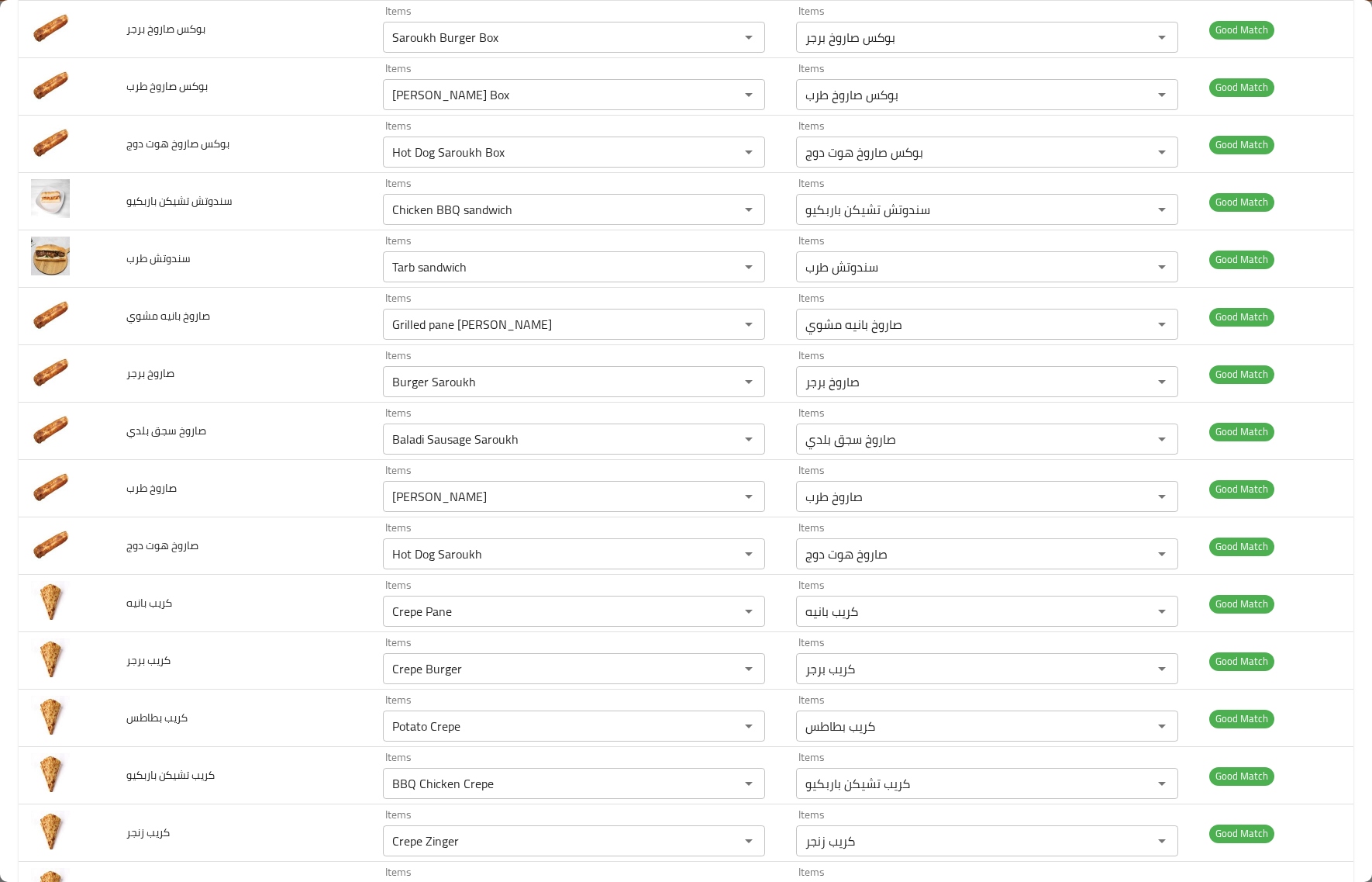
scroll to position [870, 0]
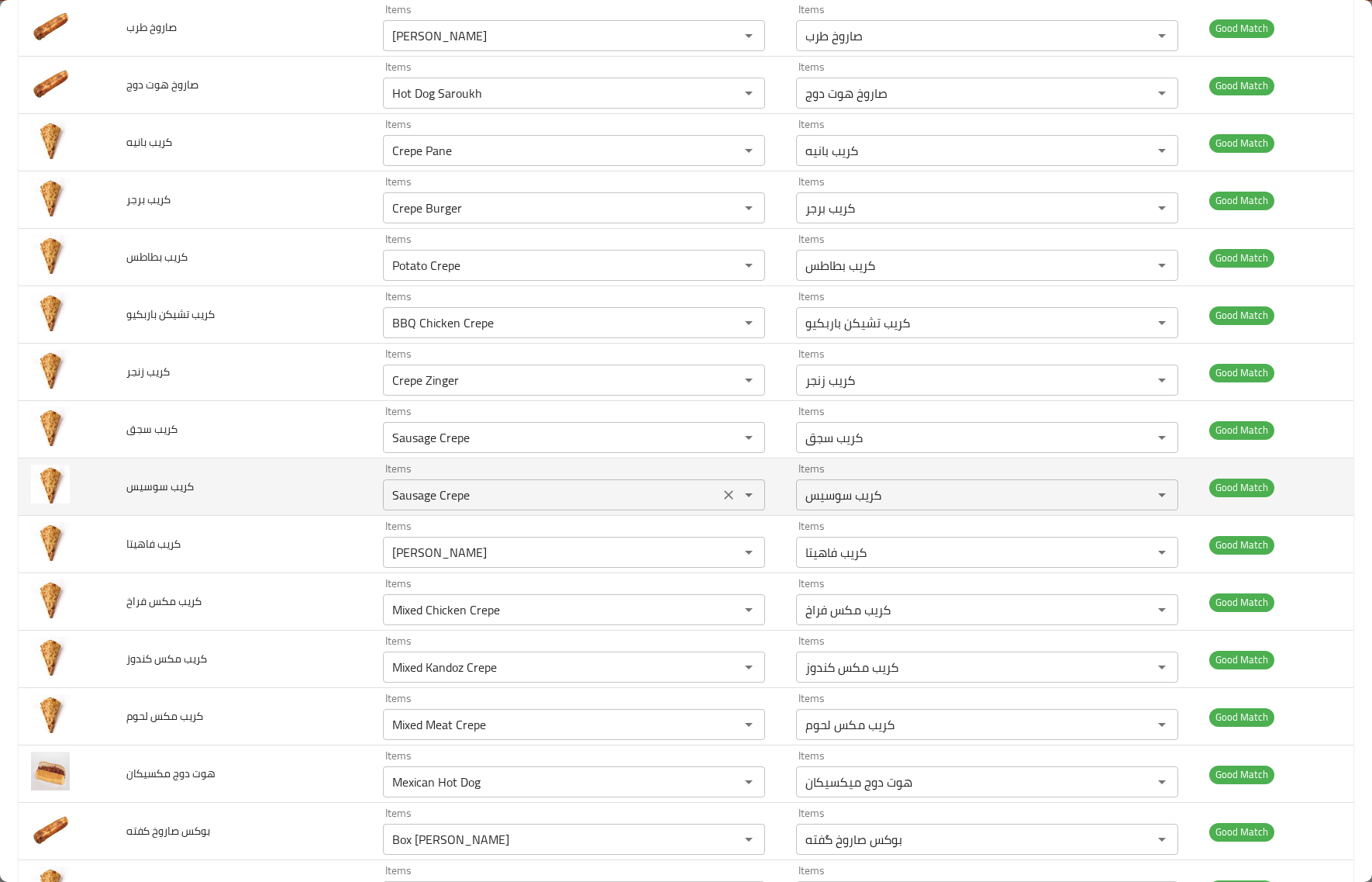
click at [388, 501] on سوسيس "Sausage Crepe" at bounding box center [551, 495] width 327 height 22
click at [388, 501] on سوسيس "Sausage Crepe" at bounding box center [551, 495] width 327 height 22
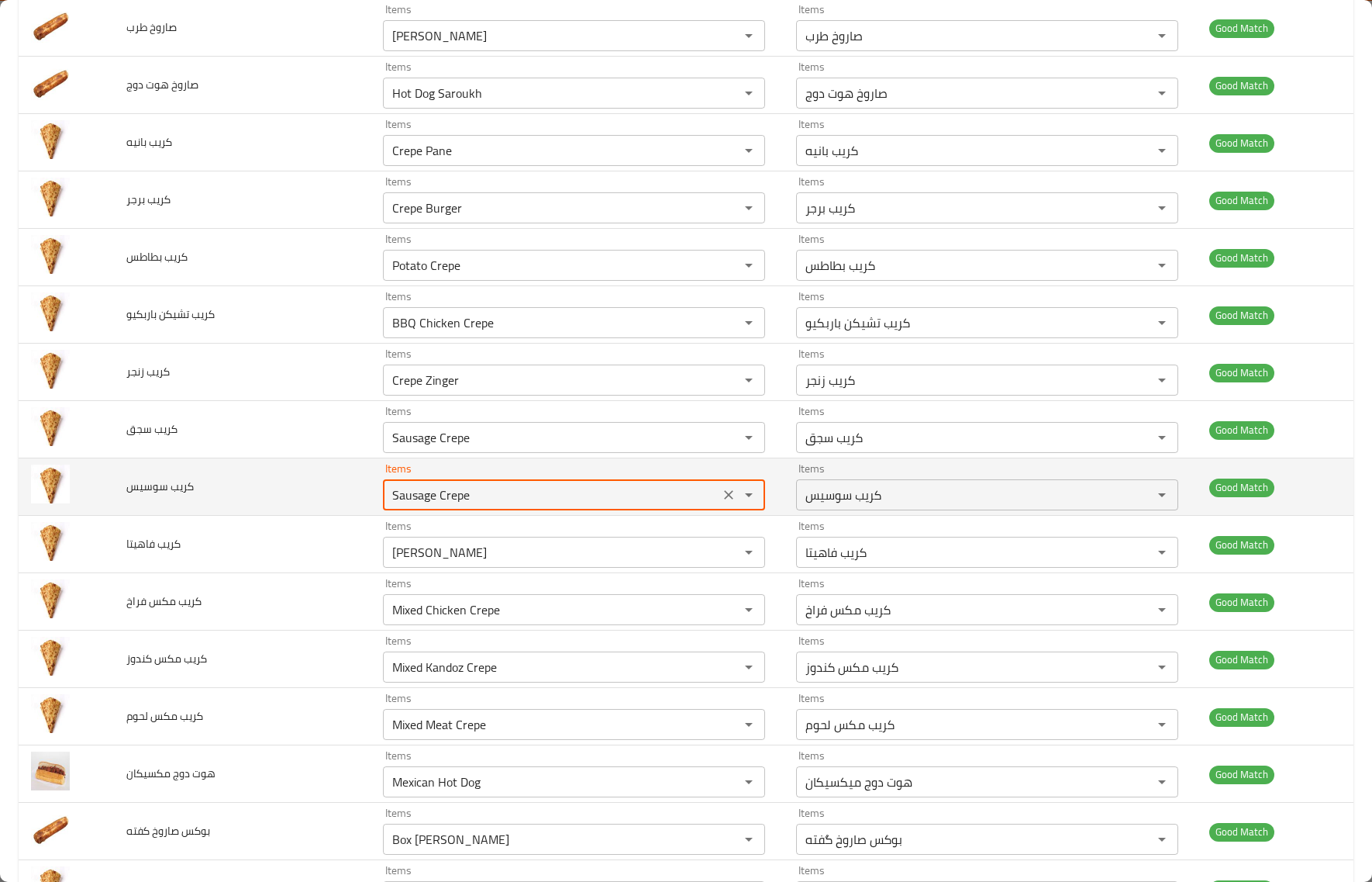
click at [388, 501] on سوسيس "Sausage Crepe" at bounding box center [551, 495] width 327 height 22
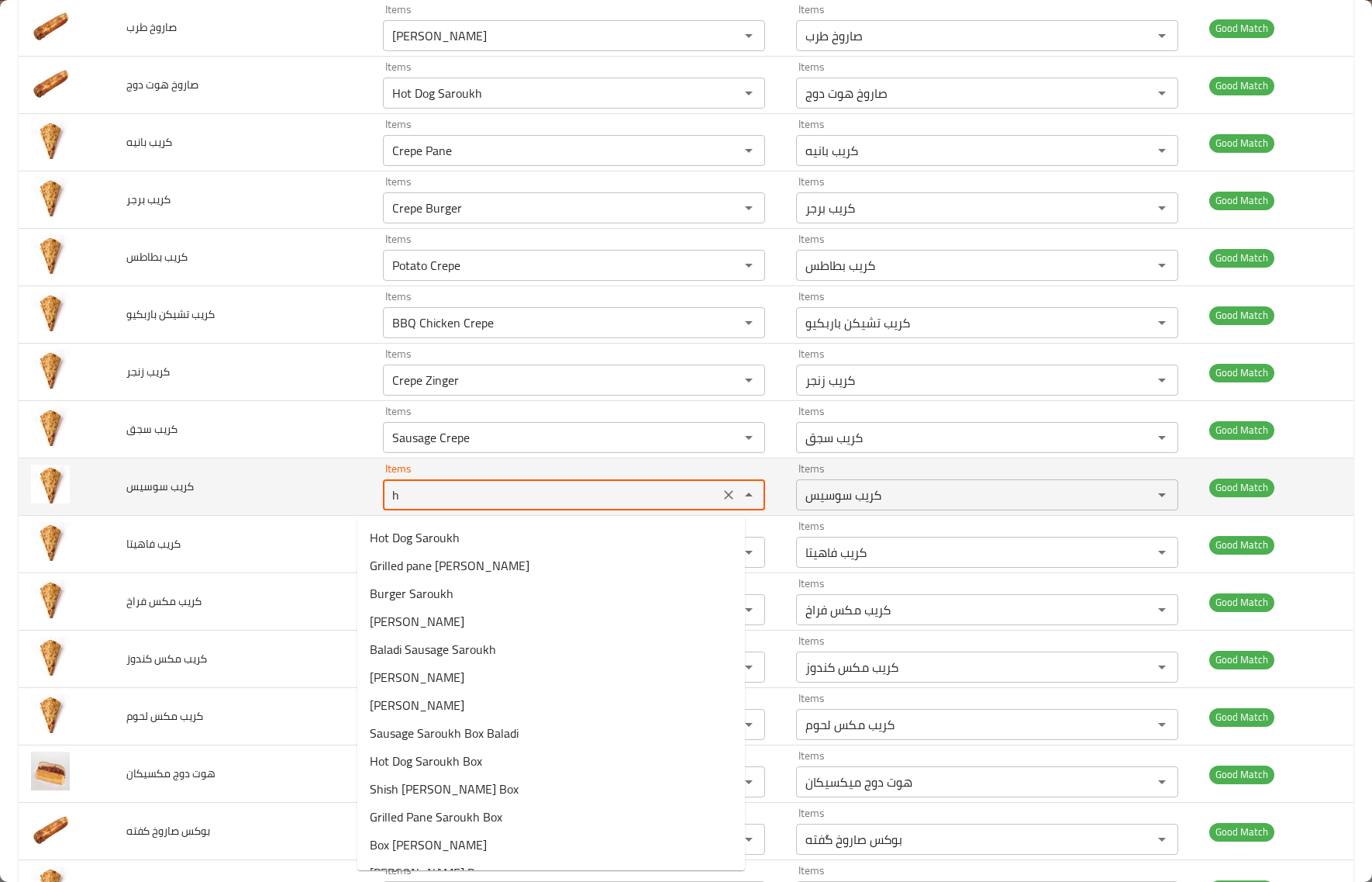
type سوسيس "ho"
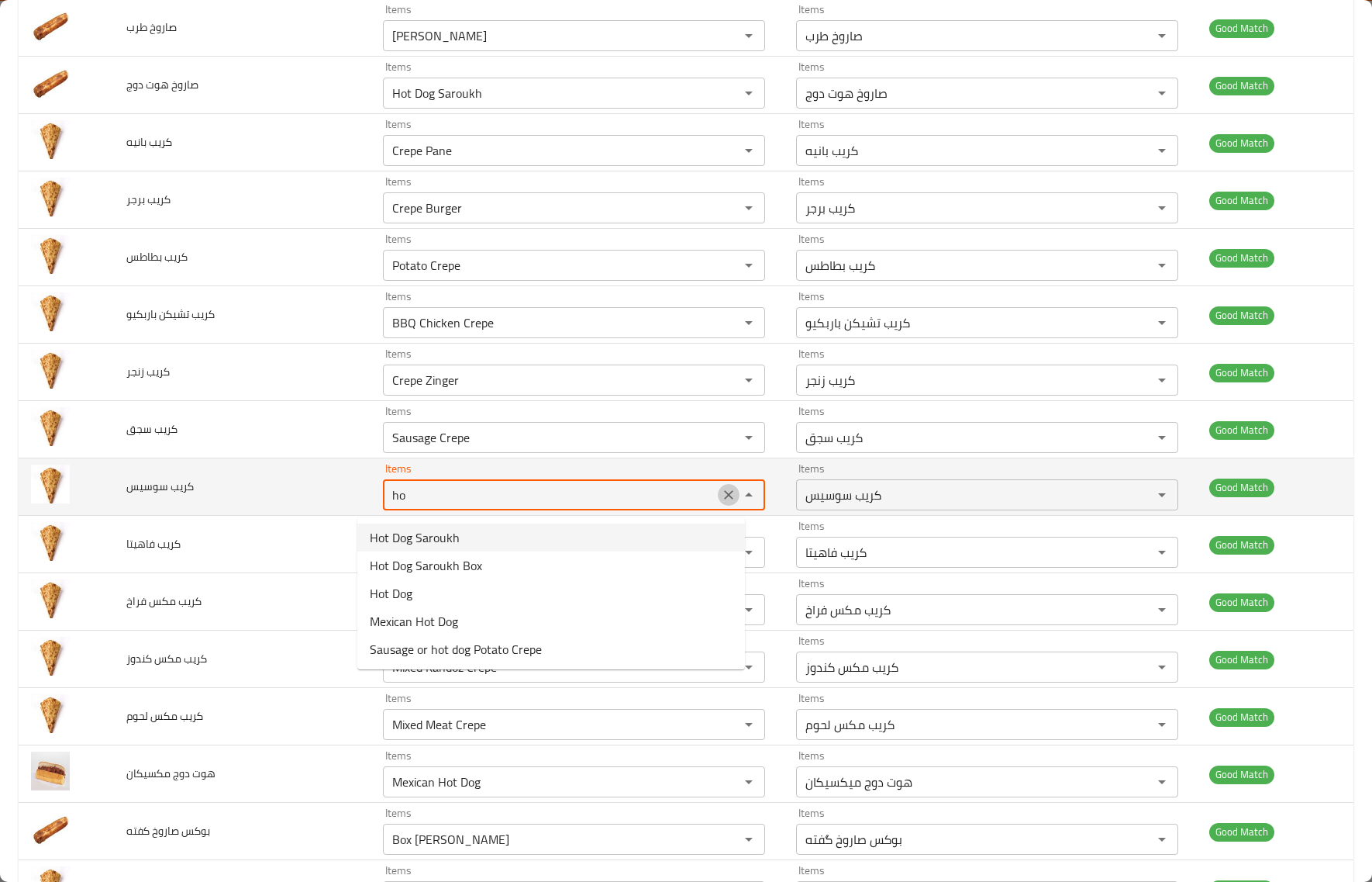
click at [721, 497] on icon "Clear" at bounding box center [728, 495] width 16 height 16
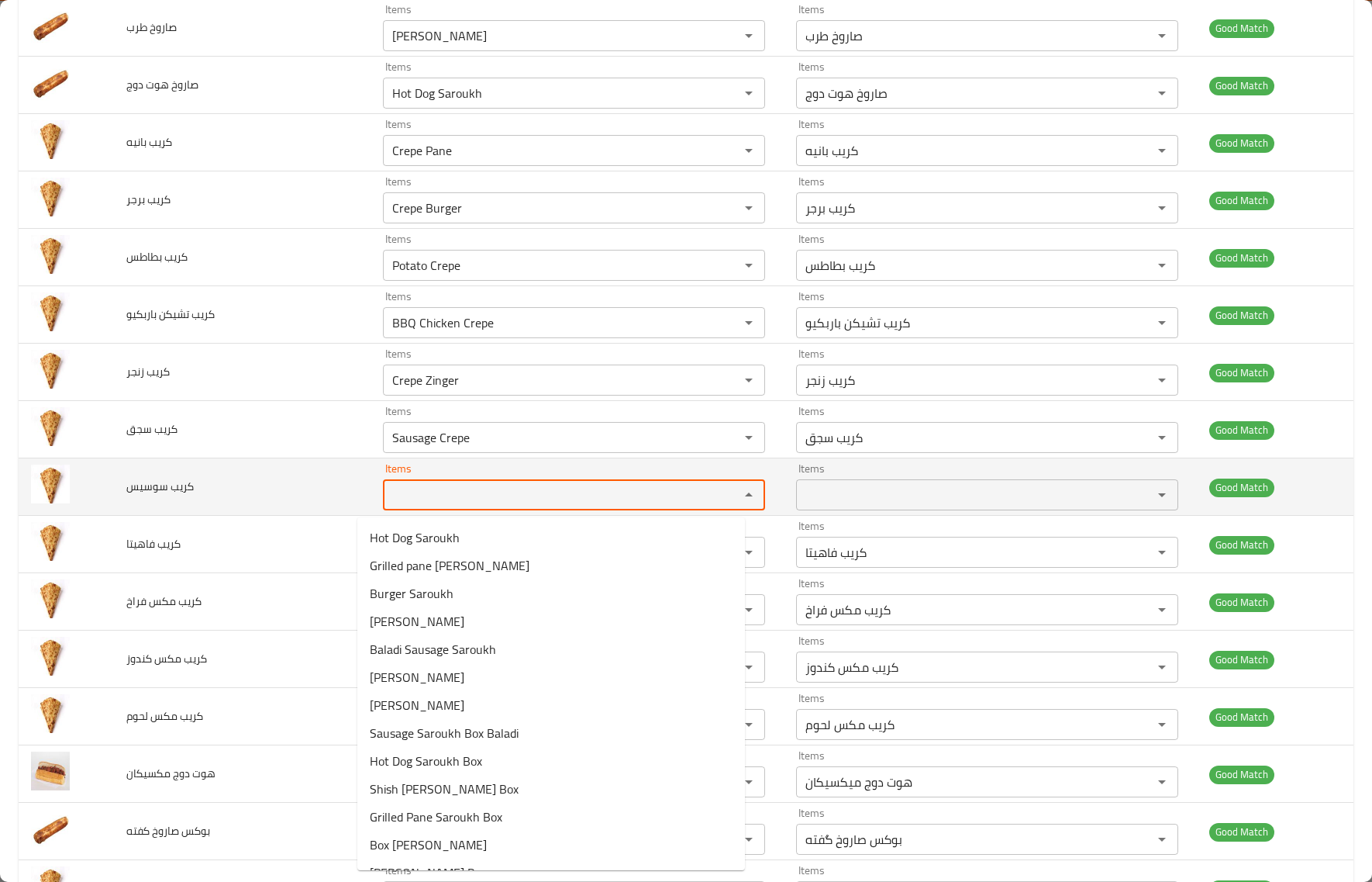
click at [291, 509] on td "كريب سوسيس" at bounding box center [242, 486] width 256 height 57
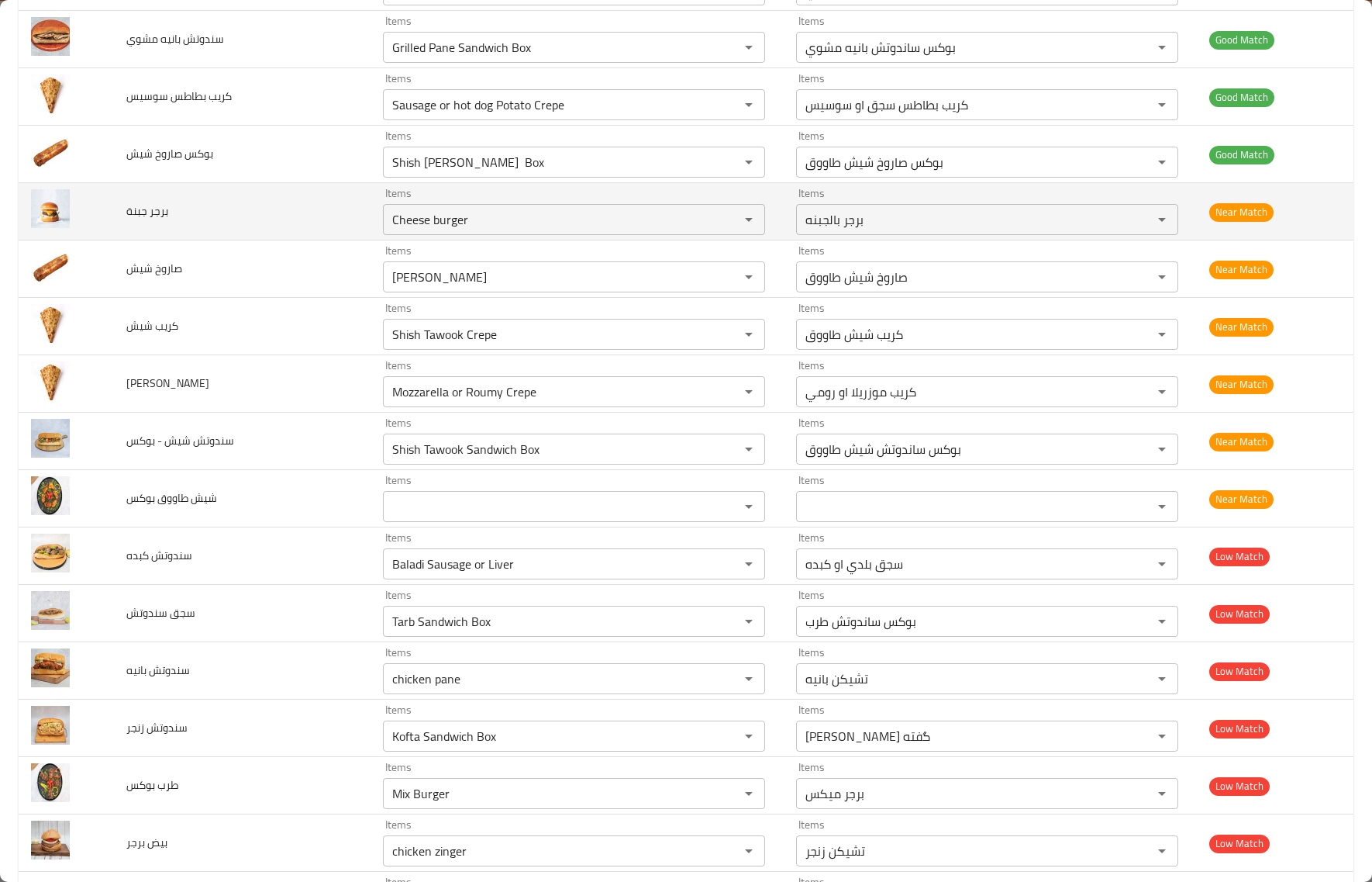
scroll to position [2130, 0]
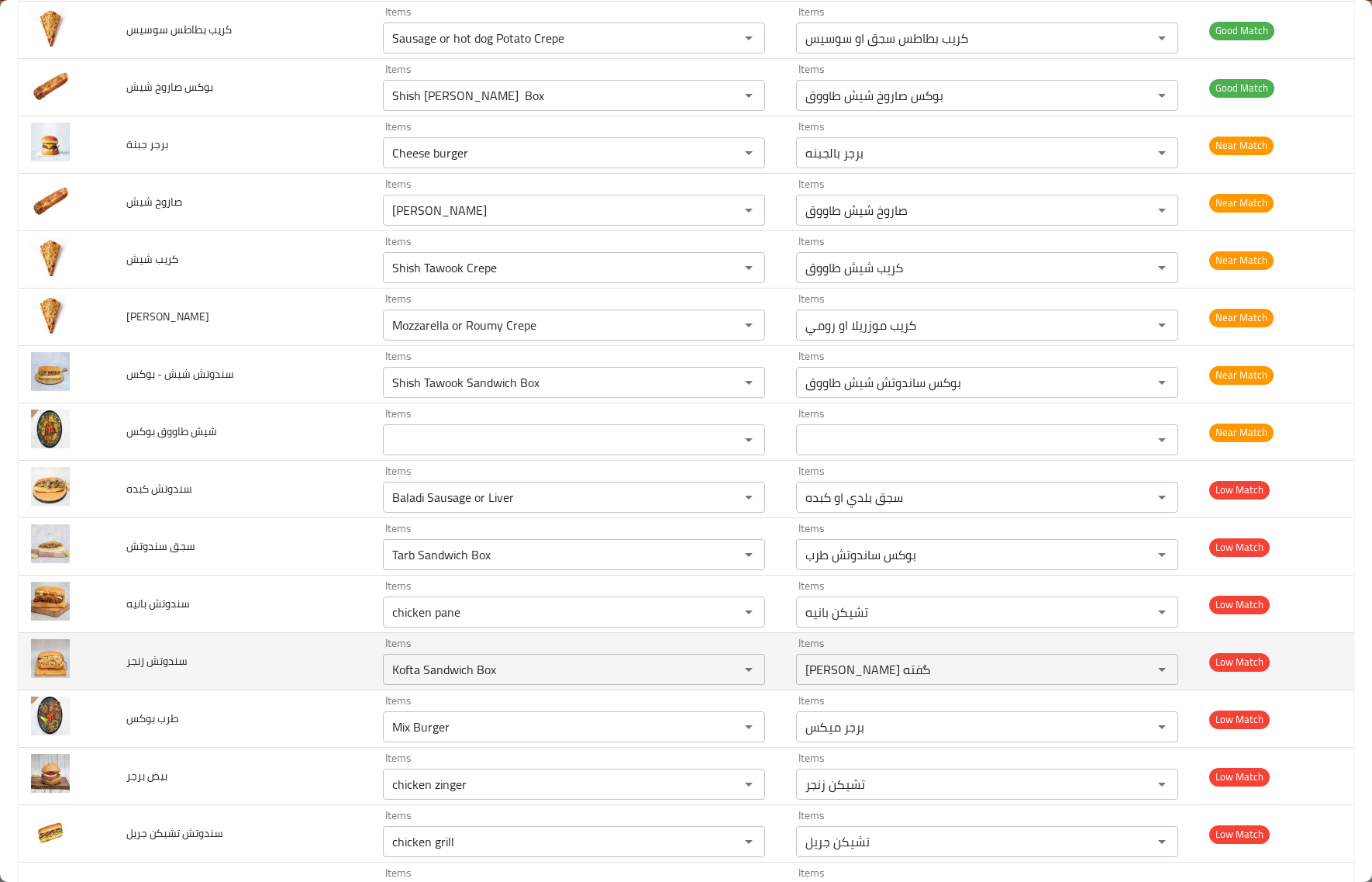
click at [311, 644] on td "سندوتش زنجر" at bounding box center [242, 661] width 256 height 57
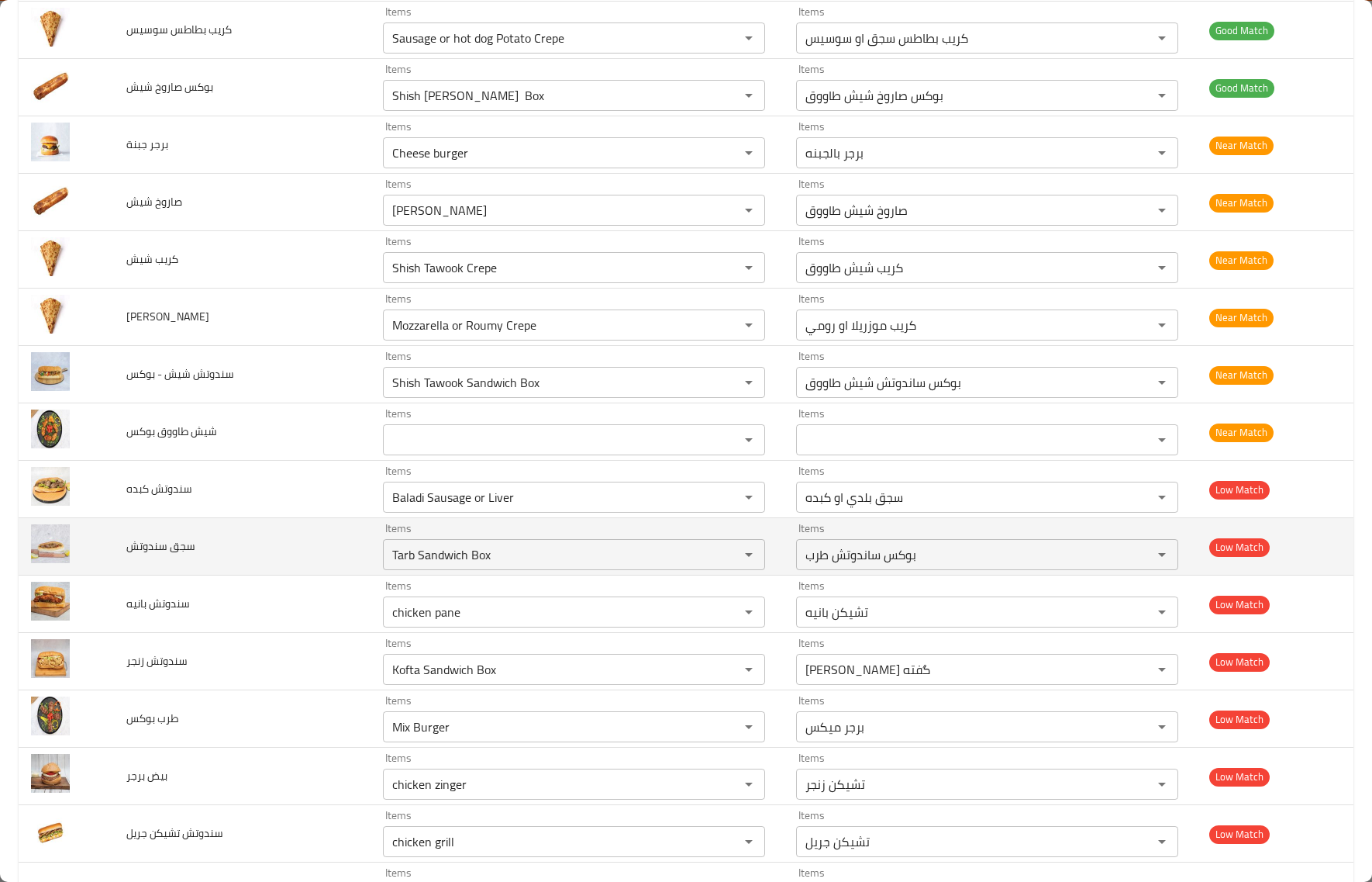
click at [285, 559] on td "سجق سندوتش" at bounding box center [242, 546] width 256 height 57
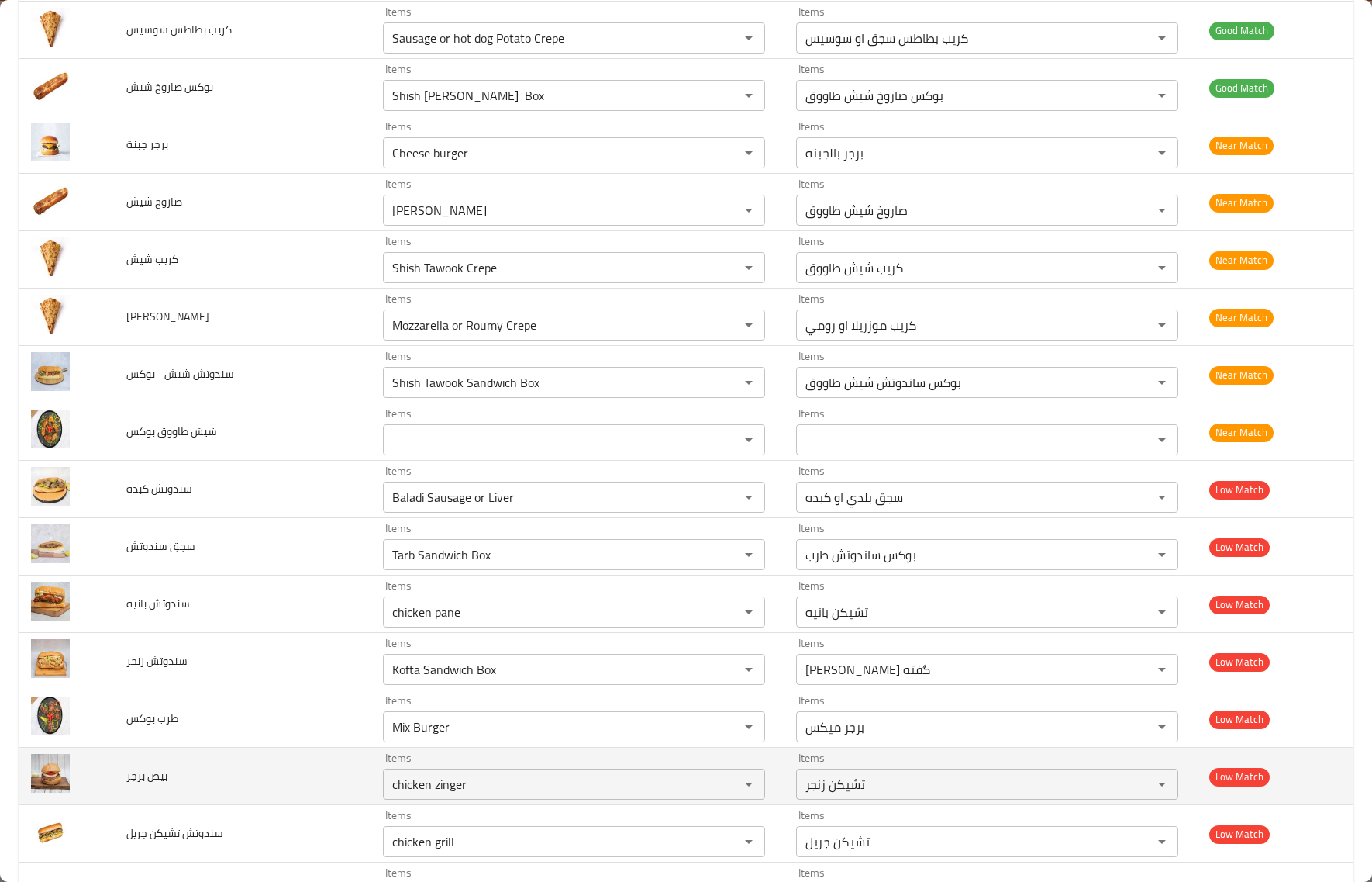
click at [276, 776] on td "بيض برجر" at bounding box center [242, 776] width 256 height 57
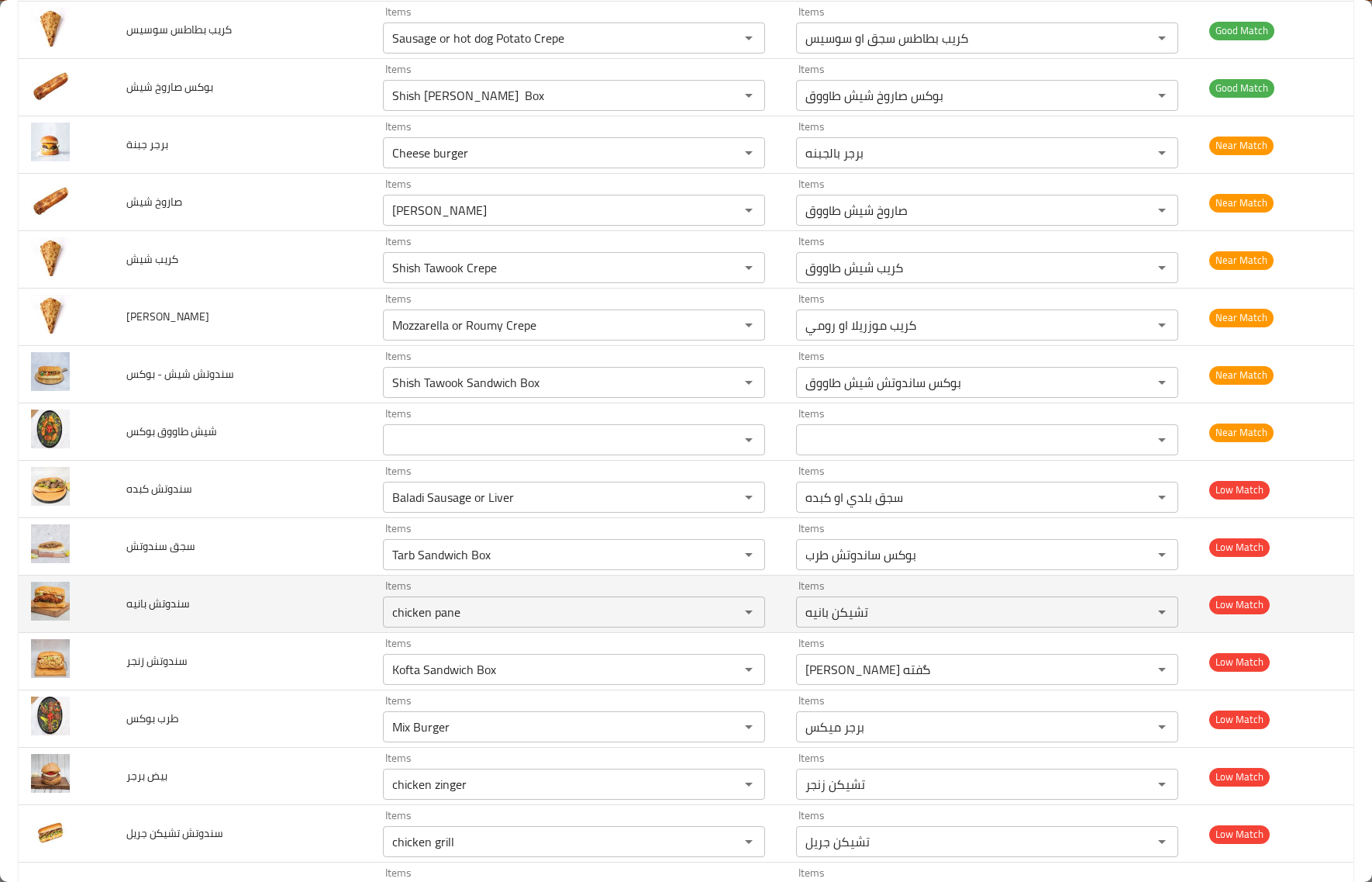
click at [244, 610] on td "سندوتش بانيه" at bounding box center [242, 604] width 256 height 57
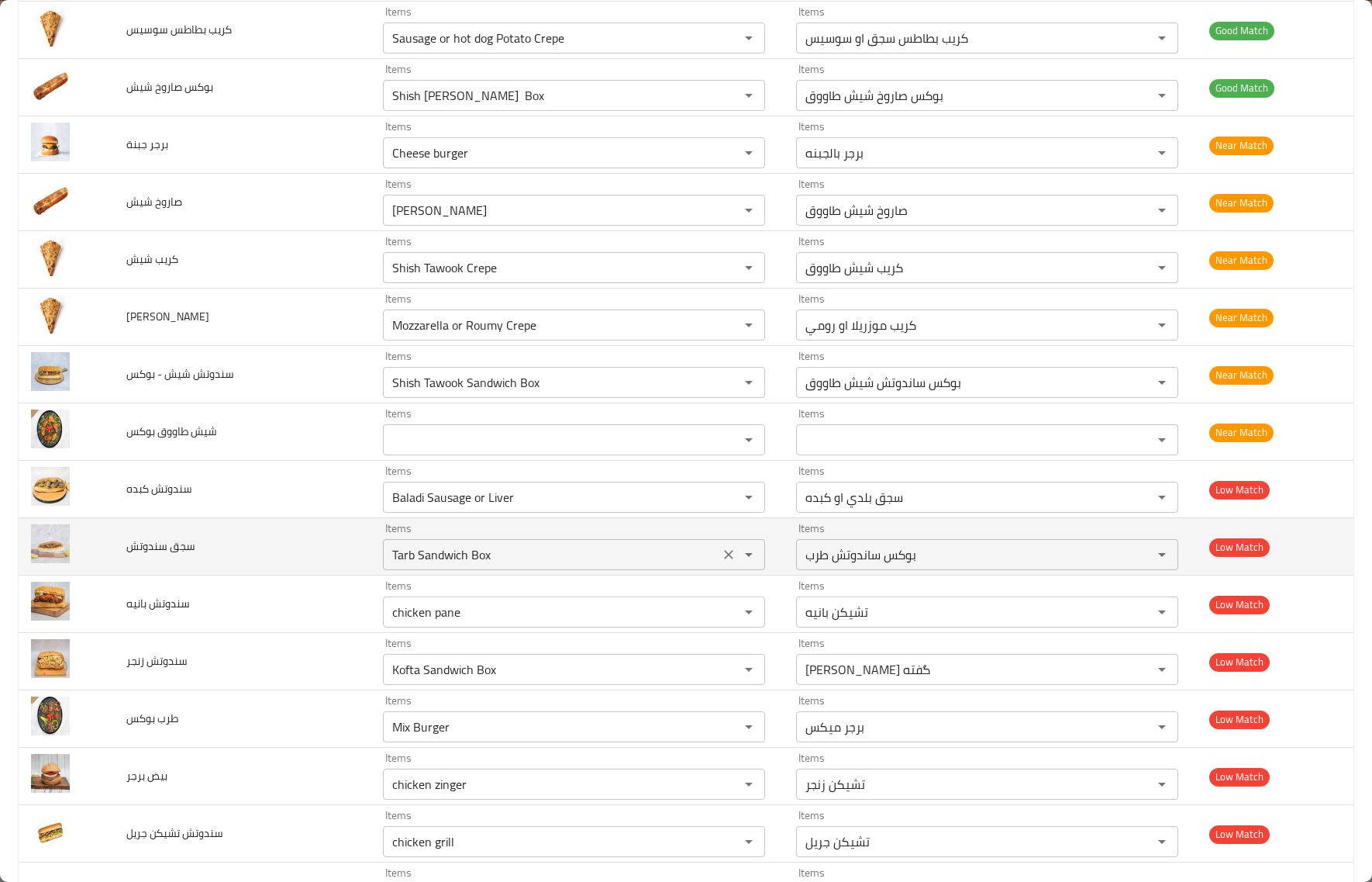
click at [509, 561] on سندوتش "Tarb Sandwich Box" at bounding box center [551, 555] width 327 height 22
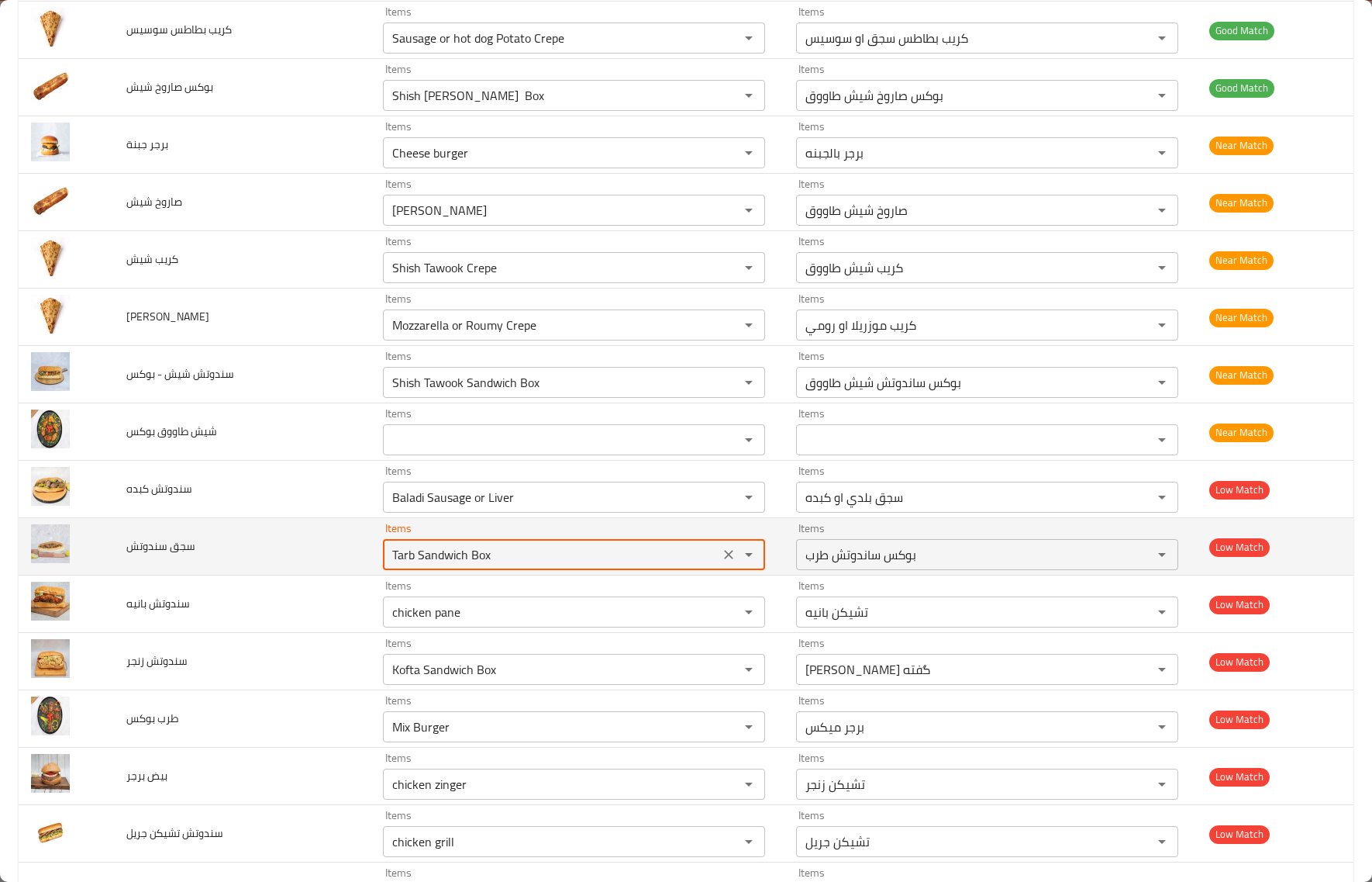
click at [506, 561] on سندوتش "Tarb Sandwich Box" at bounding box center [551, 555] width 327 height 22
paste سندوتش "Sausage"
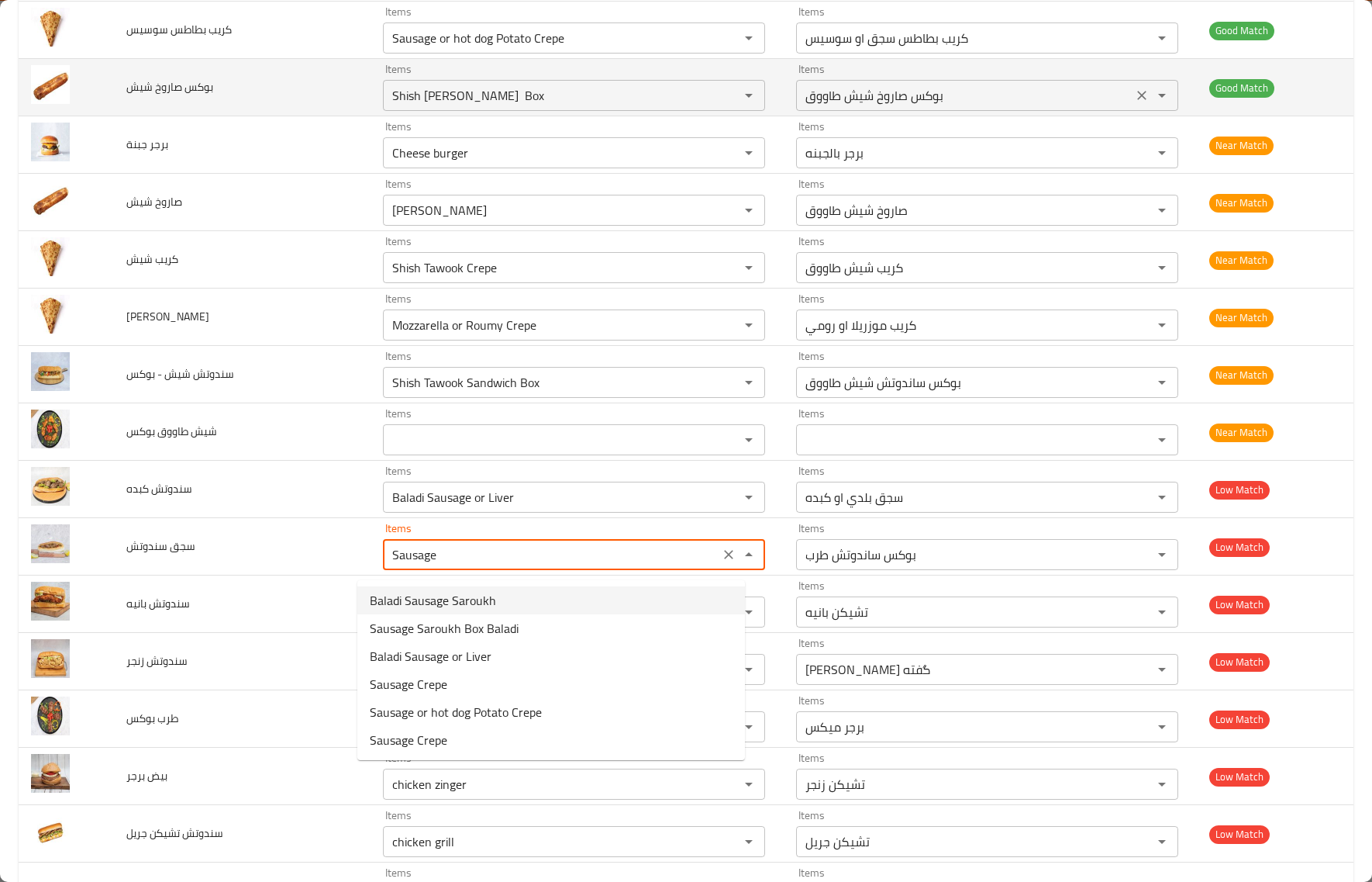
type سندوتش "Tarb Sandwich Box"
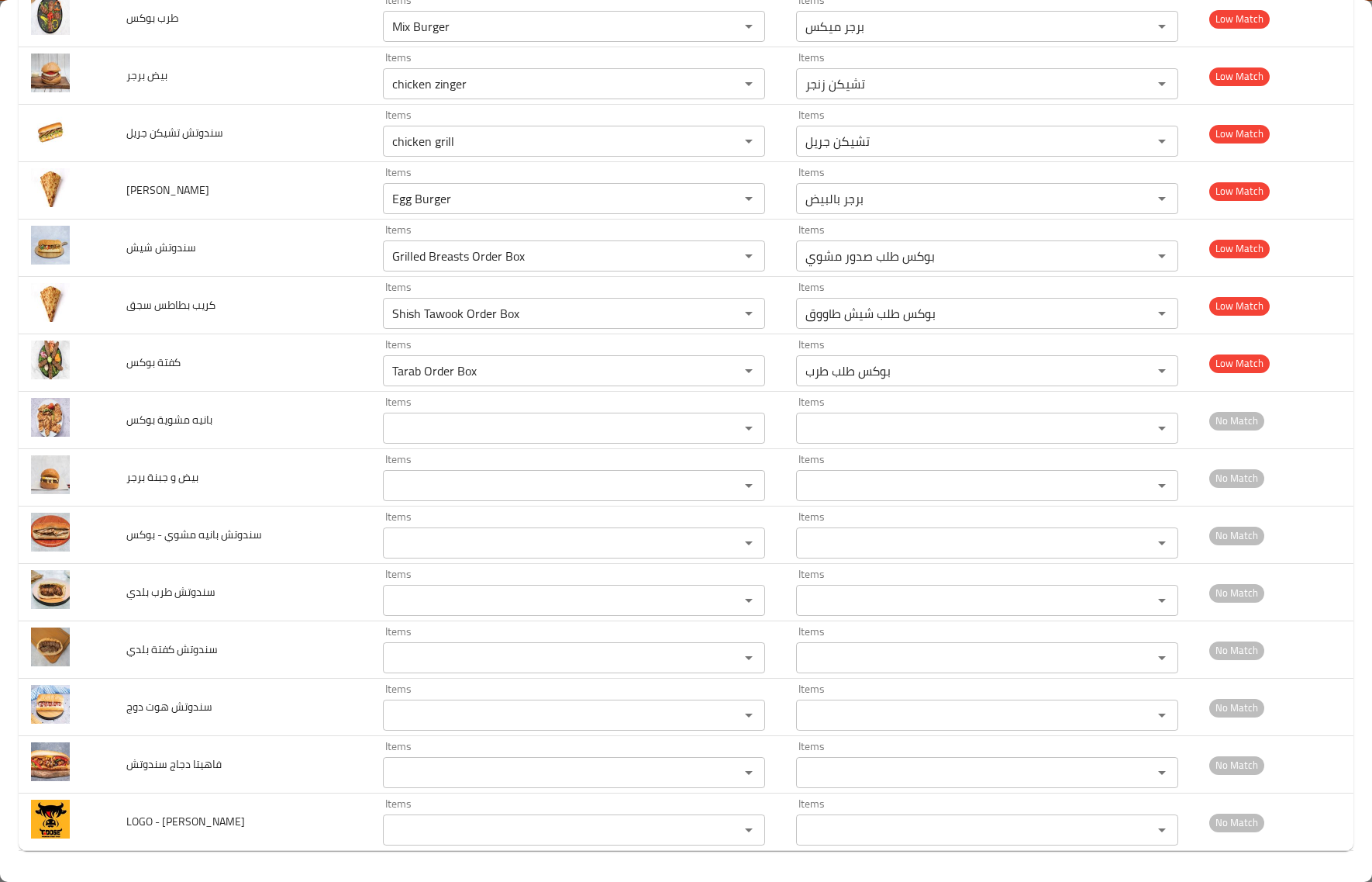
scroll to position [2839, 0]
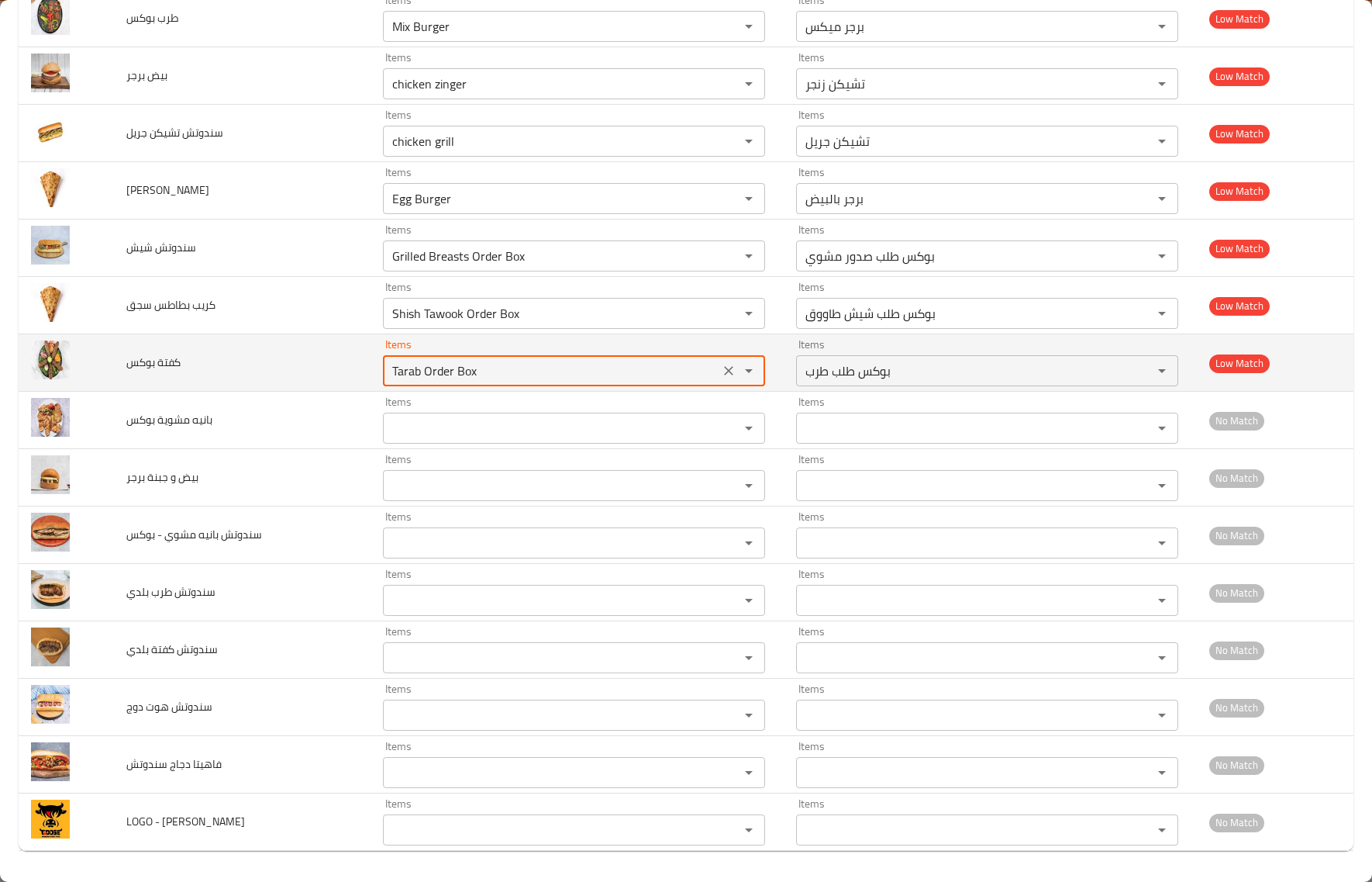
drag, startPoint x: 469, startPoint y: 366, endPoint x: 260, endPoint y: 384, distance: 209.8
click at [260, 384] on tr "كفتة بوكس Items Tarab Order Box Items Items بوكس طلب طرب Items Low Match" at bounding box center [685, 362] width 1335 height 57
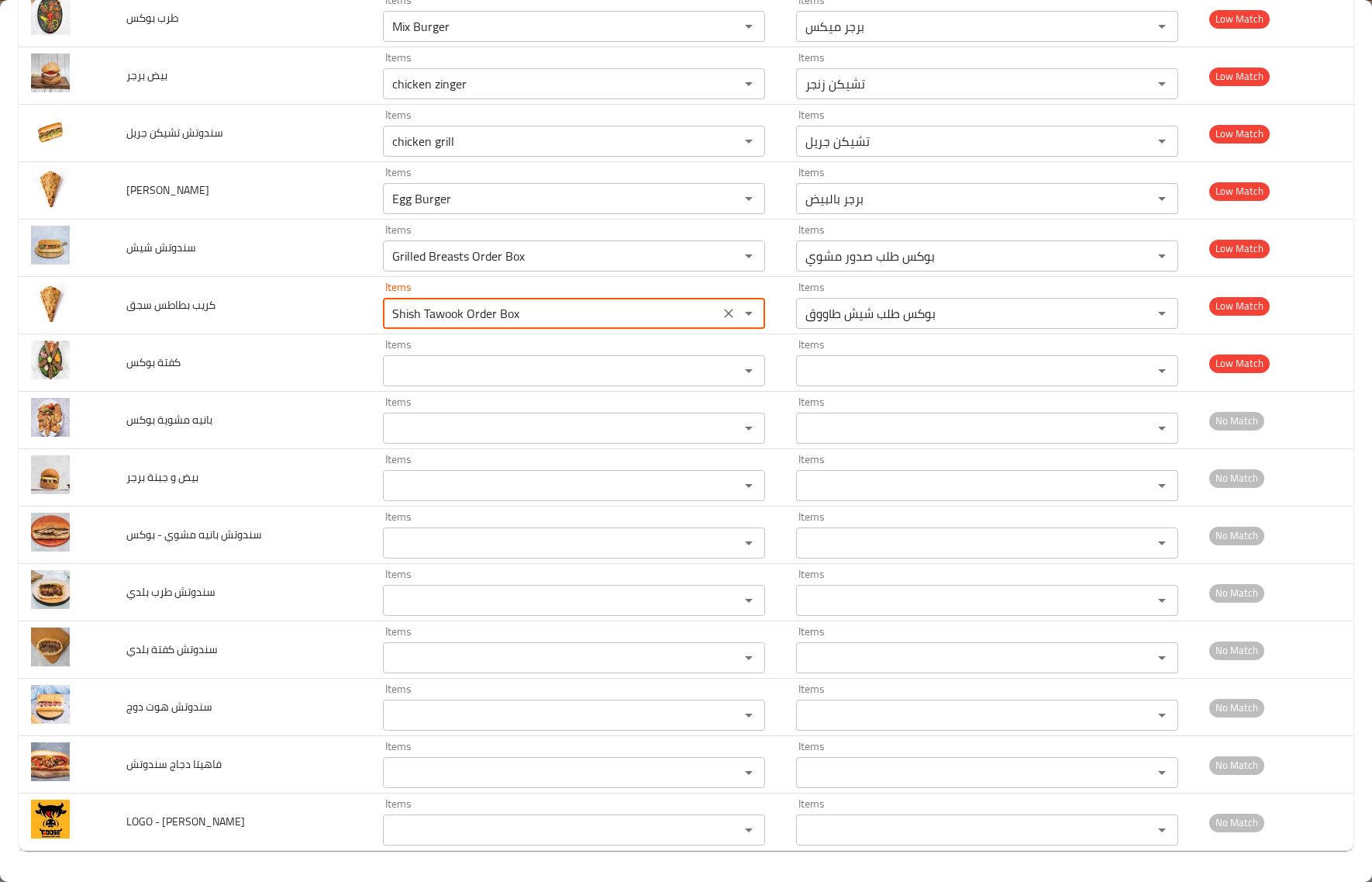
drag, startPoint x: 534, startPoint y: 306, endPoint x: 7, endPoint y: 321, distance: 527.2
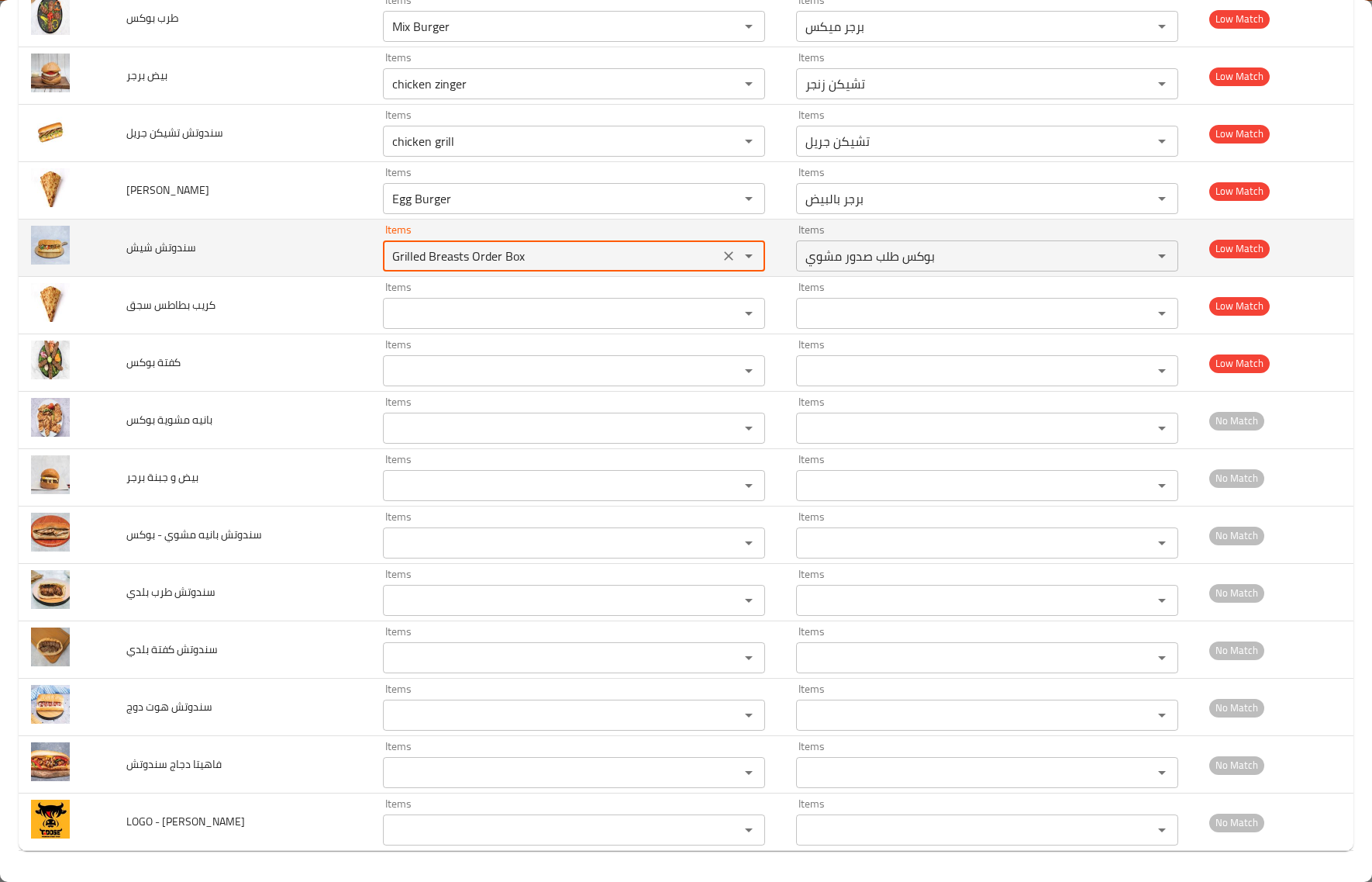
drag, startPoint x: 471, startPoint y: 251, endPoint x: 195, endPoint y: 266, distance: 276.4
click at [195, 266] on tr "سندوتش شيش Items Grilled Breasts Order Box Items Items بوكس طلب صدور مشوي Items…" at bounding box center [685, 248] width 1335 height 57
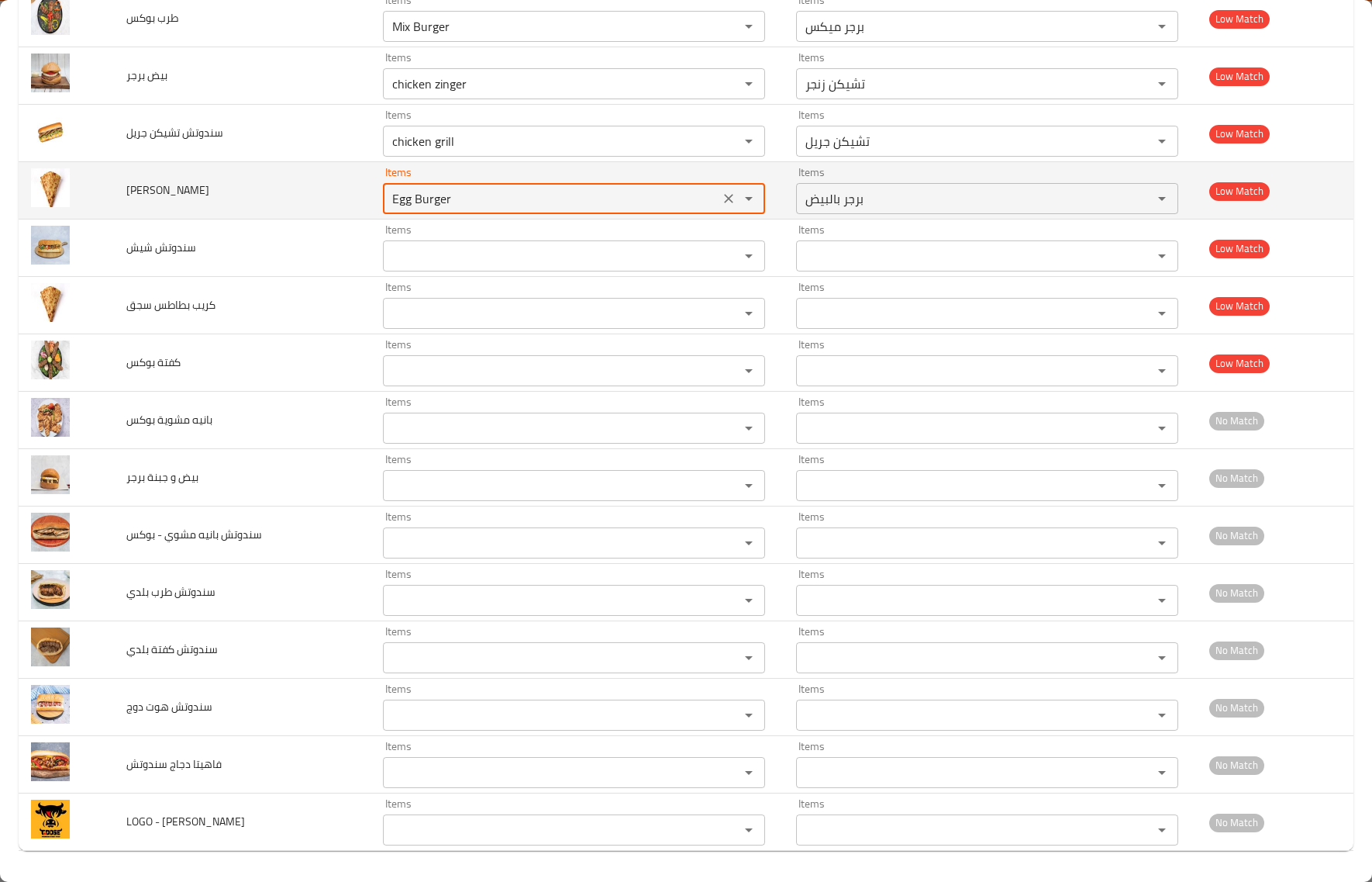
drag, startPoint x: 493, startPoint y: 198, endPoint x: 225, endPoint y: 199, distance: 268.0
click at [225, 199] on tr "كريب رومي Items Egg Burger Items Items برجر بالبيض Items Low Match" at bounding box center [685, 191] width 1335 height 57
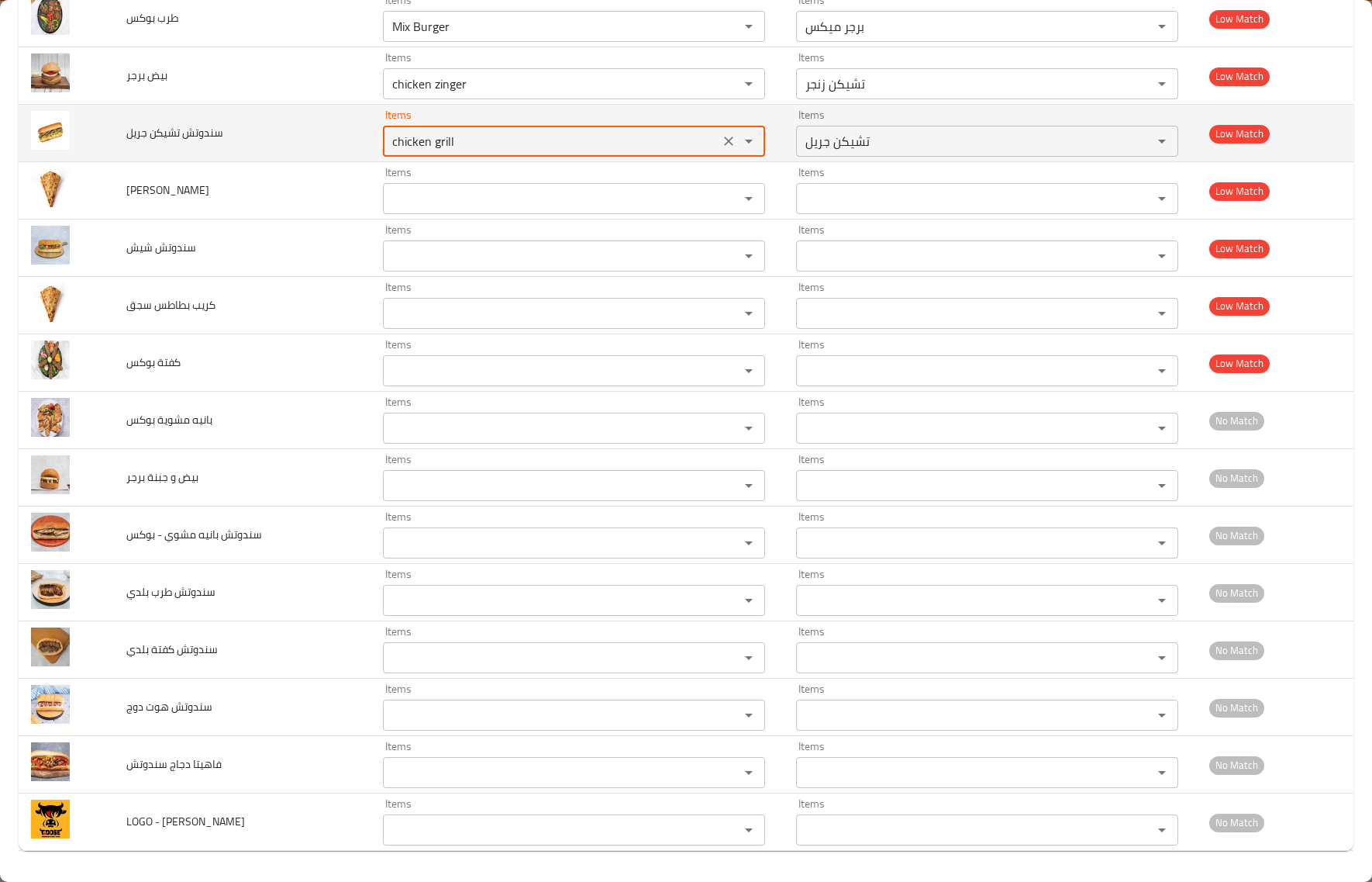
drag, startPoint x: 324, startPoint y: 132, endPoint x: 231, endPoint y: 137, distance: 93.1
click at [231, 137] on tr "سندوتش تشيكن جريل Items chicken grill Items Items تشيكن جريل Items Low Match" at bounding box center [685, 133] width 1335 height 57
click at [231, 138] on td "سندوتش تشيكن جريل" at bounding box center [242, 133] width 256 height 57
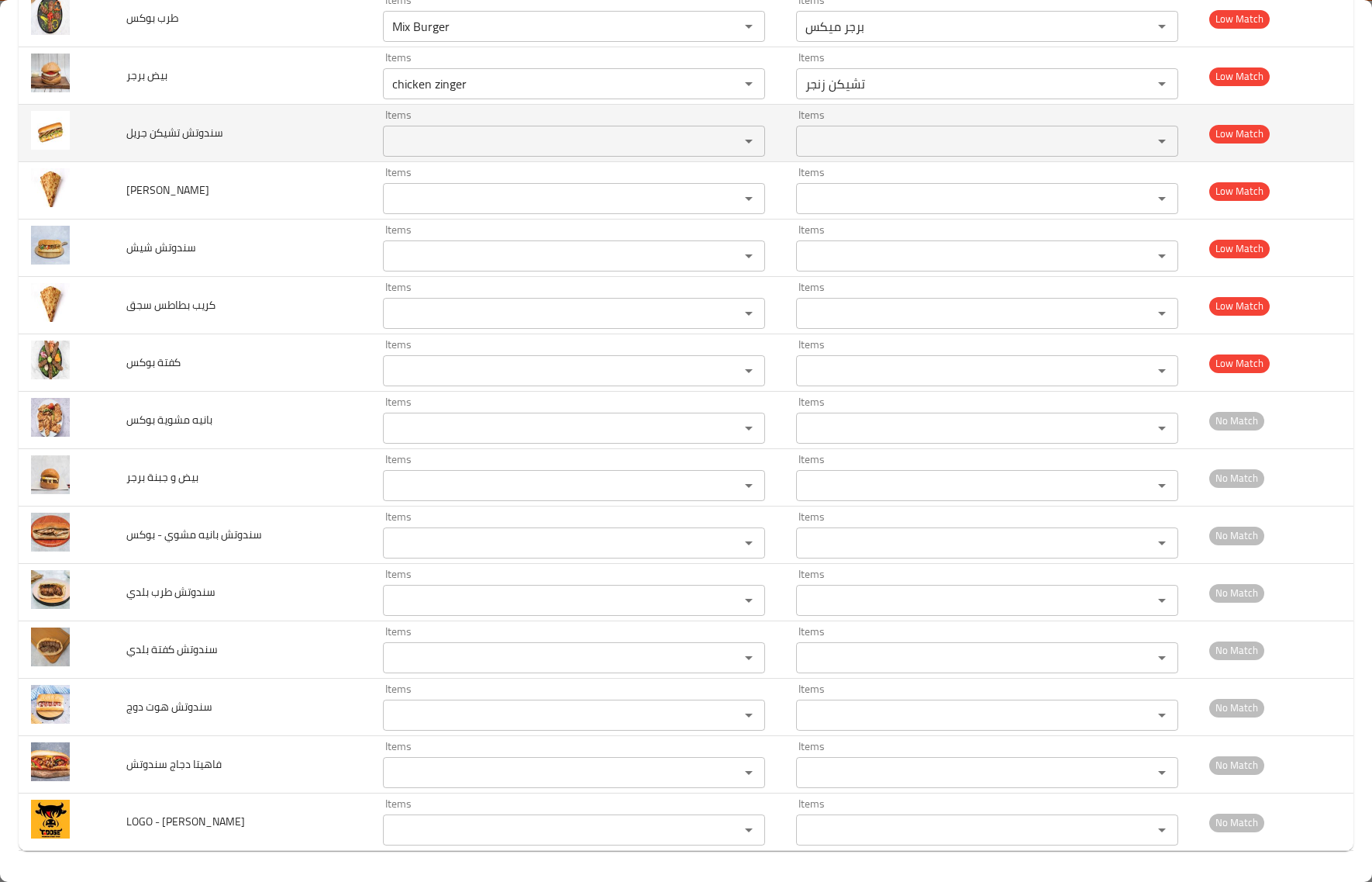
scroll to position [2742, 0]
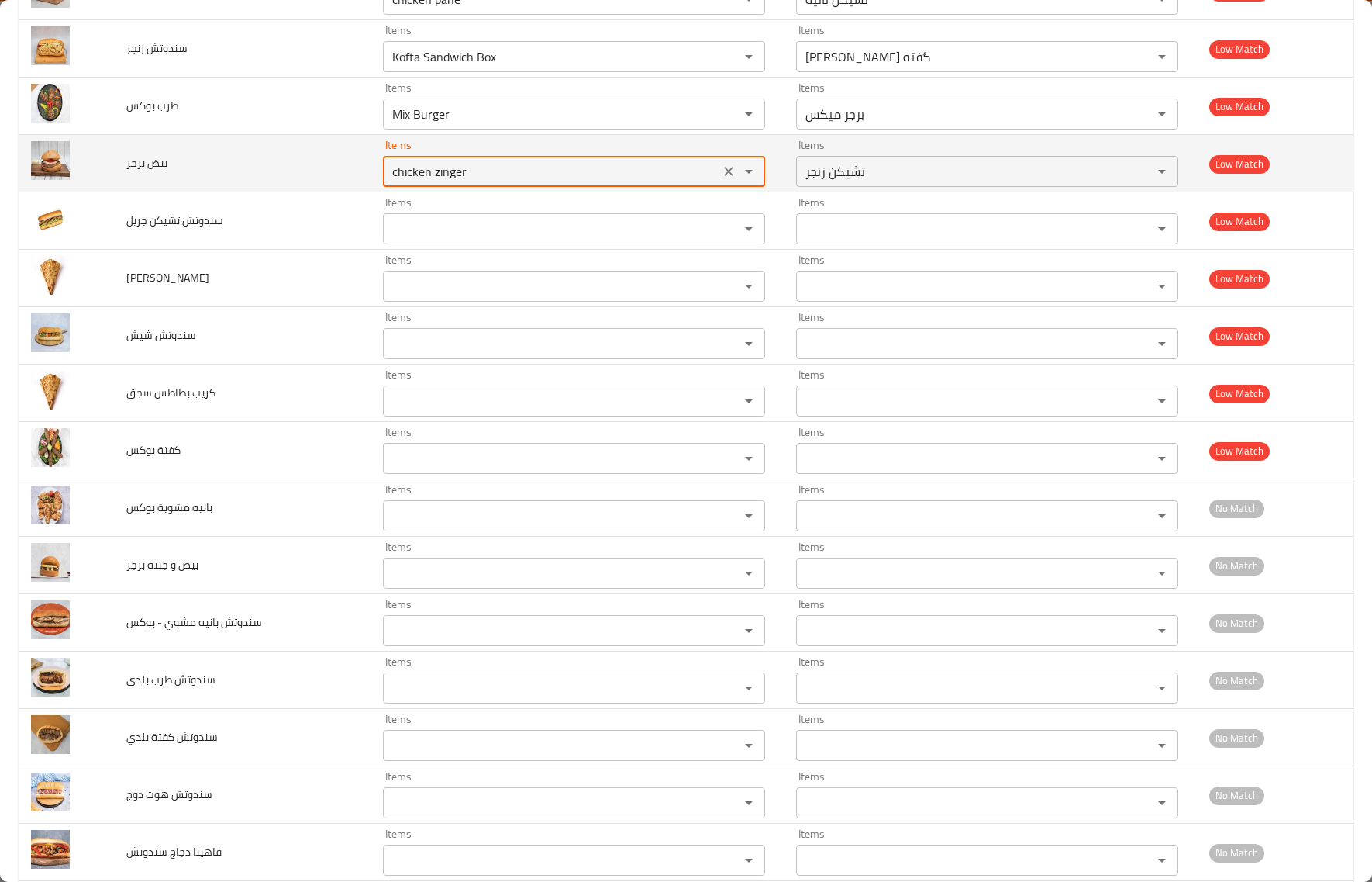
drag, startPoint x: 444, startPoint y: 177, endPoint x: 337, endPoint y: 178, distance: 107.0
click at [338, 178] on tr "بيض برجر Items chicken zinger Items Items تشيكن زنجر Items Low Match" at bounding box center [685, 163] width 1335 height 57
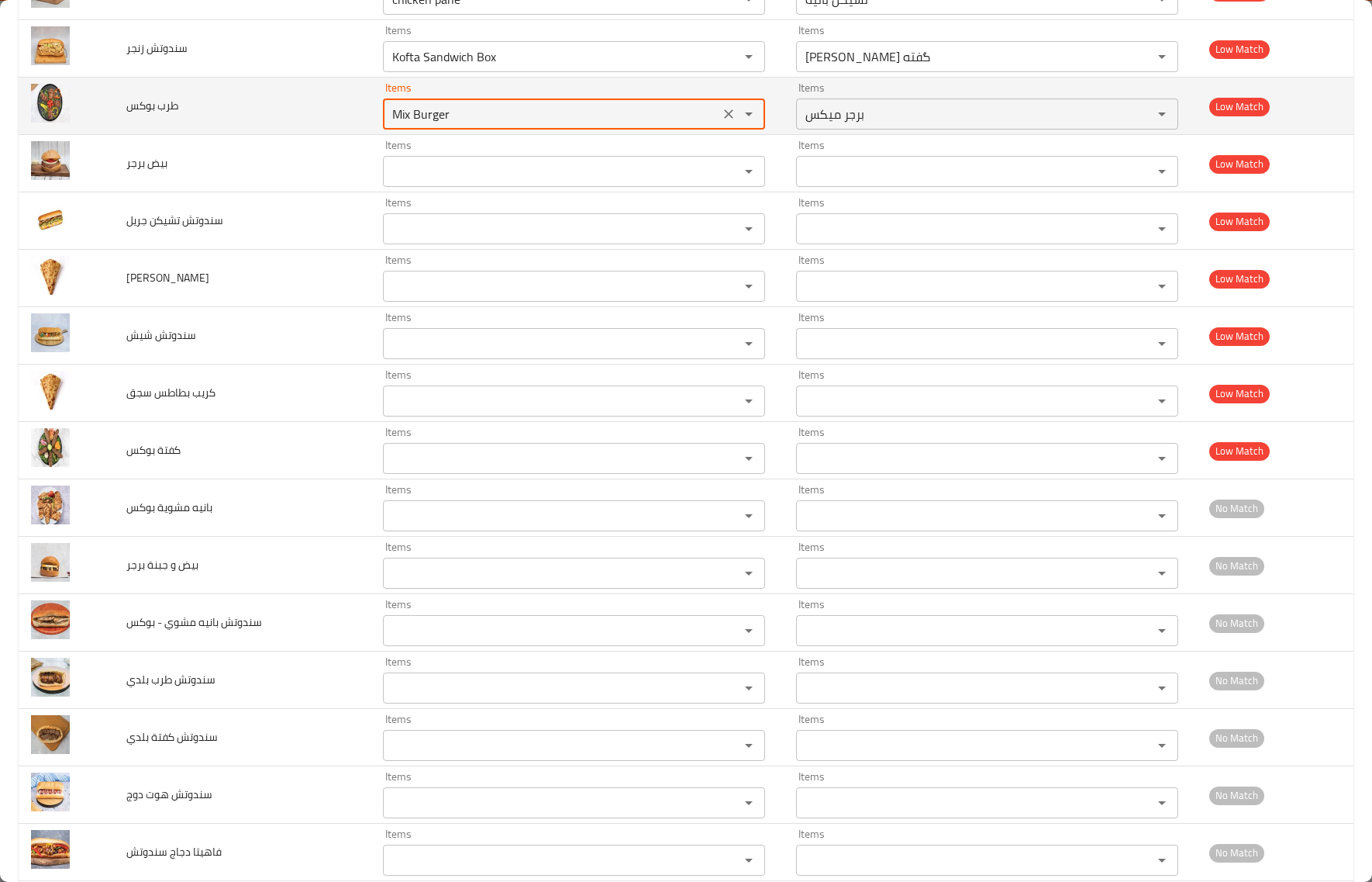
drag, startPoint x: 433, startPoint y: 118, endPoint x: 311, endPoint y: 122, distance: 122.1
click at [311, 120] on tr "طرب بوكس Items Mix Burger Items Items برجر ميكس Items Low Match" at bounding box center [685, 106] width 1335 height 57
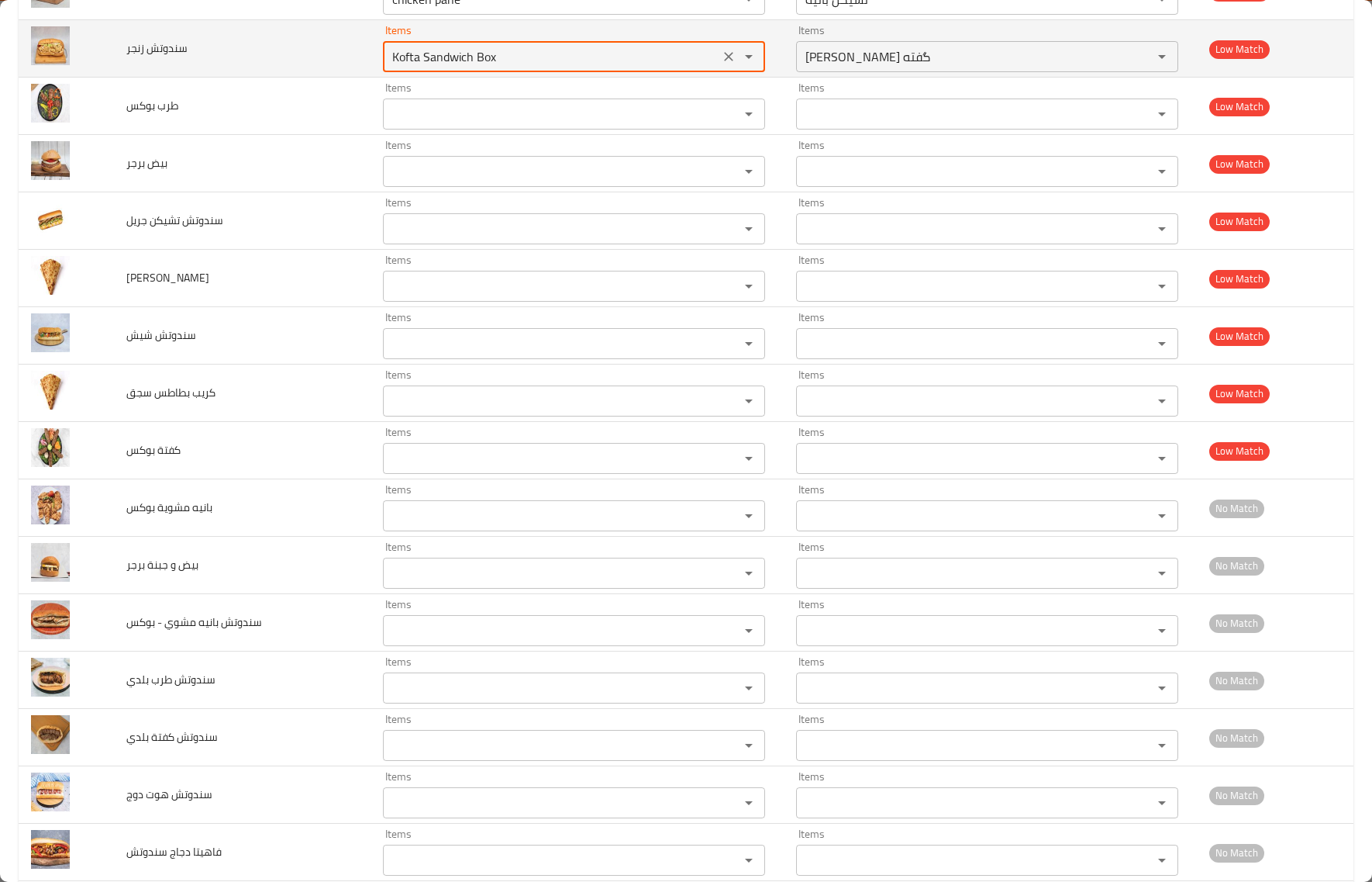
drag, startPoint x: 490, startPoint y: 64, endPoint x: 327, endPoint y: 55, distance: 163.2
click at [327, 55] on tr "سندوتش زنجر Items Kofta Sandwich Box Items Items بوكس ساندوتش گفته Items Low Ma…" at bounding box center [685, 48] width 1335 height 57
click at [331, 71] on td "سندوتش زنجر" at bounding box center [242, 48] width 256 height 57
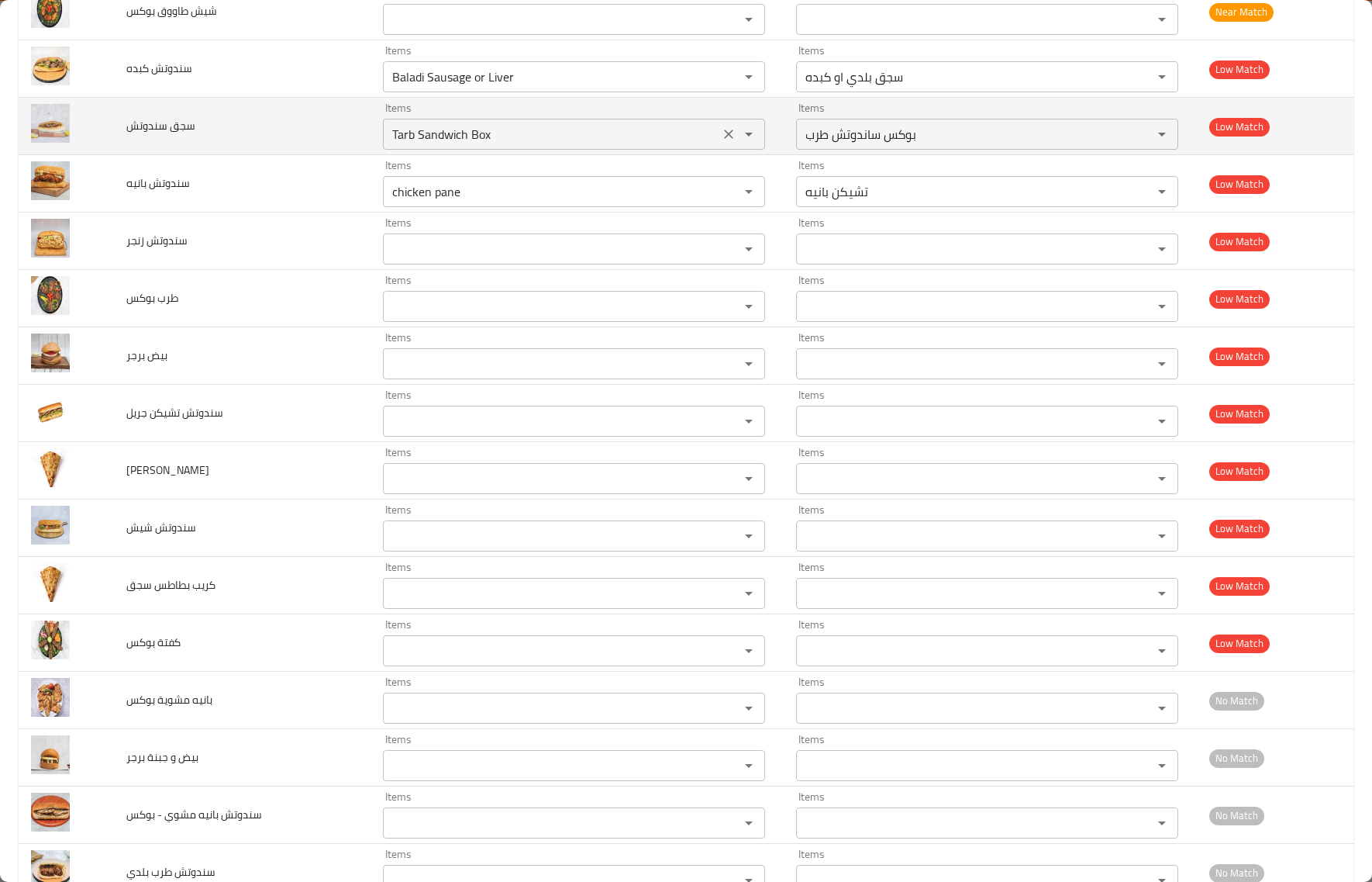
scroll to position [2549, 0]
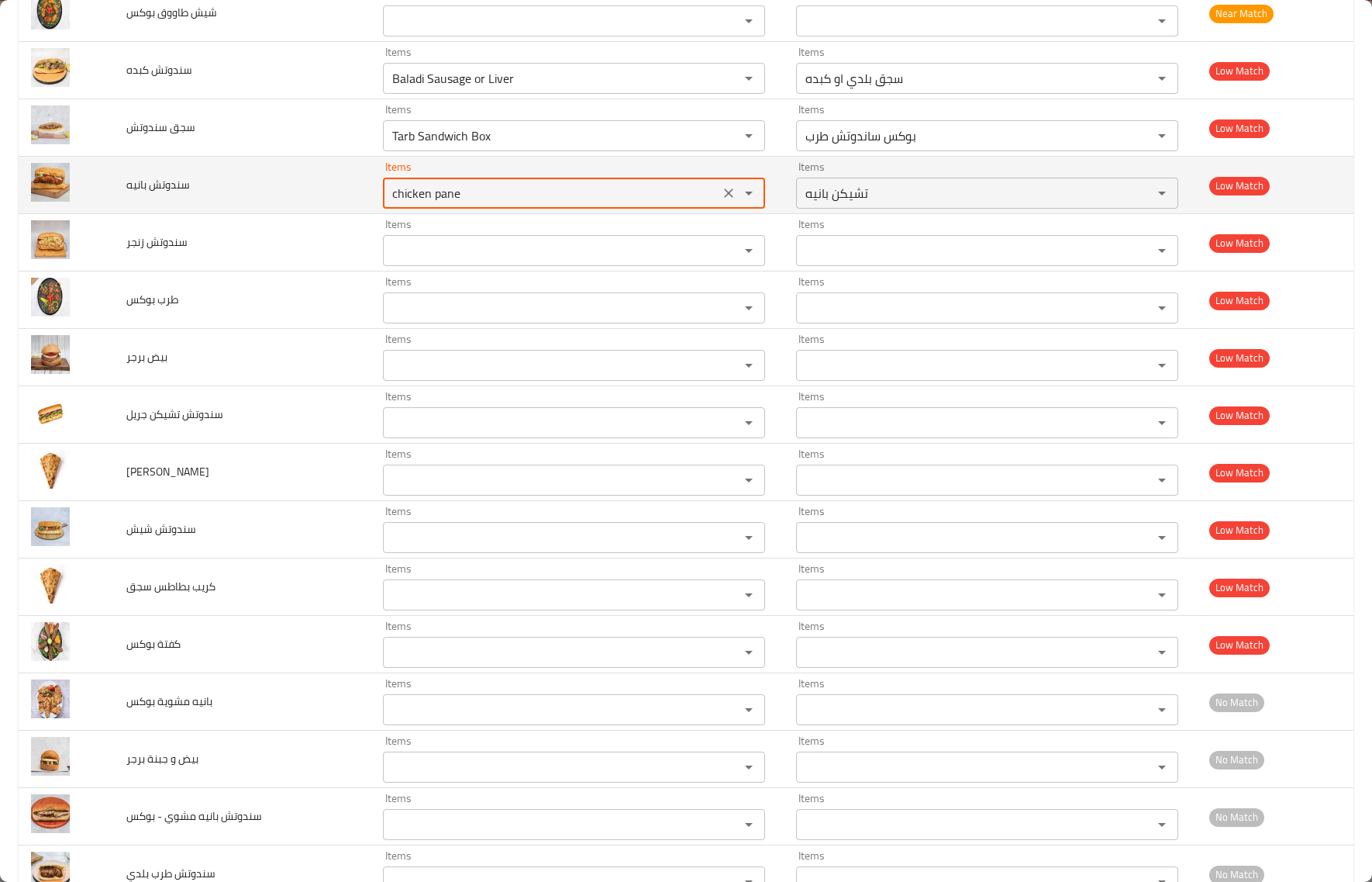
drag, startPoint x: 457, startPoint y: 206, endPoint x: 234, endPoint y: 187, distance: 223.8
click at [234, 187] on tr "سندوتش بانيه Items chicken pane Items Items تشيكن بانيه Items Low Match" at bounding box center [685, 185] width 1335 height 57
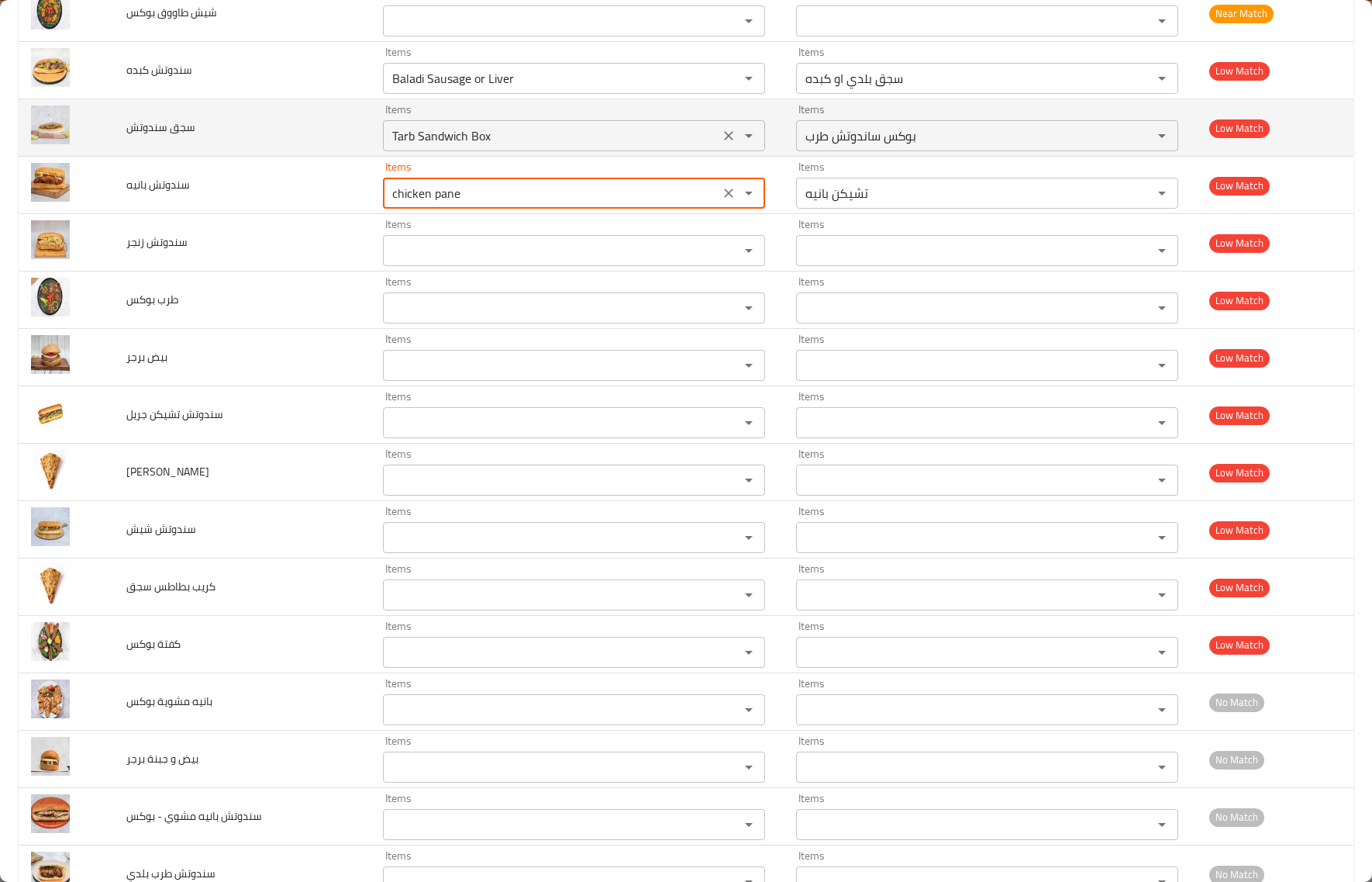
drag, startPoint x: 480, startPoint y: 125, endPoint x: 369, endPoint y: 137, distance: 111.6
click at [383, 137] on div "Items Tarb Sandwich Box Items" at bounding box center [574, 127] width 382 height 47
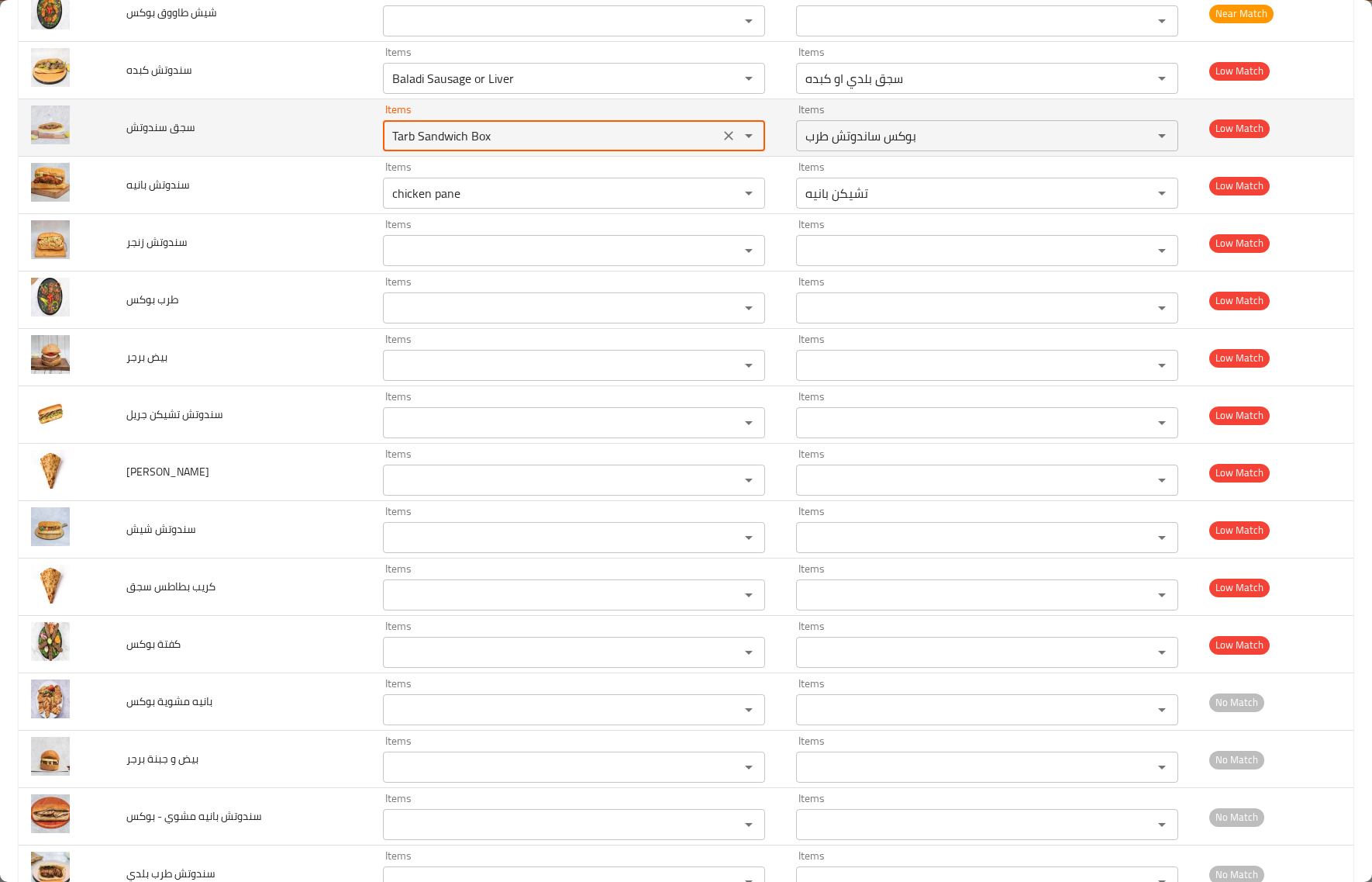
click at [424, 142] on سندوتش "Tarb Sandwich Box" at bounding box center [551, 136] width 327 height 22
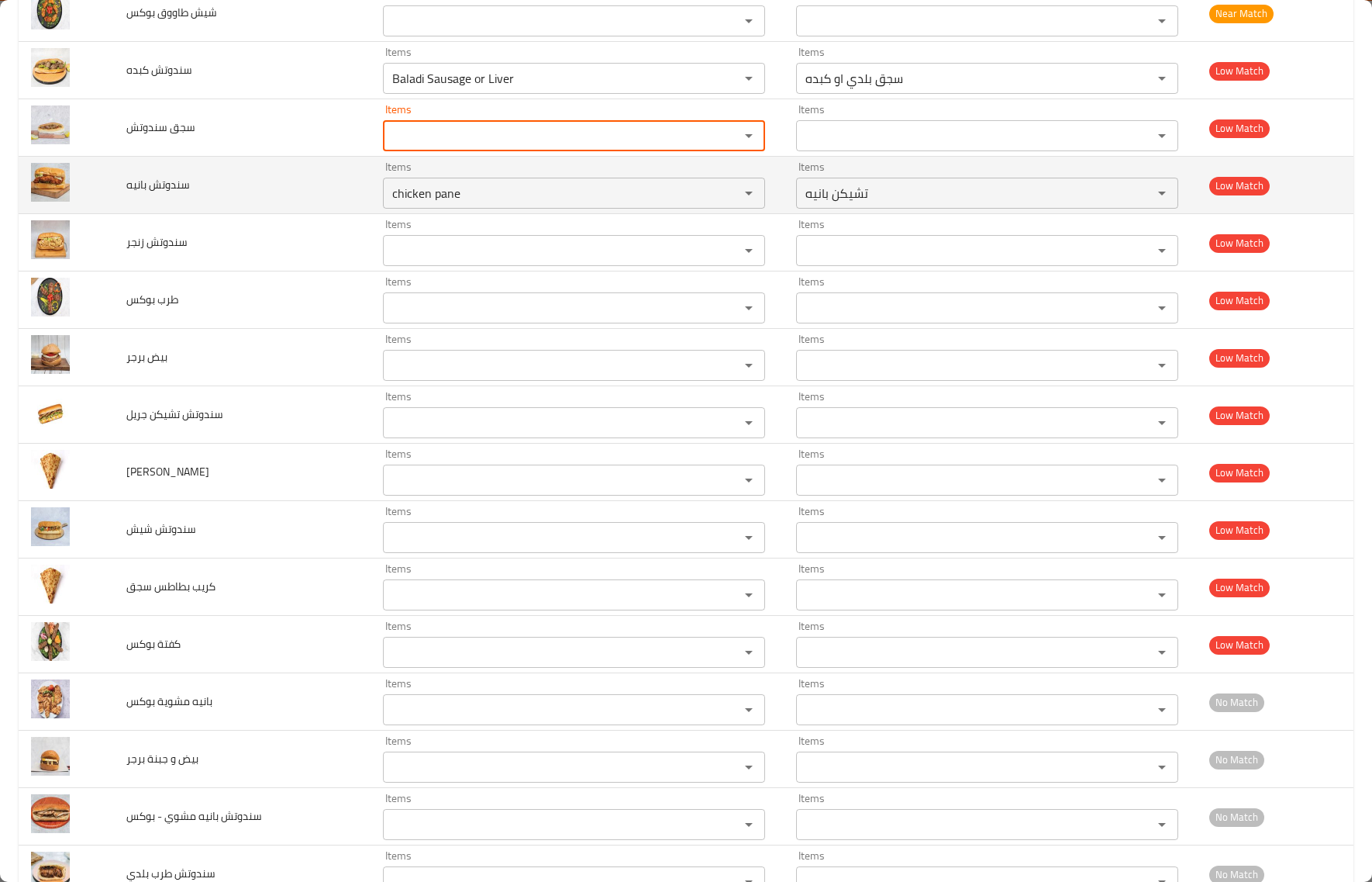
click at [269, 163] on td "سندوتش بانيه" at bounding box center [242, 185] width 256 height 57
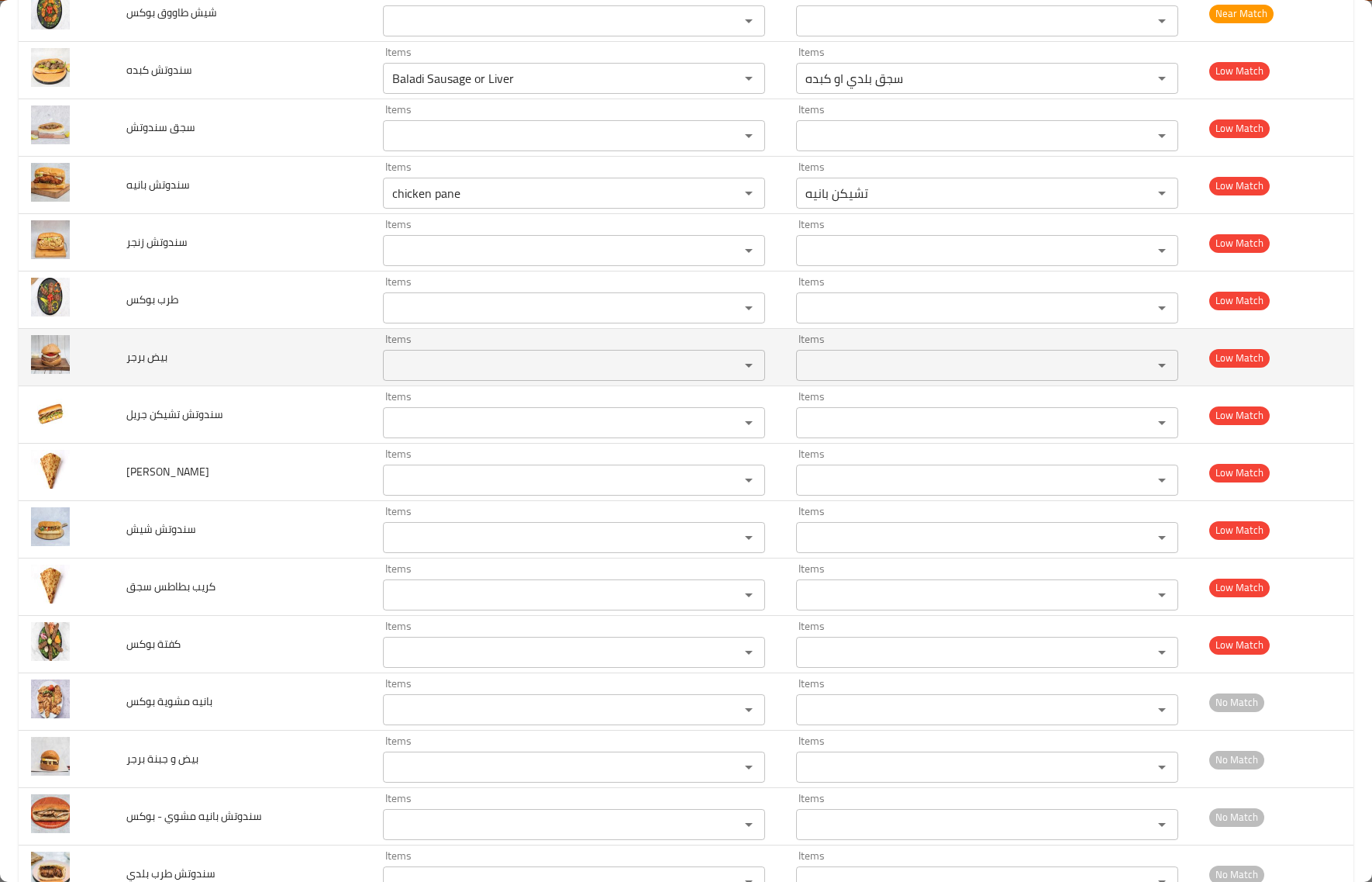
click at [267, 357] on td "بيض برجر" at bounding box center [242, 357] width 256 height 57
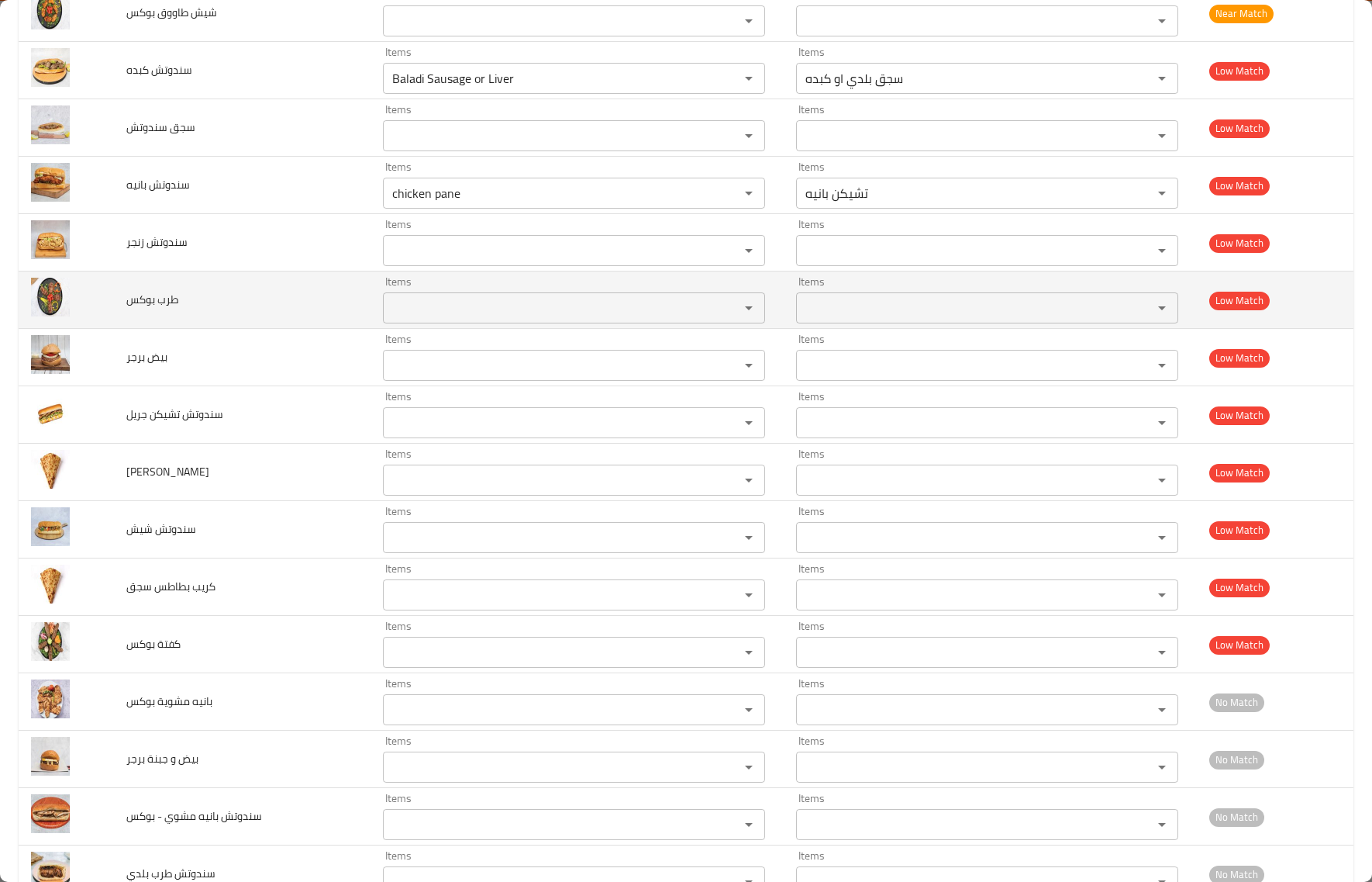
click at [411, 300] on div "Items" at bounding box center [574, 307] width 382 height 31
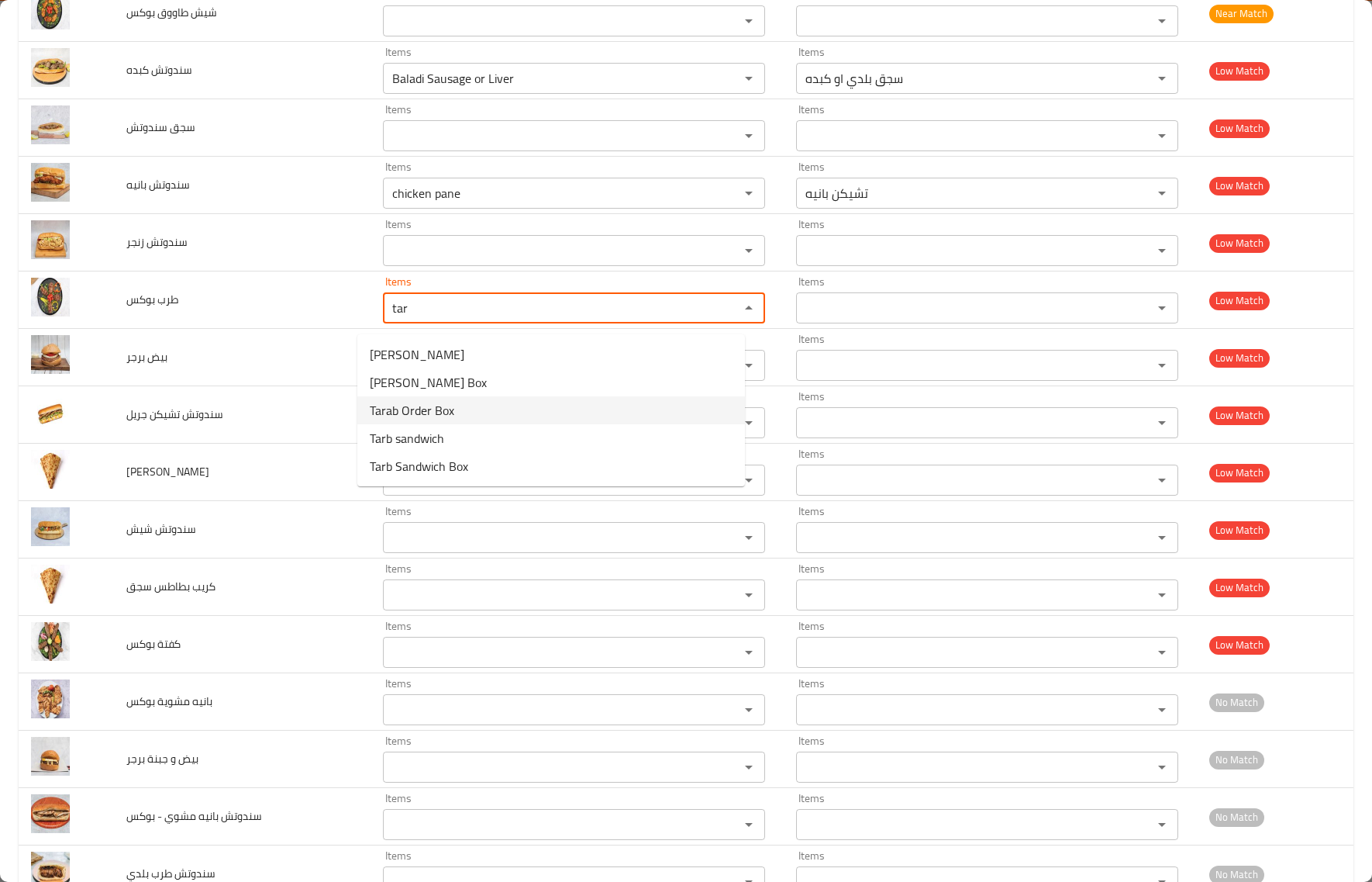
click at [480, 404] on بوكس-option-2 "Tarab Order Box" at bounding box center [551, 411] width 388 height 28
type بوكس "Tarab Order Box"
type بوكس-ar "بوكس طلب طرب"
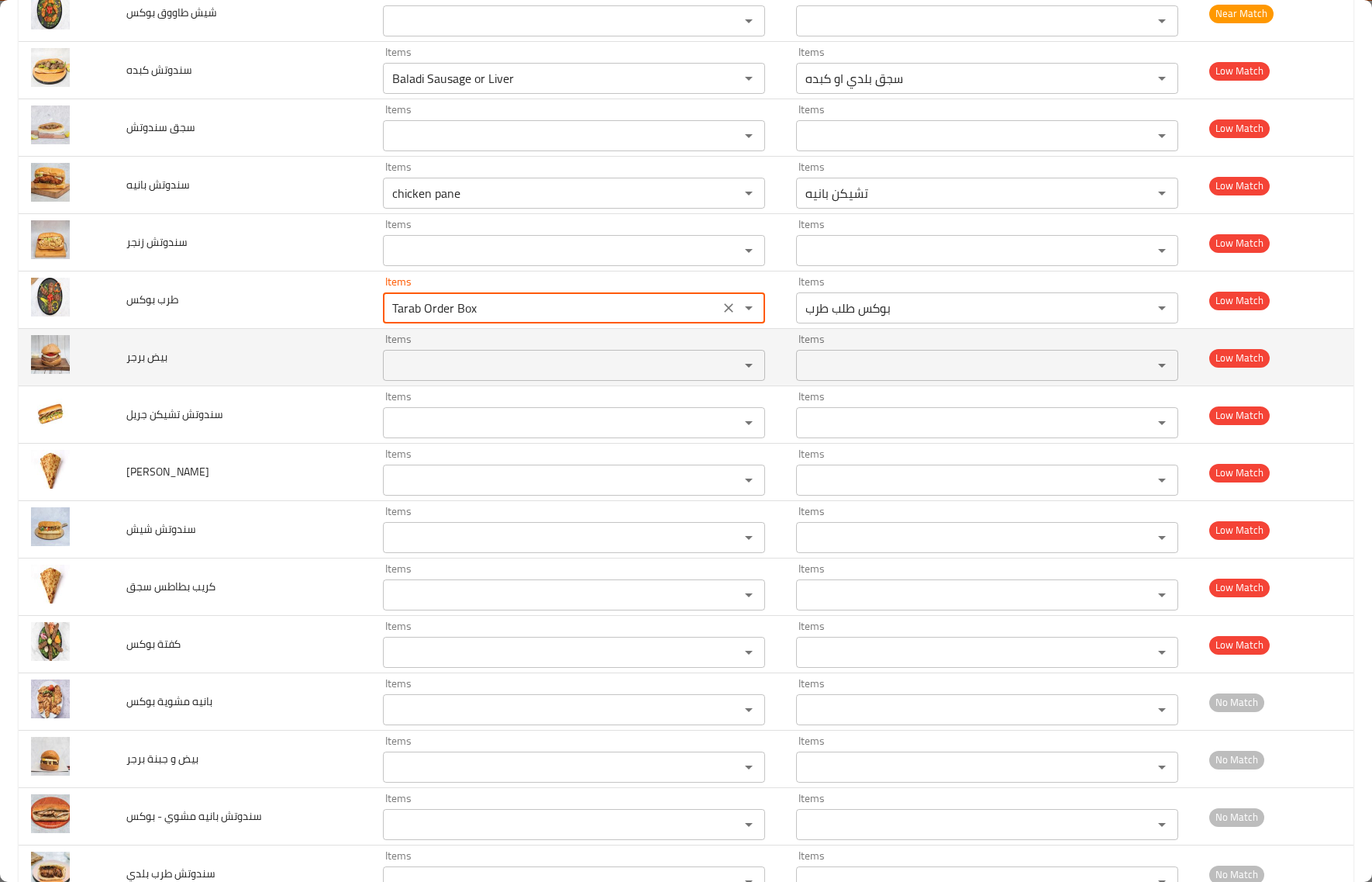
type بوكس "Tarab Order Box"
click at [467, 371] on برجر "Items" at bounding box center [551, 366] width 327 height 22
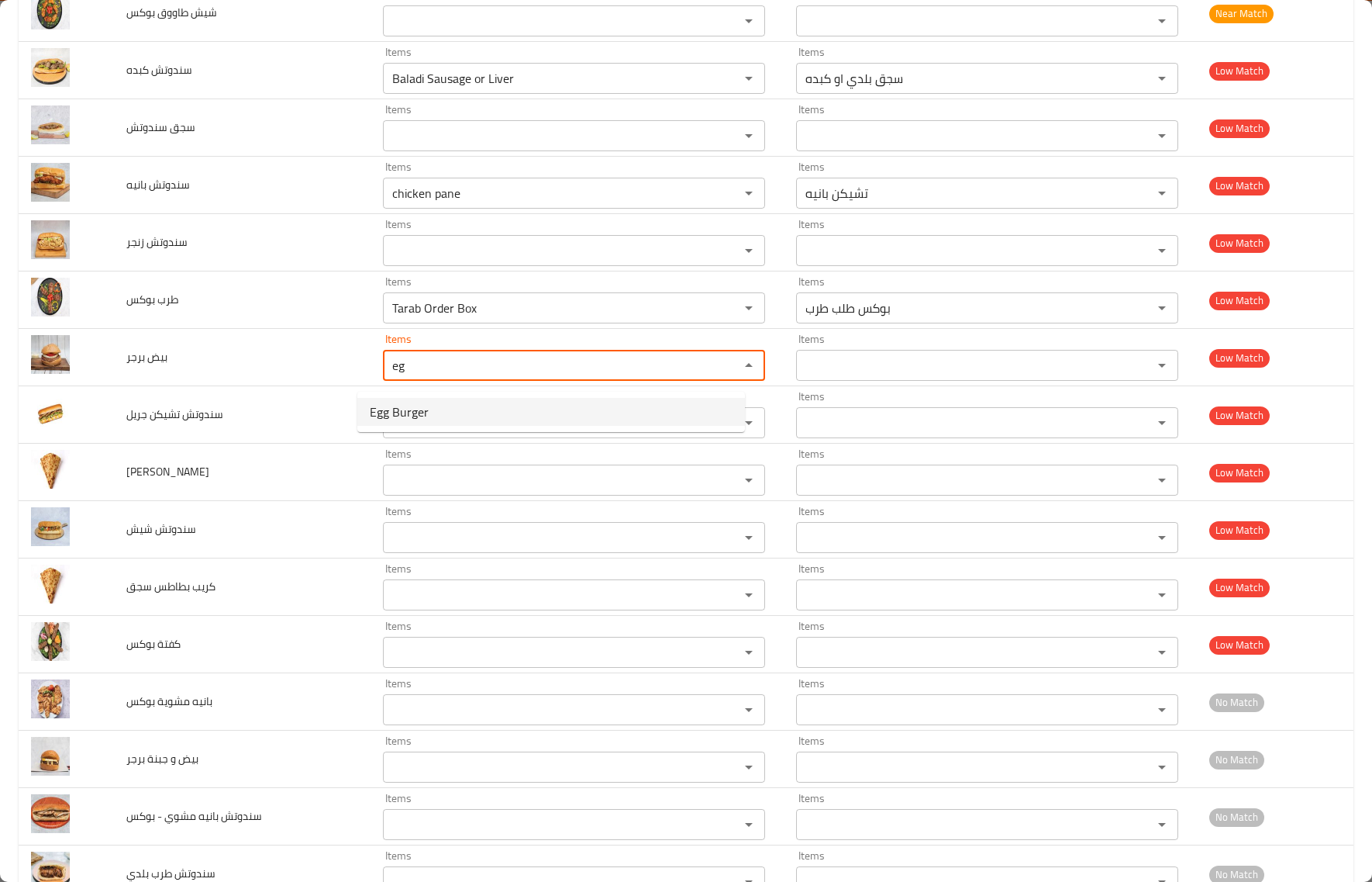
click at [412, 409] on span "Egg Burger" at bounding box center [399, 411] width 59 height 18
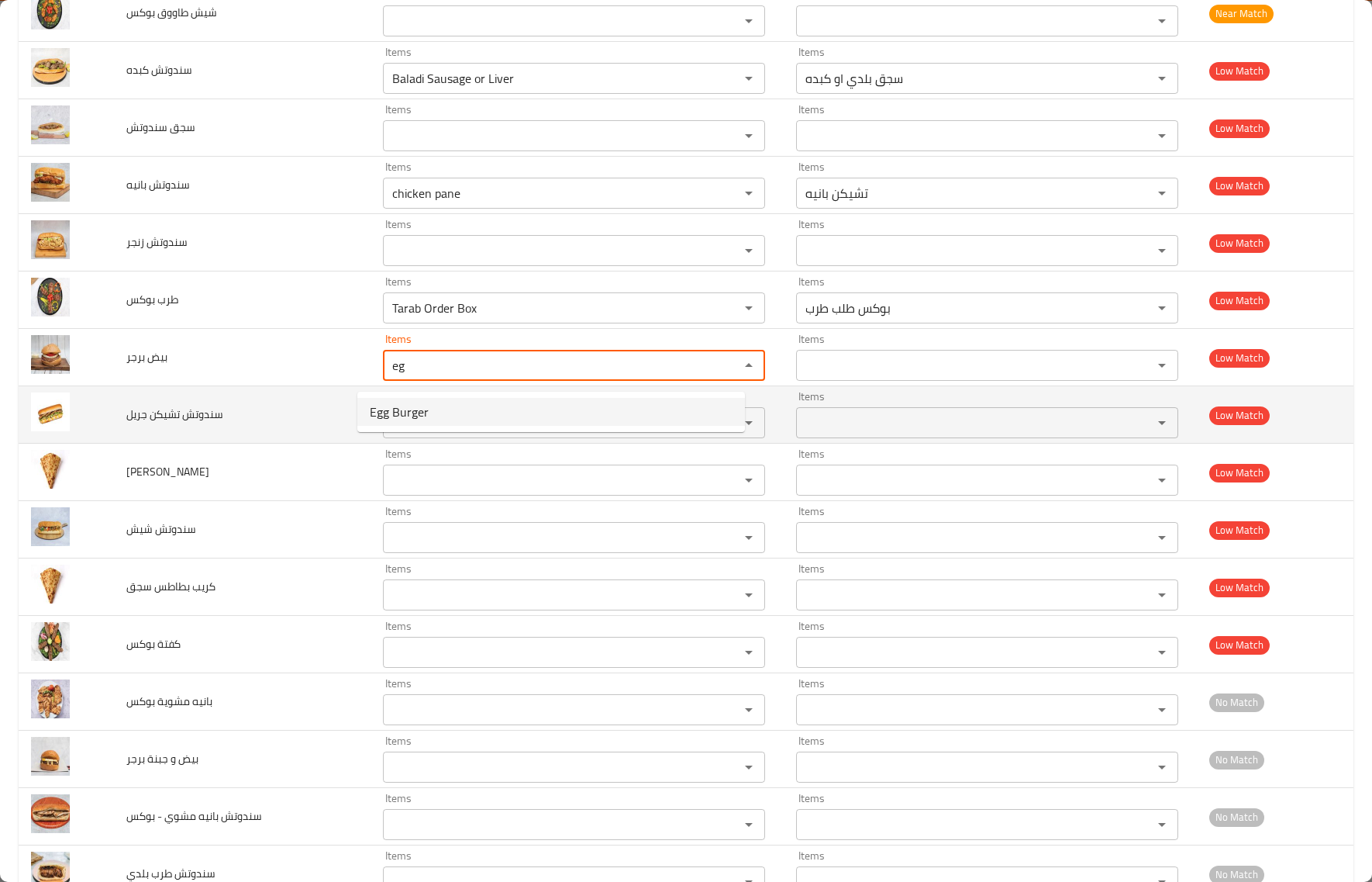
type برجر "Egg Burger"
type برجر-ar "برجر بالبيض"
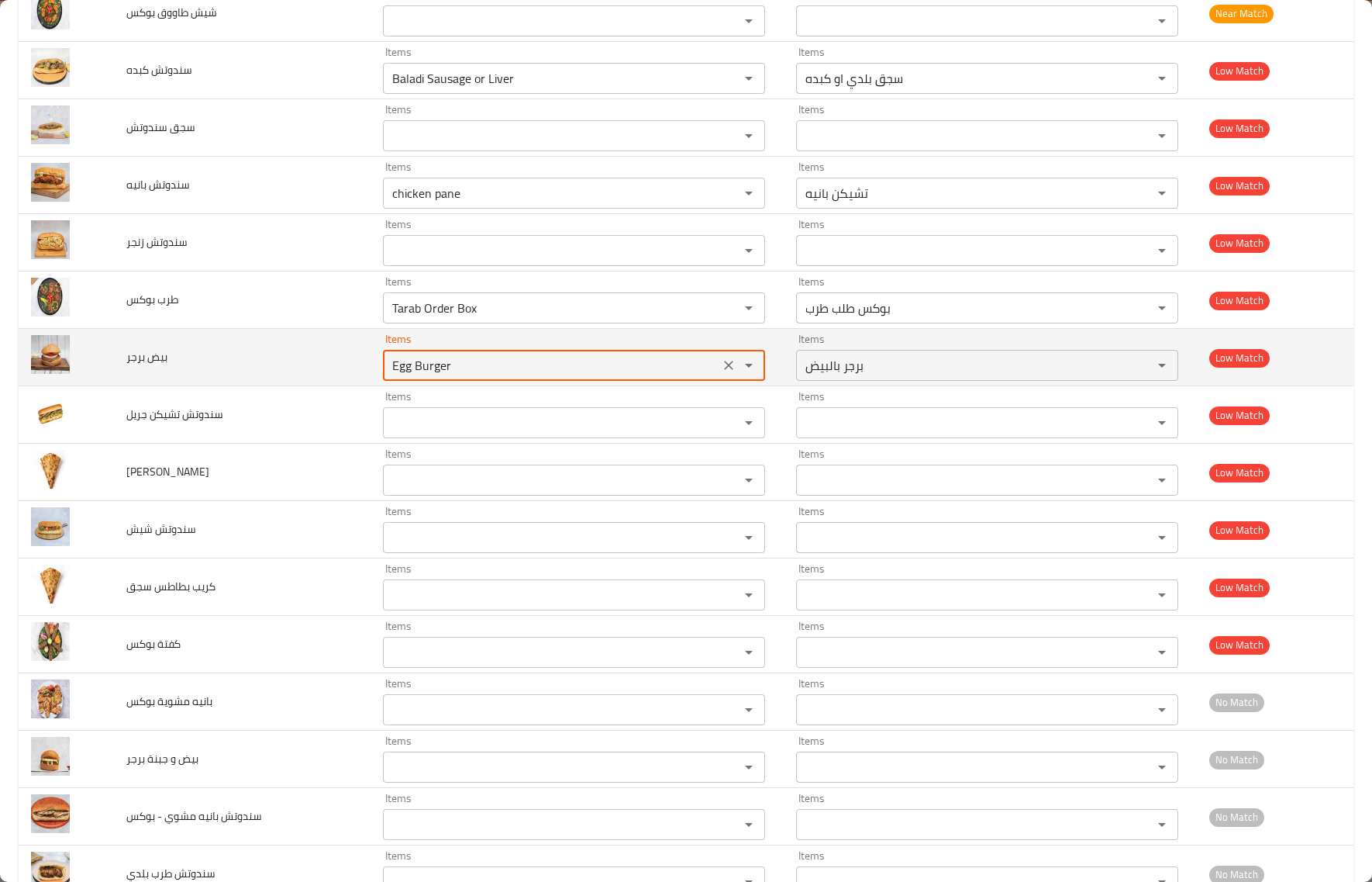
click at [475, 361] on div "Egg Burger Items" at bounding box center [574, 365] width 382 height 31
click at [475, 375] on برجر "Egg Burger" at bounding box center [551, 366] width 327 height 22
type برجر "Egg Burger"
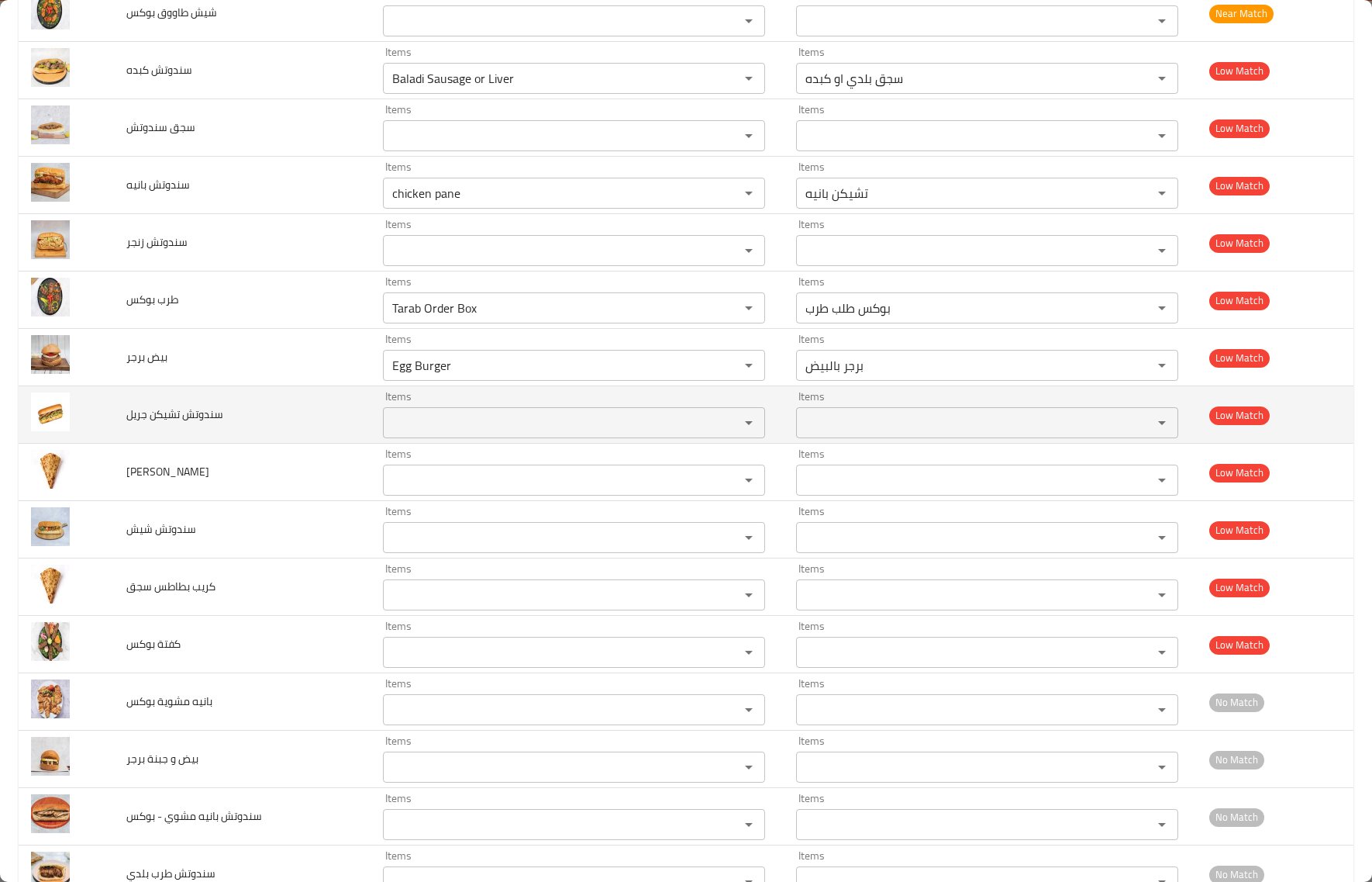
click at [214, 444] on td "سندوتش تشيكن جريل" at bounding box center [242, 415] width 256 height 57
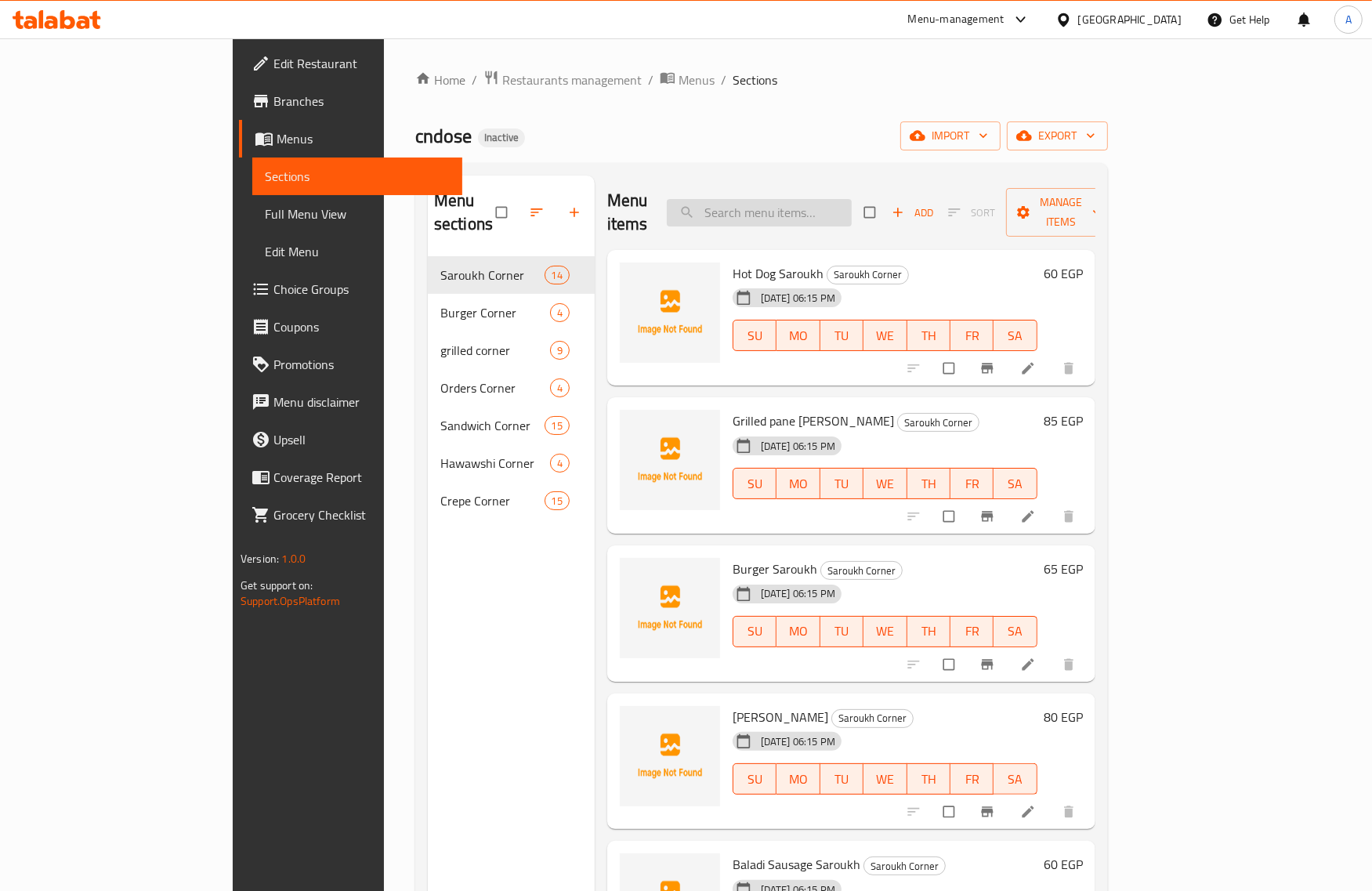
click at [820, 199] on input "search" at bounding box center [759, 213] width 185 height 28
paste input "shish tawook"
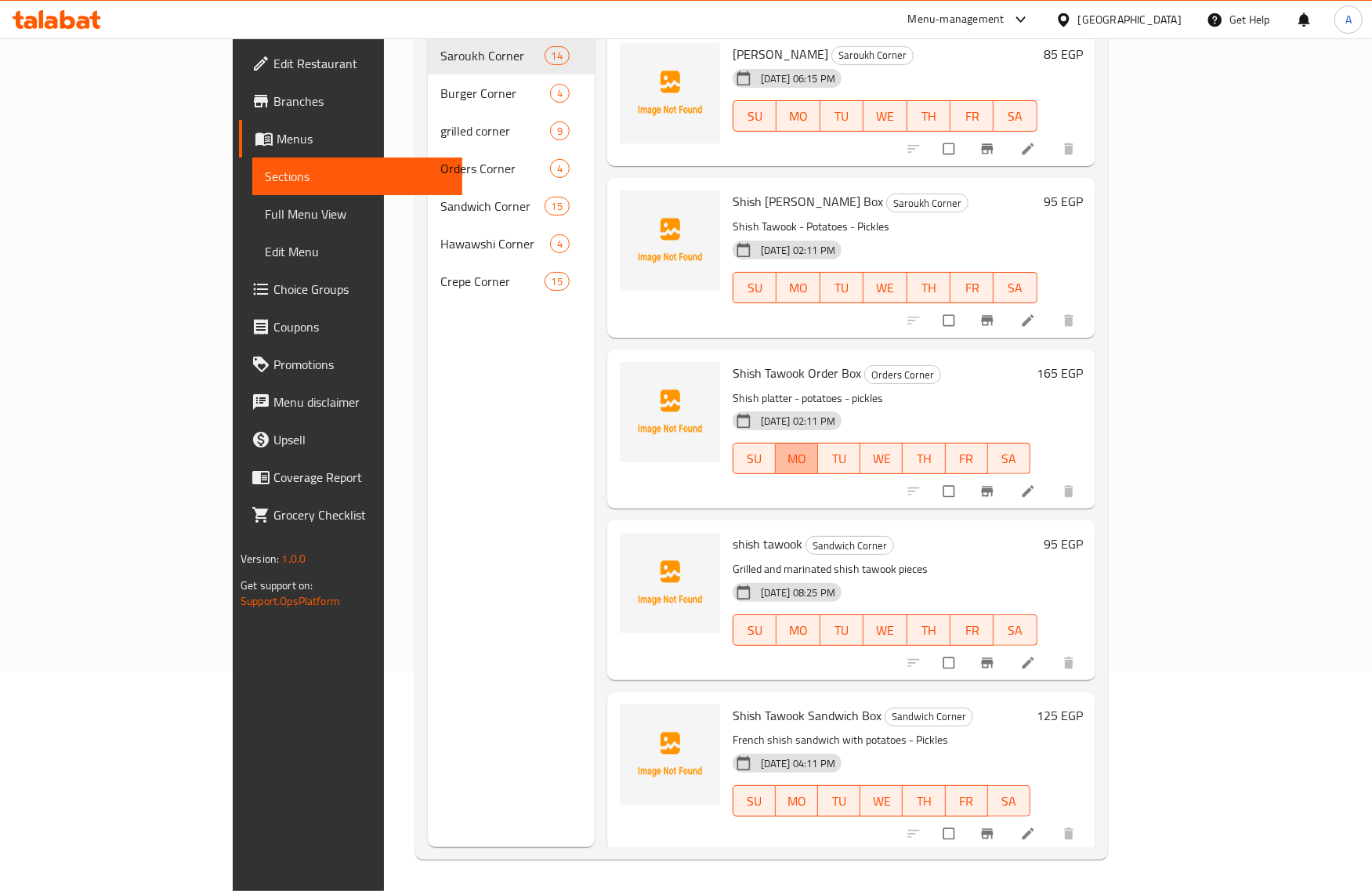
click at [782, 448] on span "MO" at bounding box center [796, 459] width 29 height 23
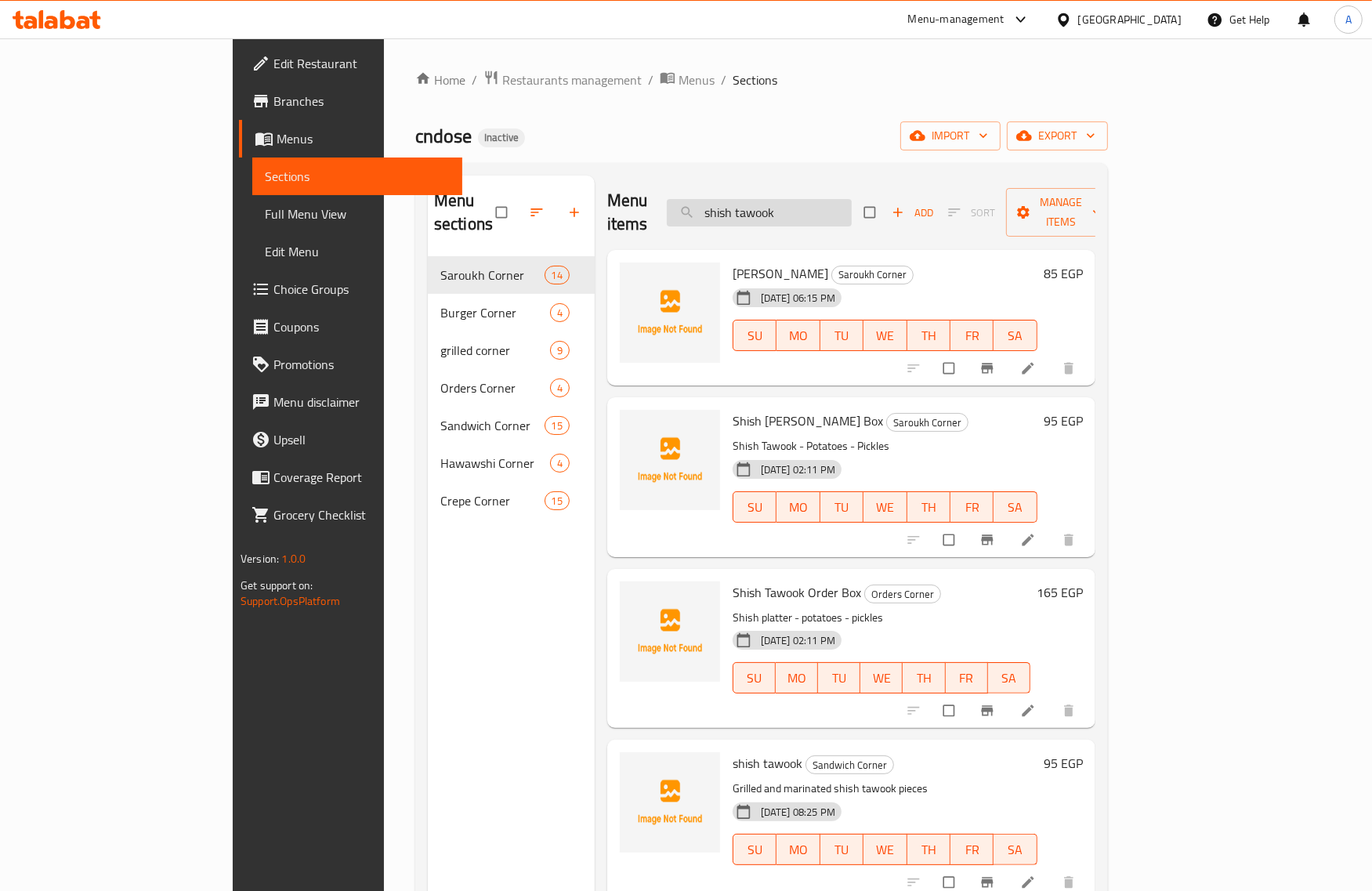
click at [825, 202] on input "shish tawook" at bounding box center [759, 213] width 185 height 28
paste input "Sausage"
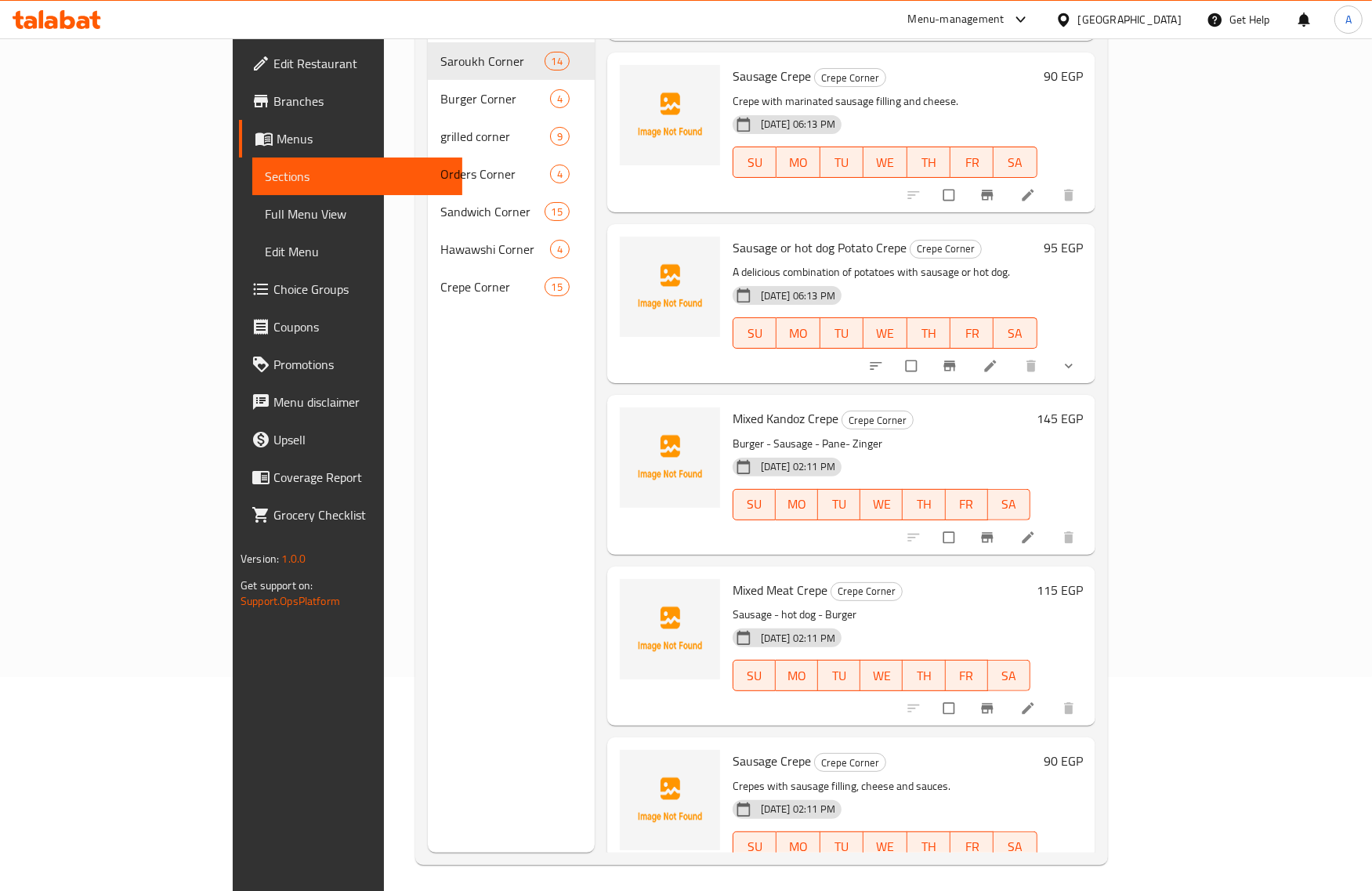
scroll to position [220, 0]
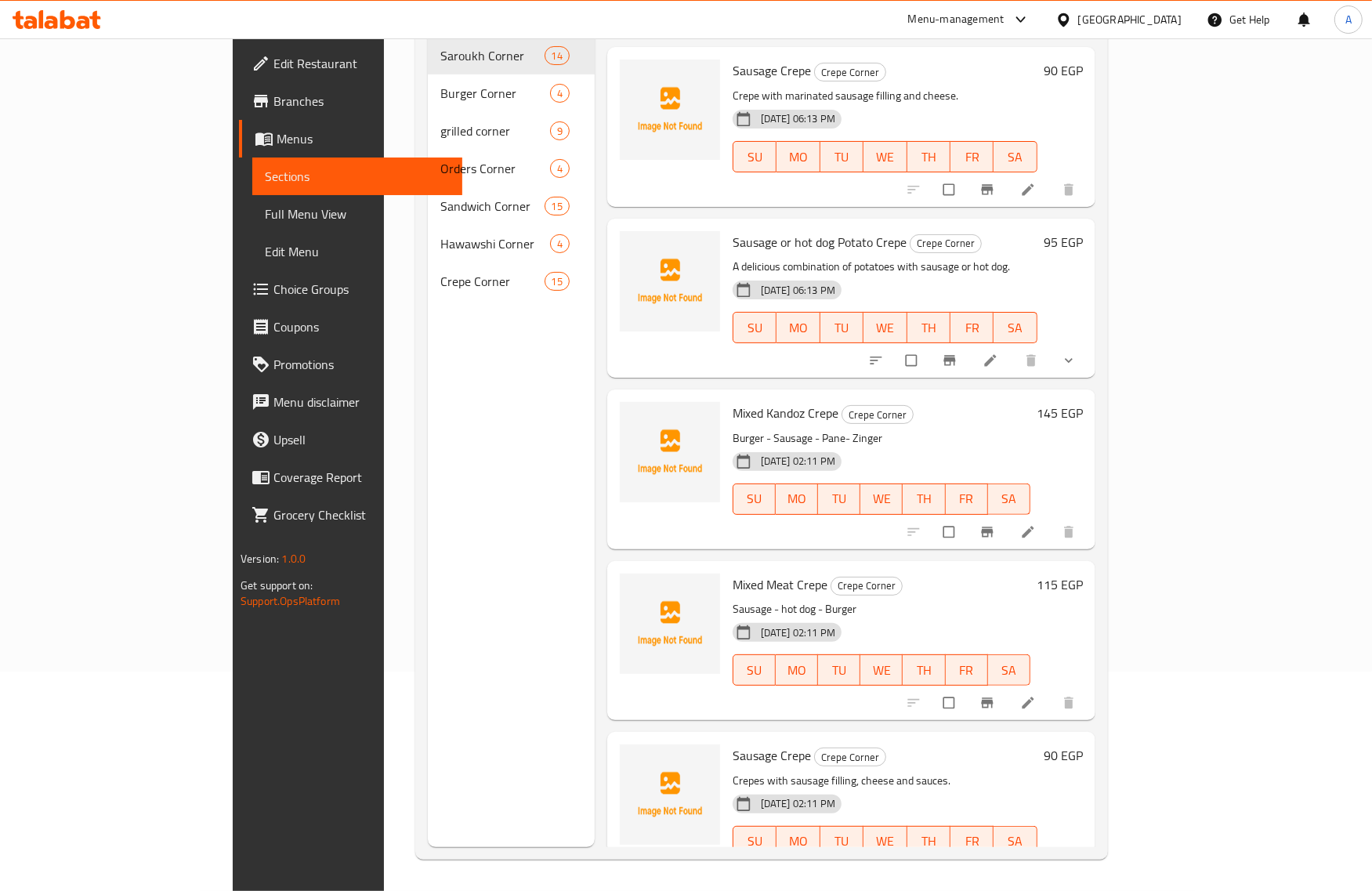
type input "Sausage"
click at [874, 617] on div "[DATE] 02:11 PM SU MO TU WE TH FR SA" at bounding box center [881, 659] width 311 height 85
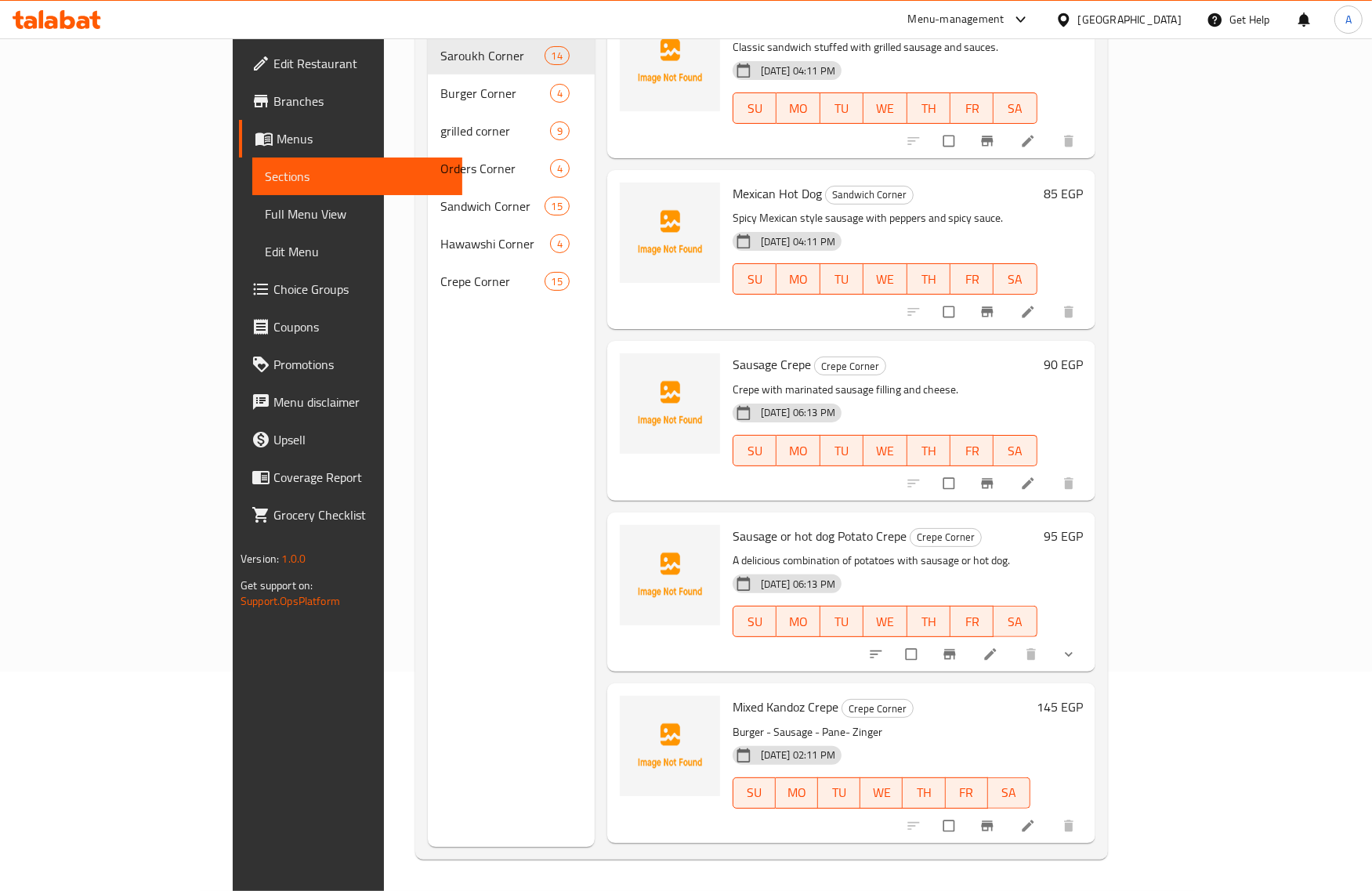
scroll to position [247, 0]
